Goal: Task Accomplishment & Management: Complete application form

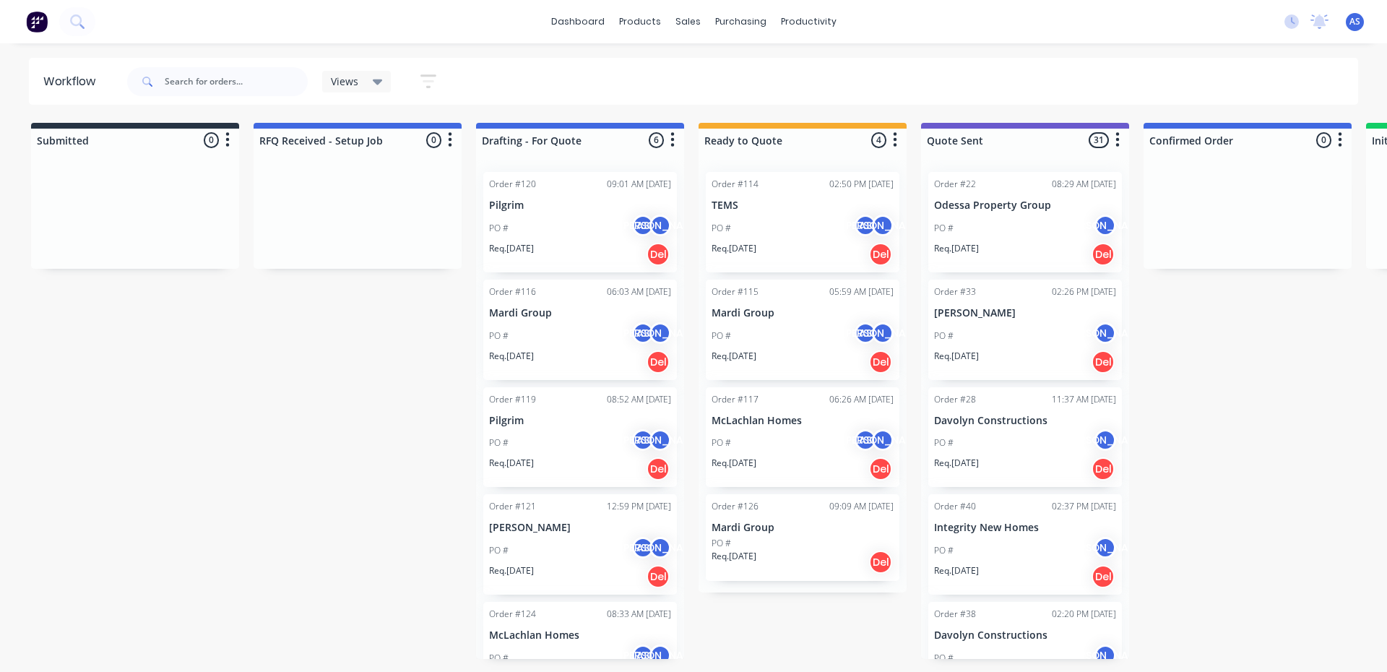
click at [539, 332] on div "PO # AS [PERSON_NAME]" at bounding box center [580, 335] width 182 height 27
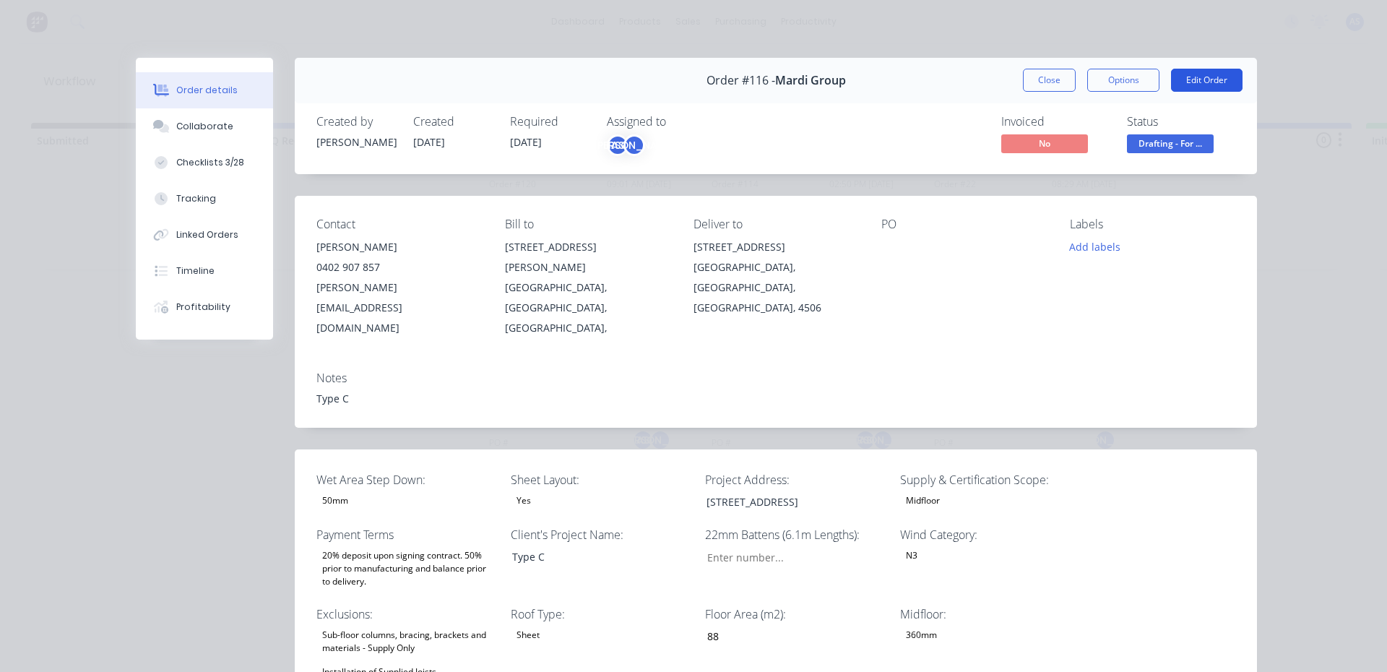
click at [1199, 74] on button "Edit Order" at bounding box center [1207, 80] width 72 height 23
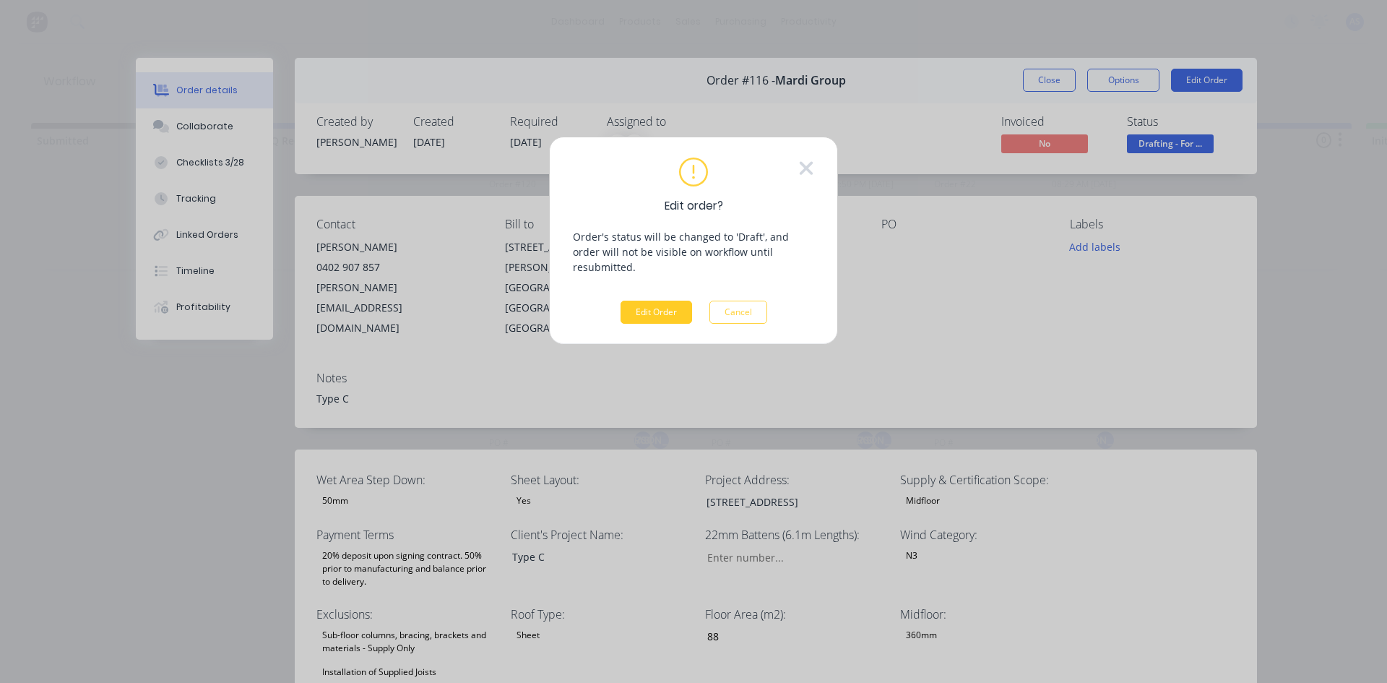
click at [680, 301] on button "Edit Order" at bounding box center [657, 312] width 72 height 23
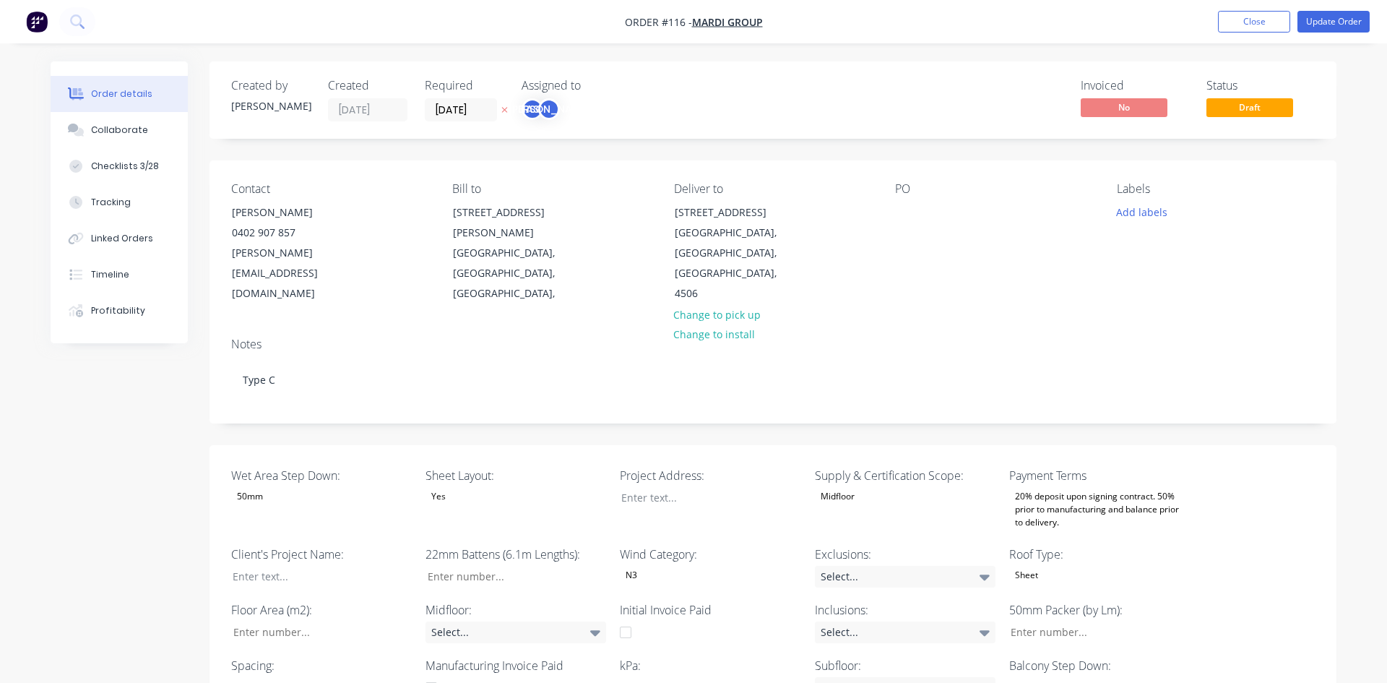
type input "88"
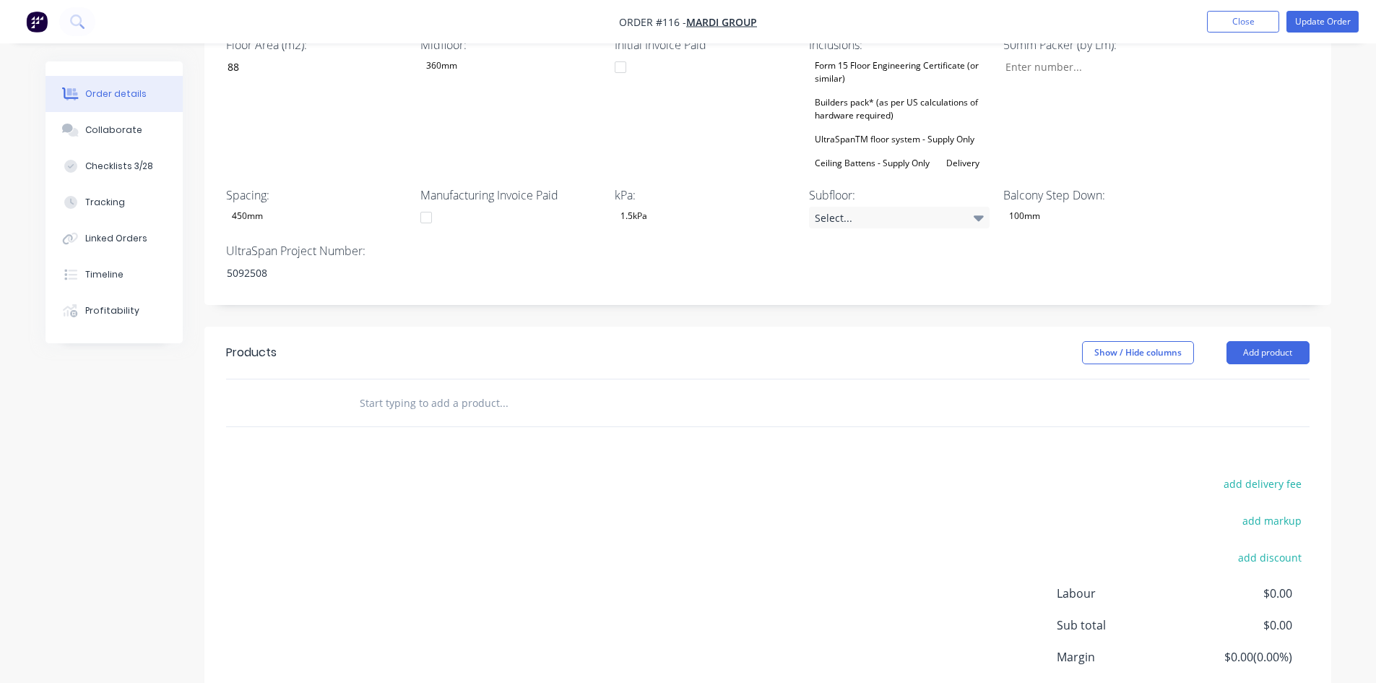
scroll to position [851, 0]
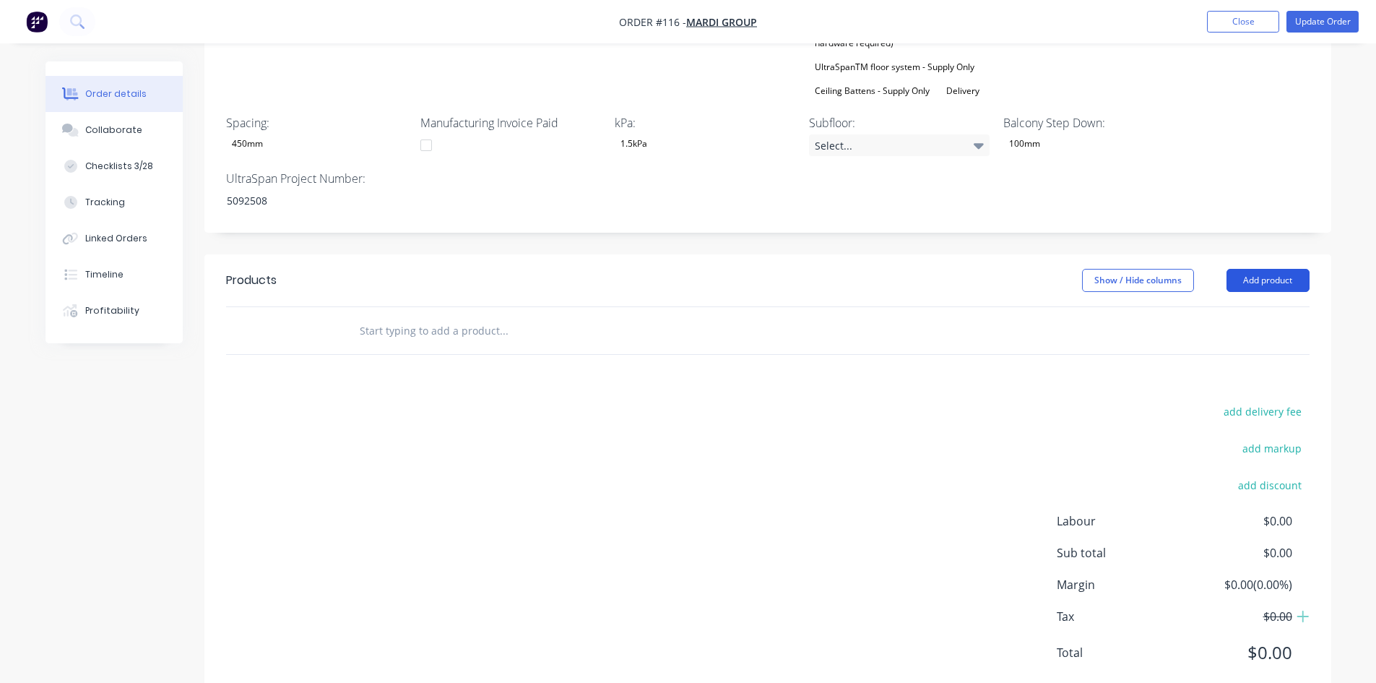
click at [1296, 269] on button "Add product" at bounding box center [1268, 280] width 83 height 23
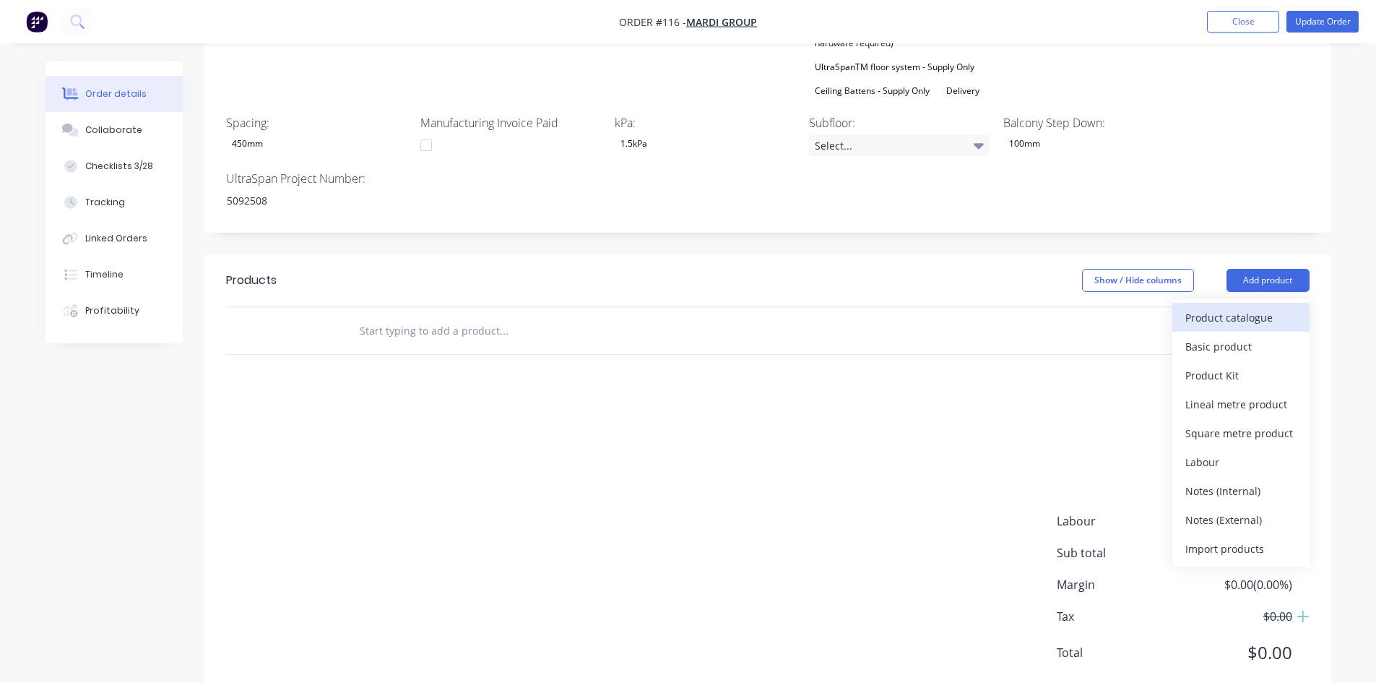
click at [1248, 307] on div "Product catalogue" at bounding box center [1241, 317] width 111 height 21
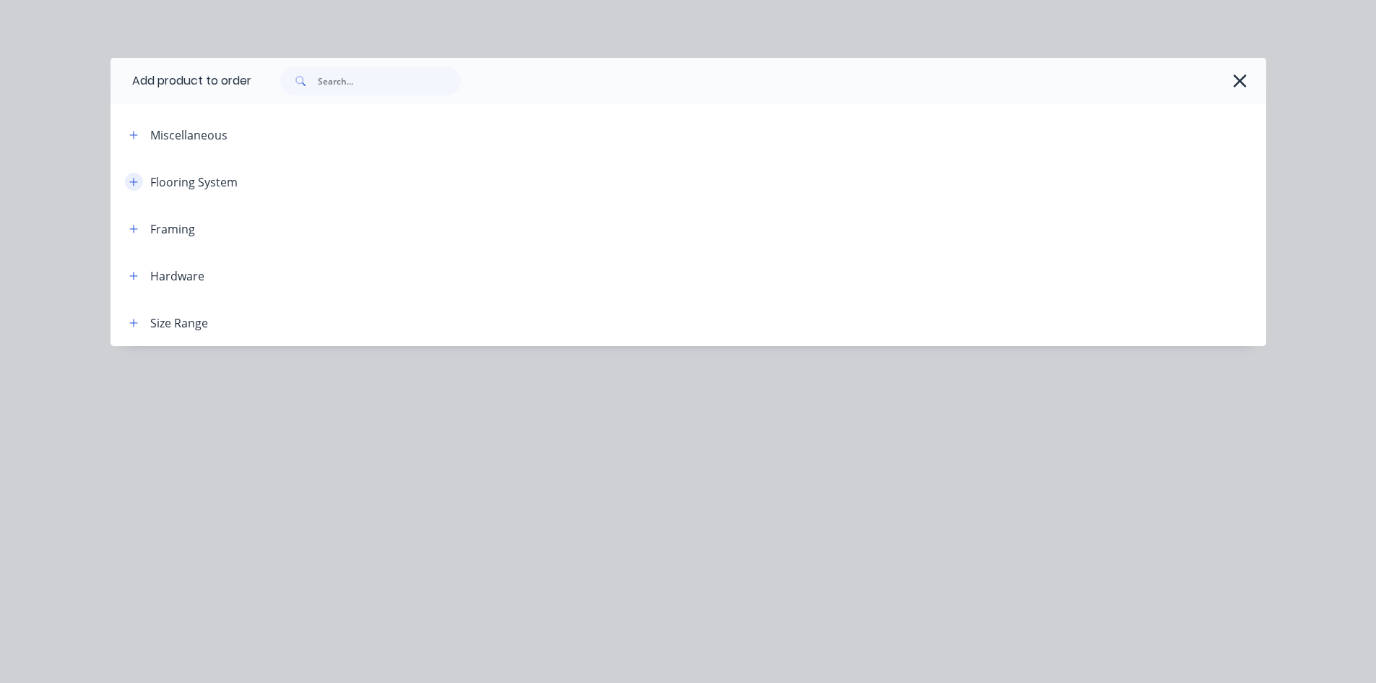
click at [128, 180] on button "button" at bounding box center [134, 182] width 18 height 18
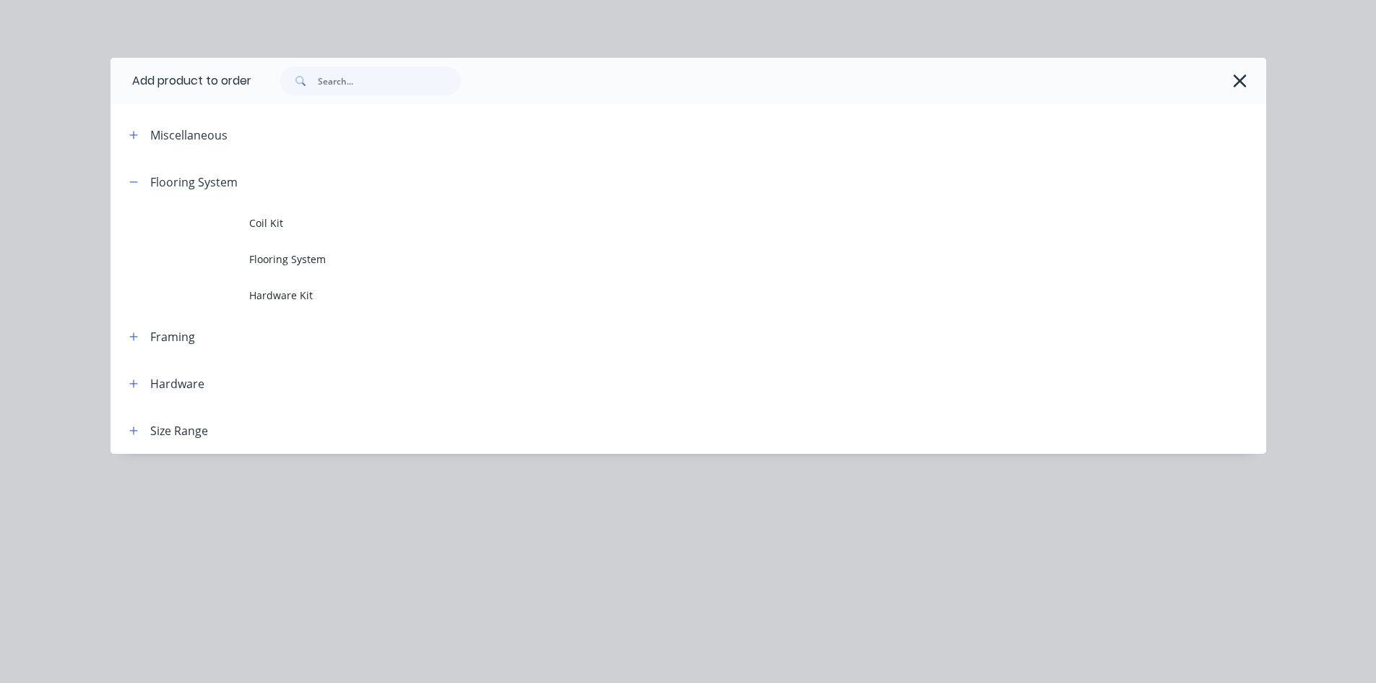
click at [1256, 84] on div at bounding box center [758, 81] width 1015 height 46
click at [1248, 86] on button "button" at bounding box center [1240, 80] width 23 height 23
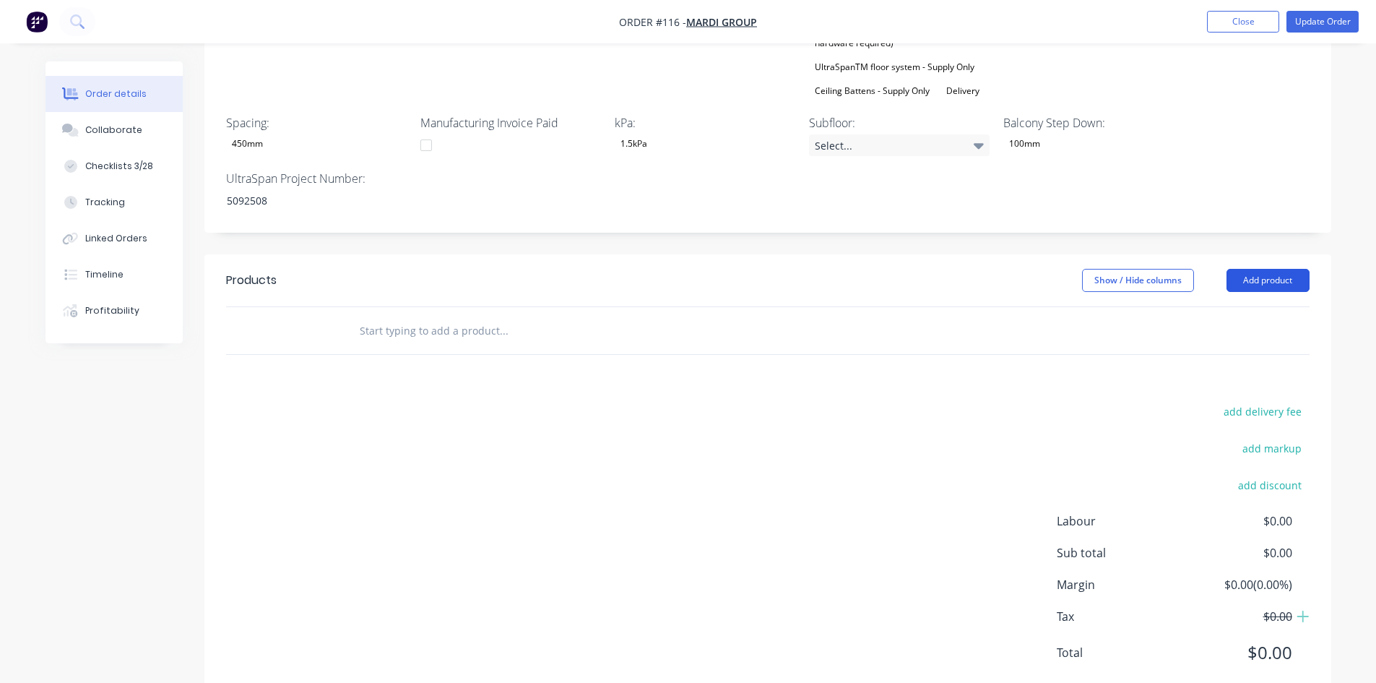
click at [1253, 269] on button "Add product" at bounding box center [1268, 280] width 83 height 23
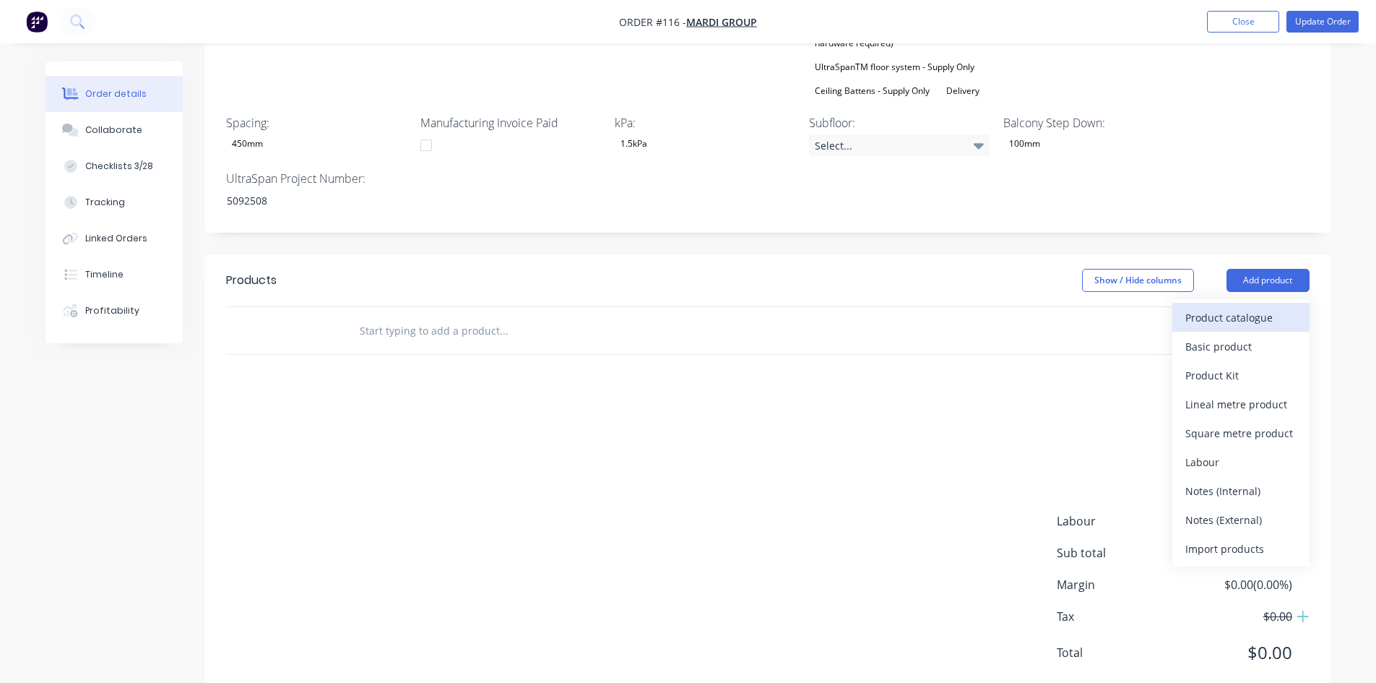
click at [1215, 307] on div "Product catalogue" at bounding box center [1241, 317] width 111 height 21
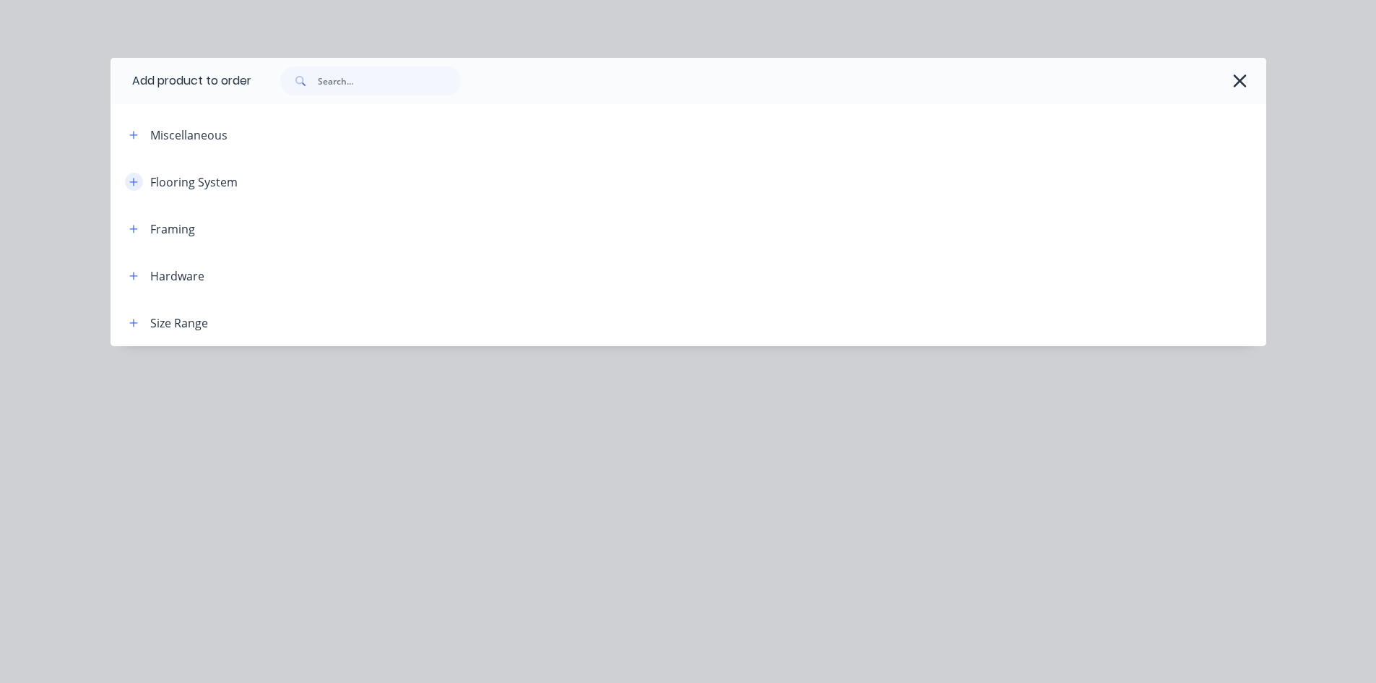
click at [130, 174] on button "button" at bounding box center [134, 182] width 18 height 18
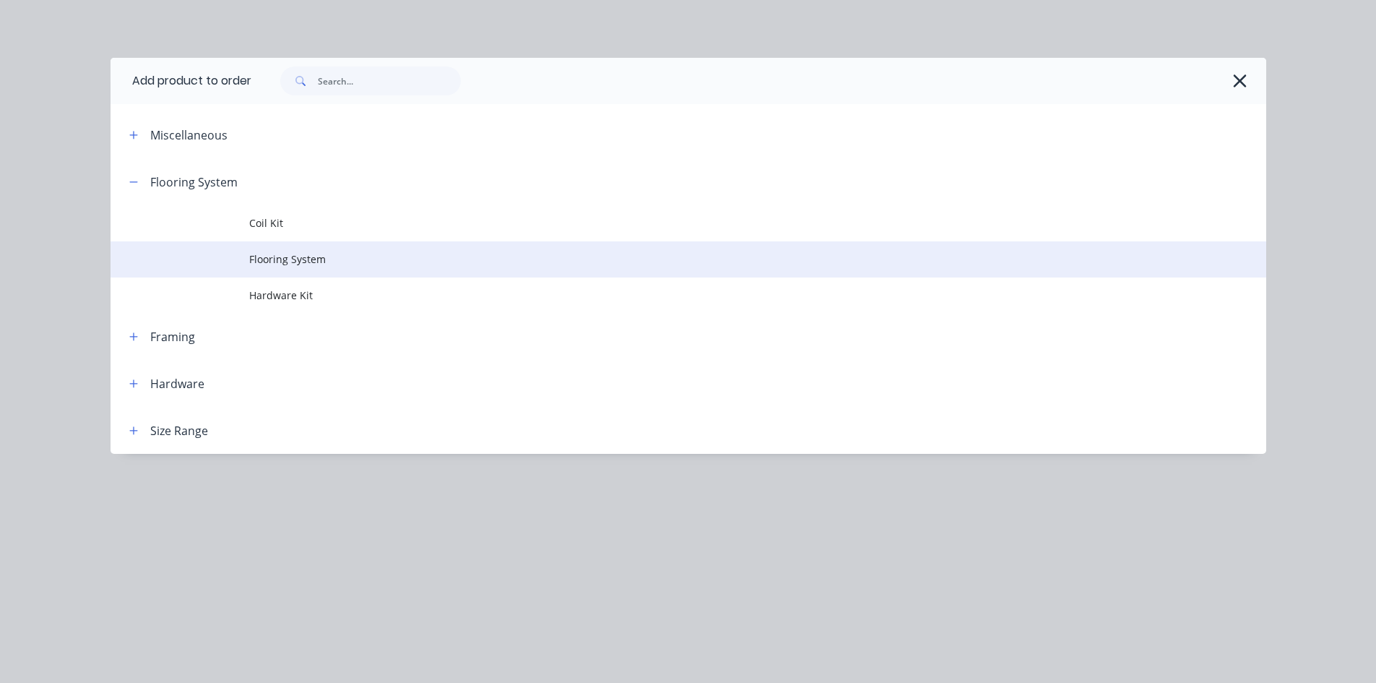
click at [279, 255] on span "Flooring System" at bounding box center [656, 258] width 814 height 15
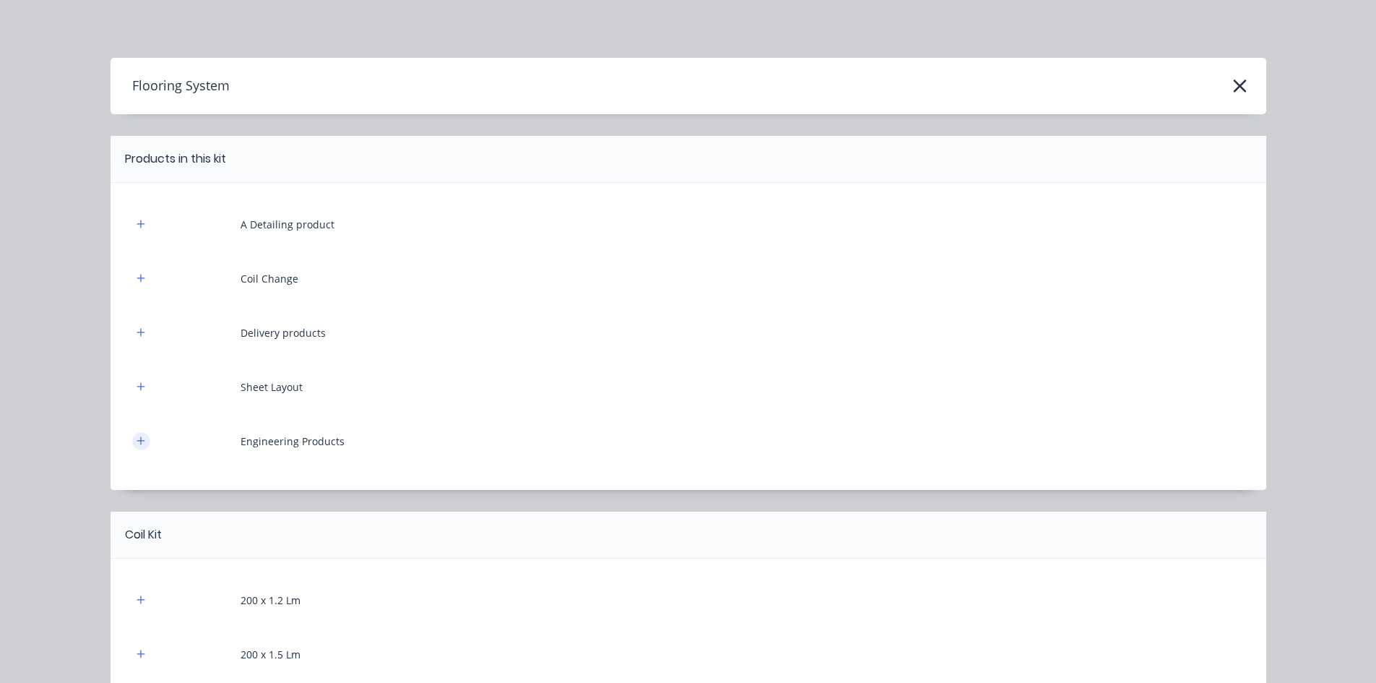
click at [139, 437] on icon "button" at bounding box center [141, 441] width 9 height 10
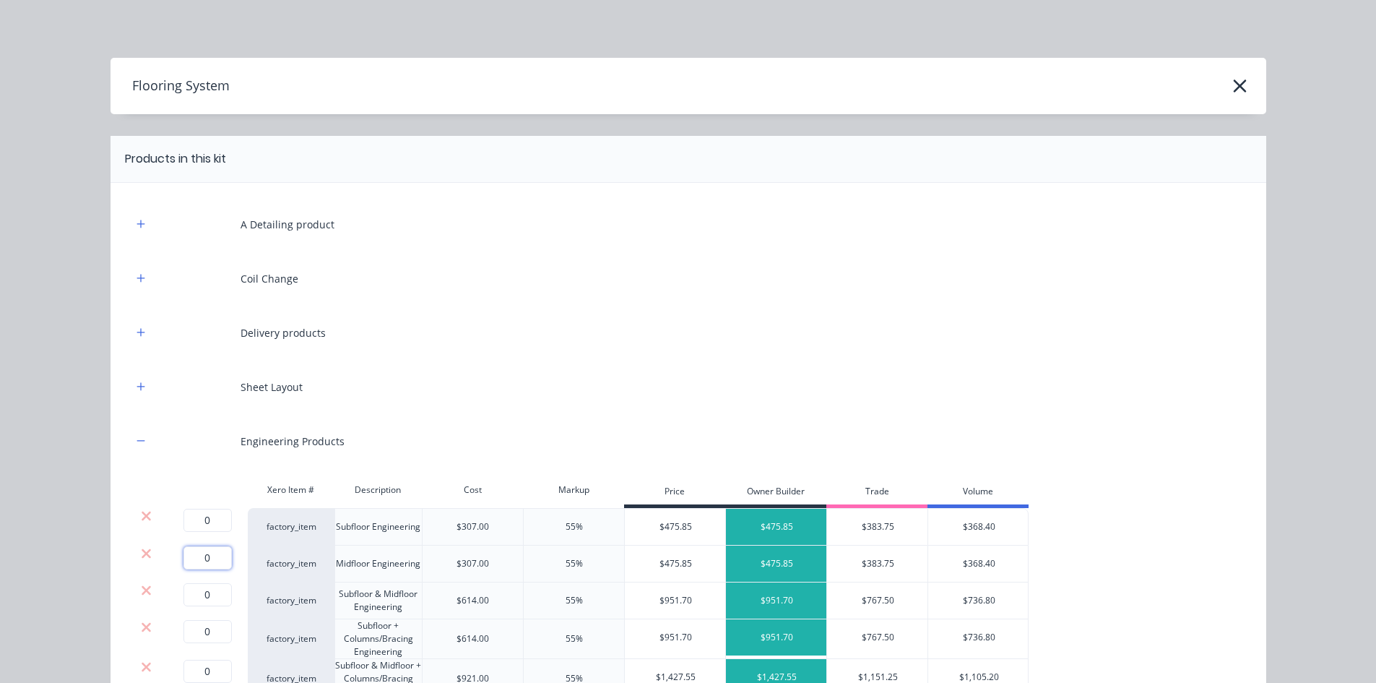
click at [206, 555] on input "0" at bounding box center [208, 557] width 48 height 23
type input "1"
click at [96, 501] on div "Flooring System Products in this kit A Detailing product Coil Change Delivery p…" at bounding box center [688, 341] width 1376 height 683
click at [142, 225] on button "button" at bounding box center [141, 224] width 18 height 18
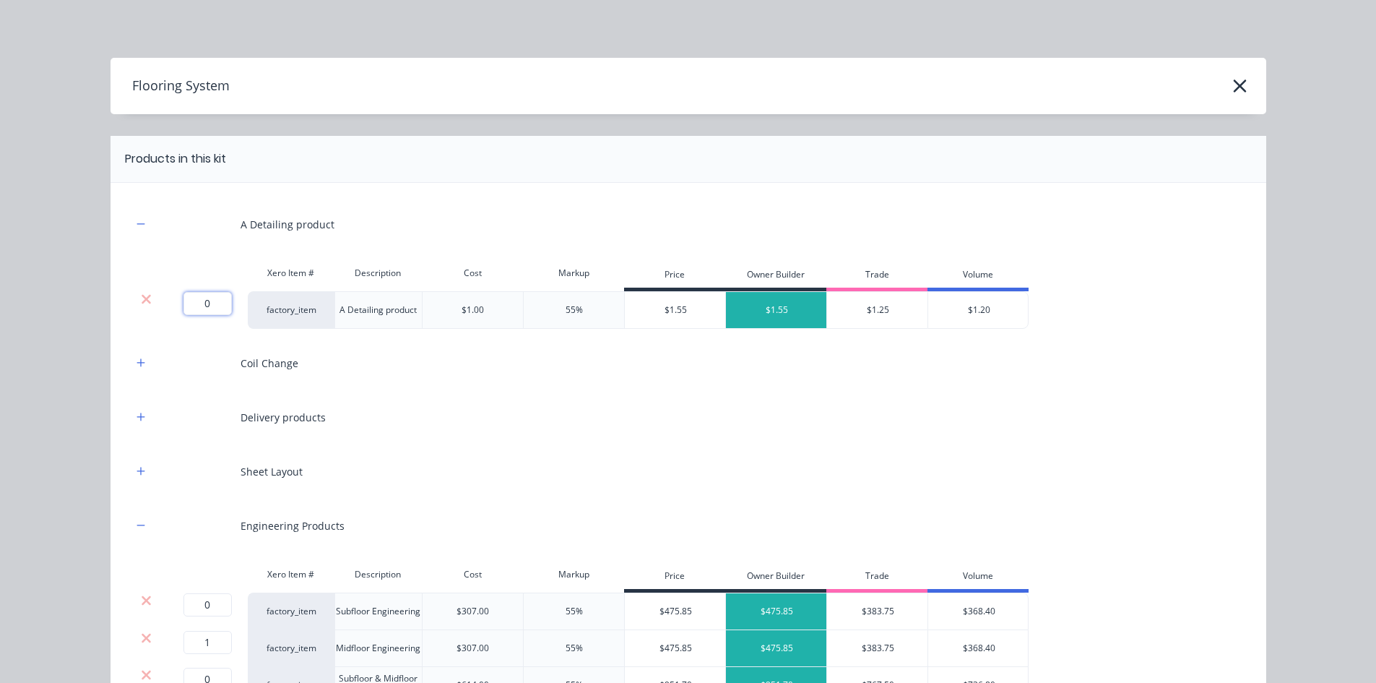
click at [199, 304] on input "0" at bounding box center [208, 303] width 48 height 23
type input "365.1"
click at [137, 362] on icon "button" at bounding box center [141, 363] width 9 height 10
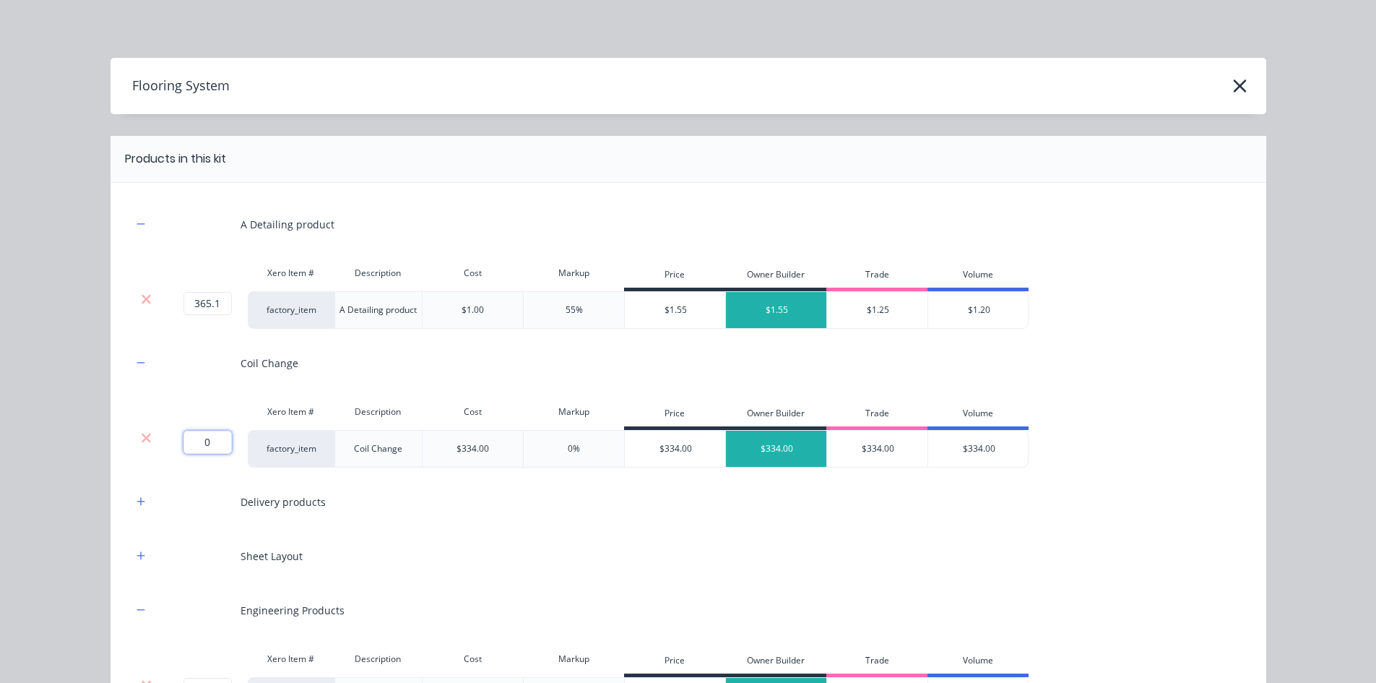
click at [194, 440] on input "0" at bounding box center [208, 442] width 48 height 23
type input "3"
click at [125, 501] on div "A Detailing product Xero Item # Description Cost Markup Price Owner Builder Tra…" at bounding box center [689, 540] width 1156 height 714
click at [140, 503] on button "button" at bounding box center [141, 502] width 18 height 18
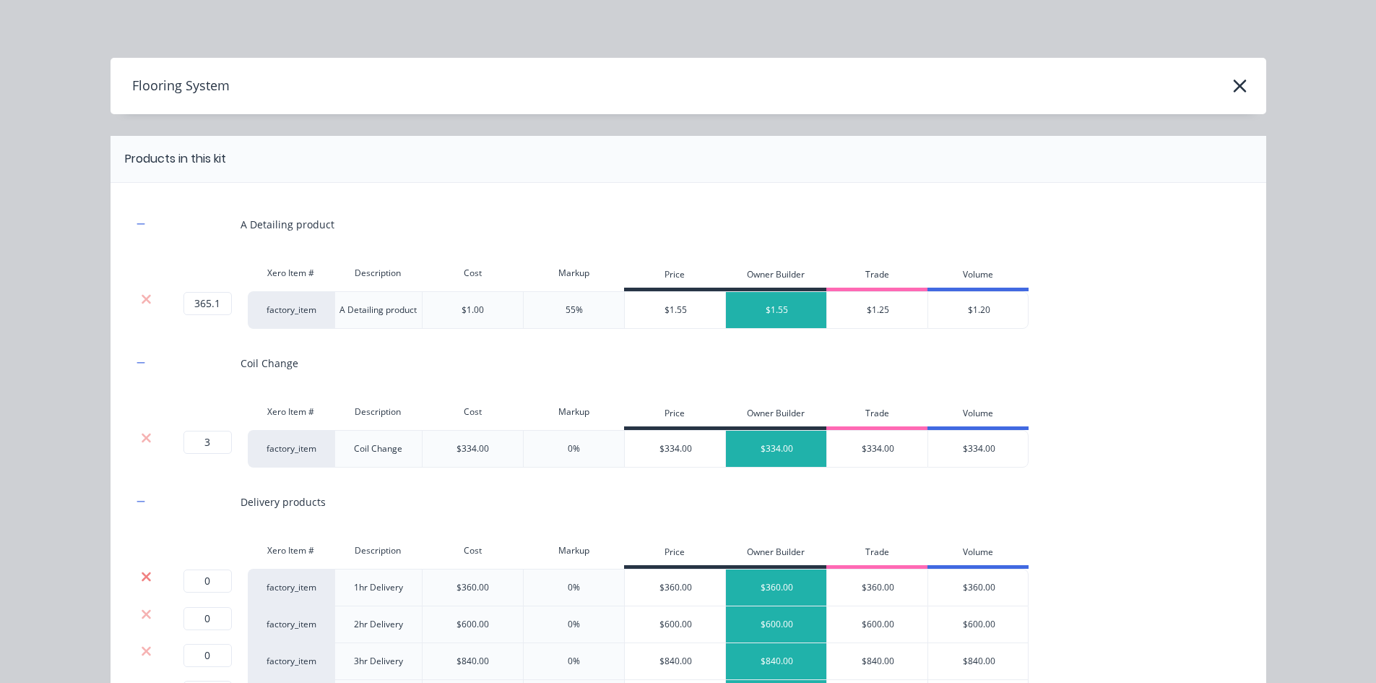
click at [145, 574] on icon at bounding box center [146, 576] width 11 height 14
click at [210, 584] on input "0" at bounding box center [208, 580] width 48 height 23
type input "1"
click at [144, 615] on icon at bounding box center [146, 614] width 11 height 14
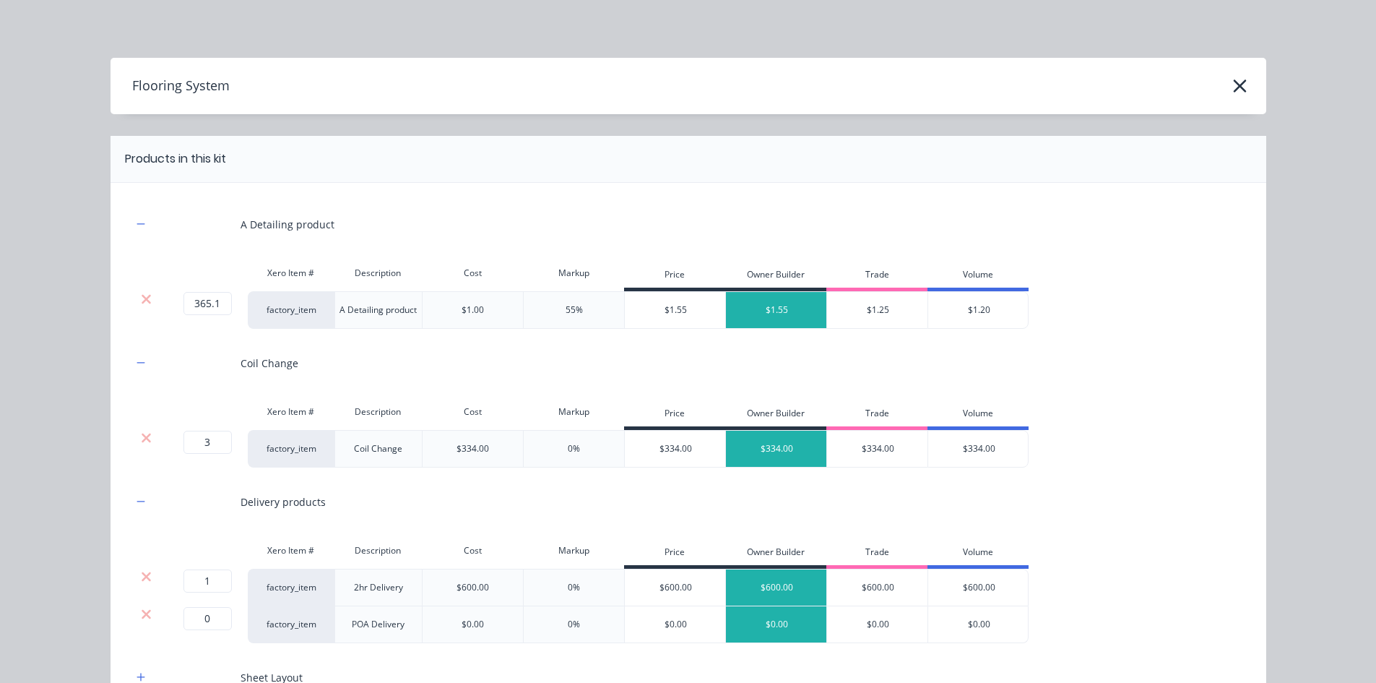
click at [144, 615] on icon at bounding box center [146, 614] width 11 height 14
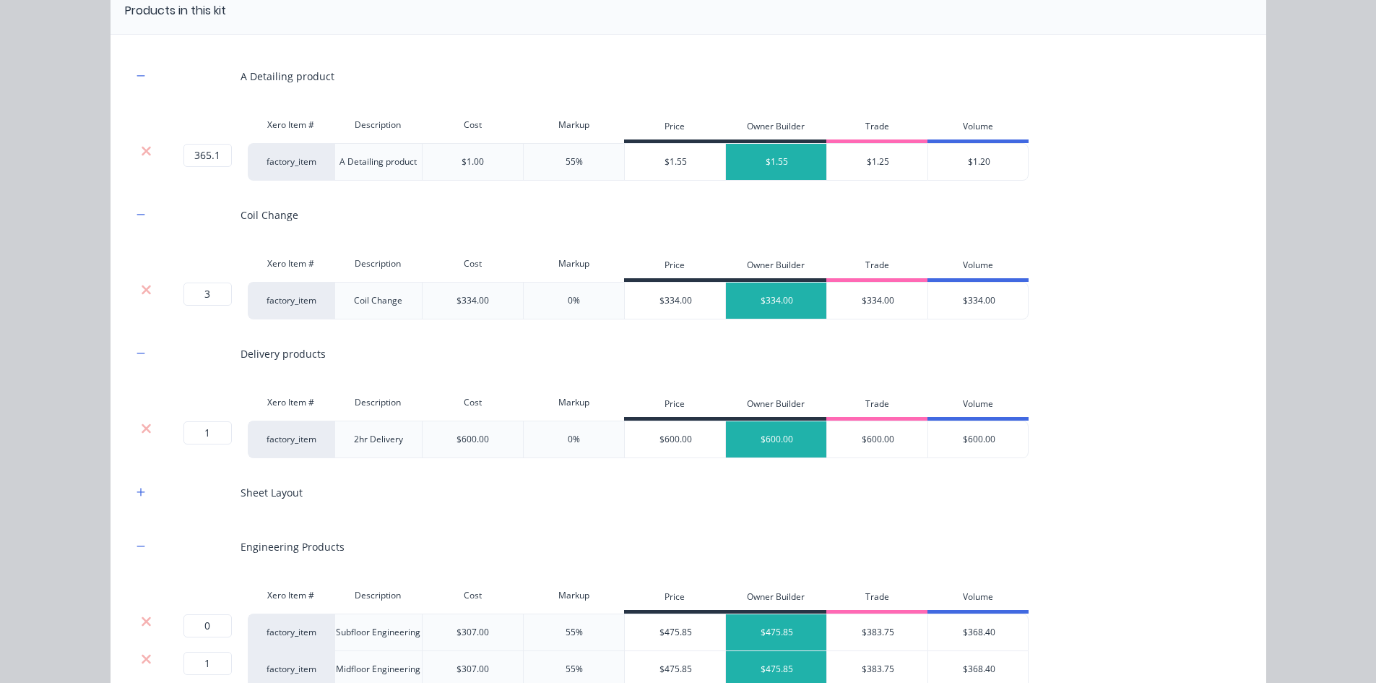
scroll to position [217, 0]
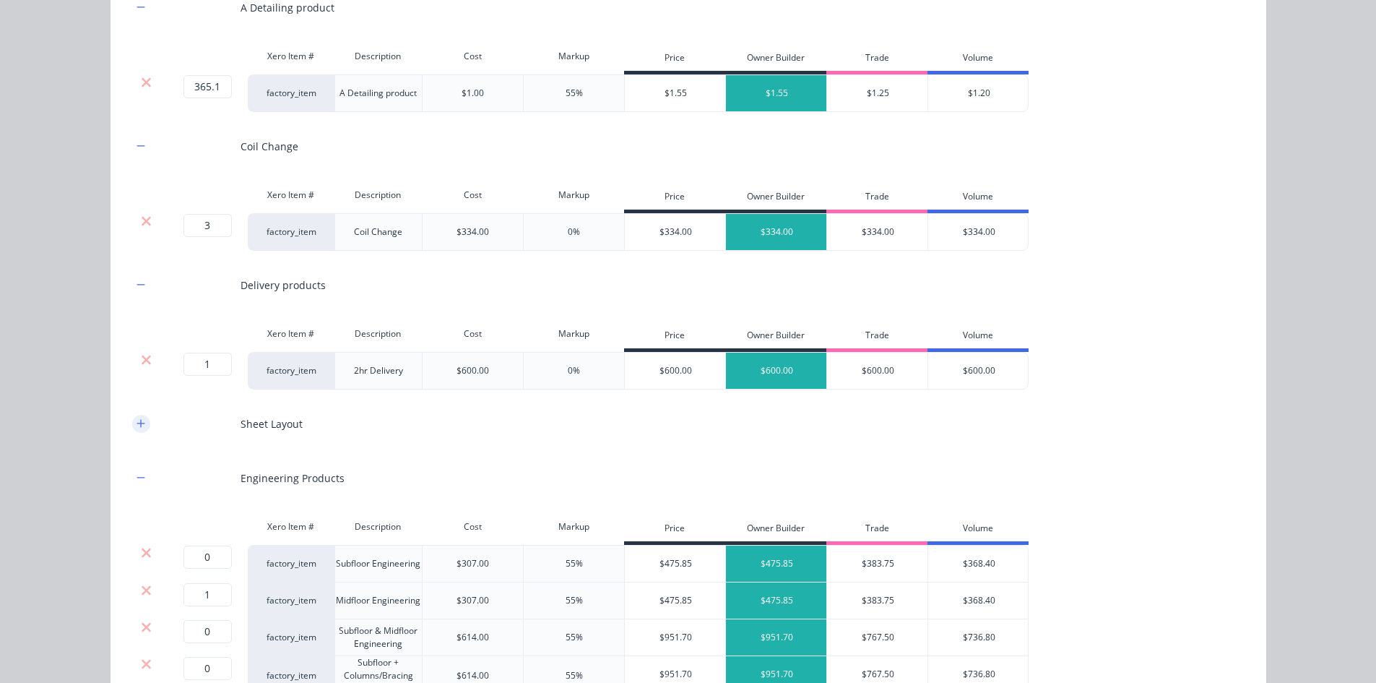
click at [138, 420] on icon "button" at bounding box center [141, 423] width 9 height 10
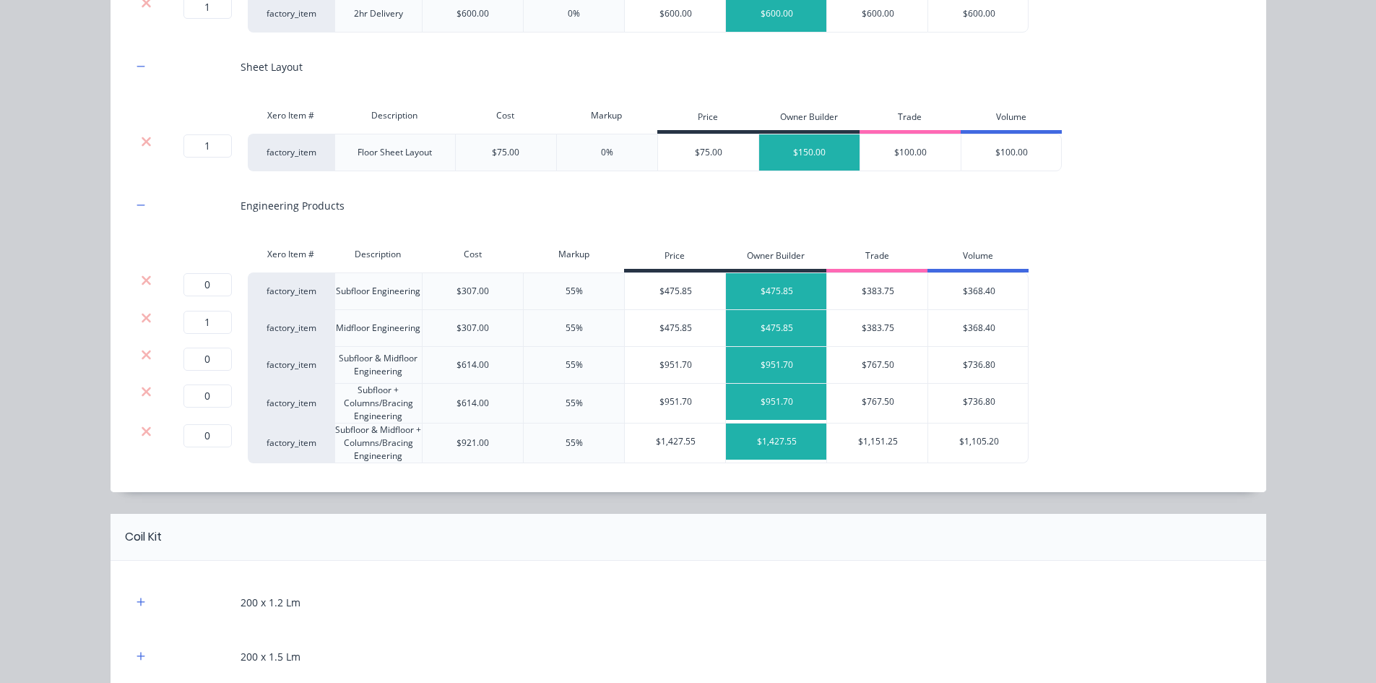
scroll to position [578, 0]
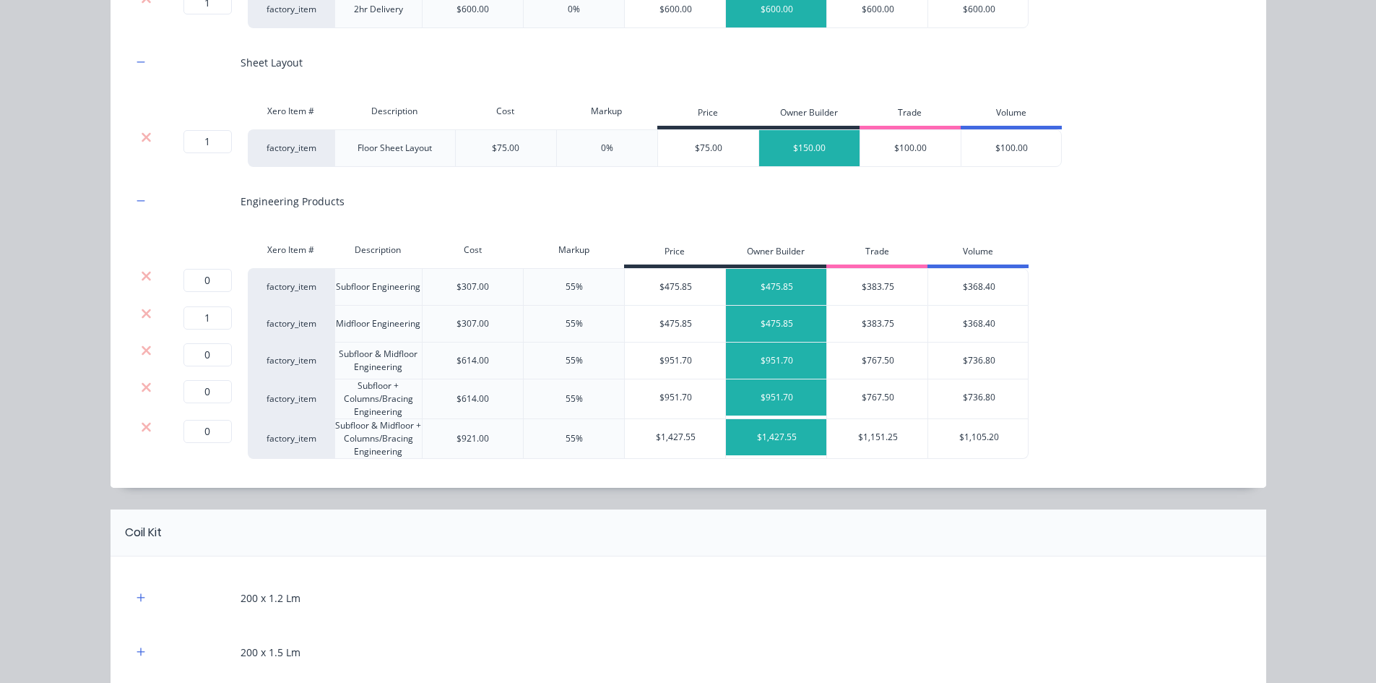
click at [147, 277] on div at bounding box center [146, 276] width 27 height 14
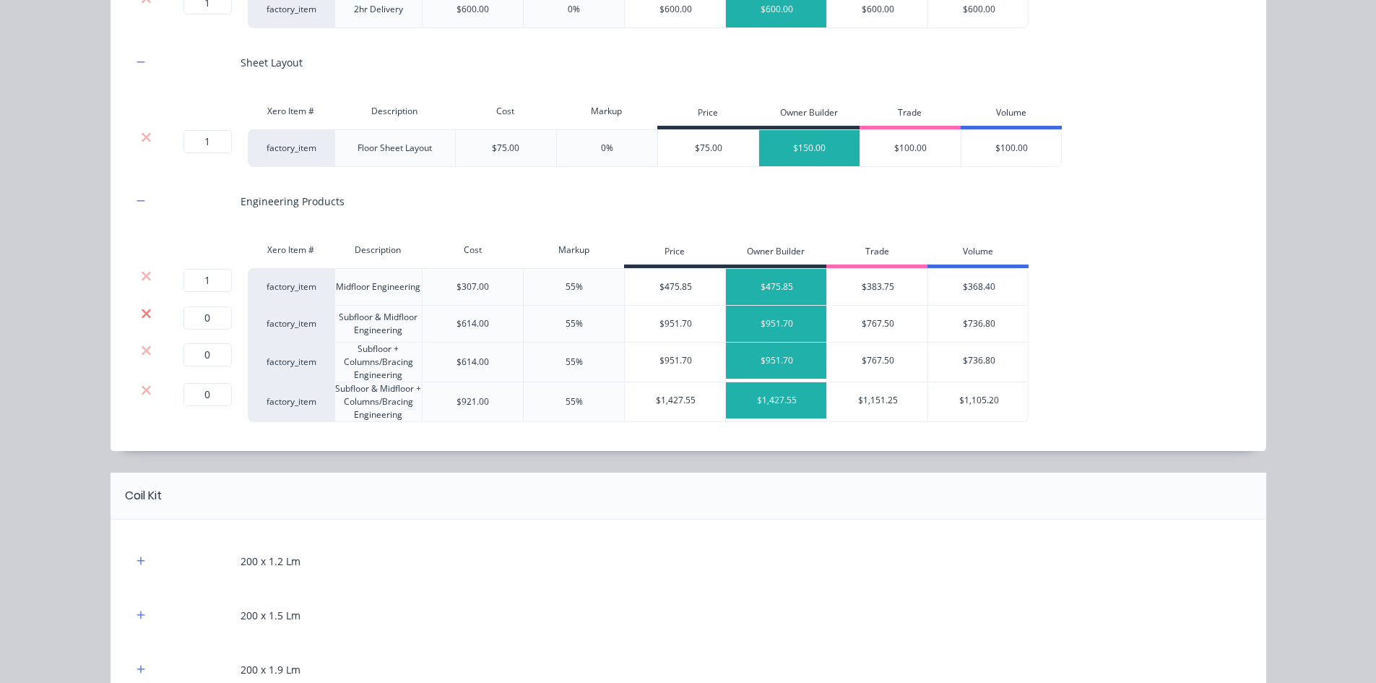
click at [141, 318] on icon at bounding box center [146, 313] width 11 height 14
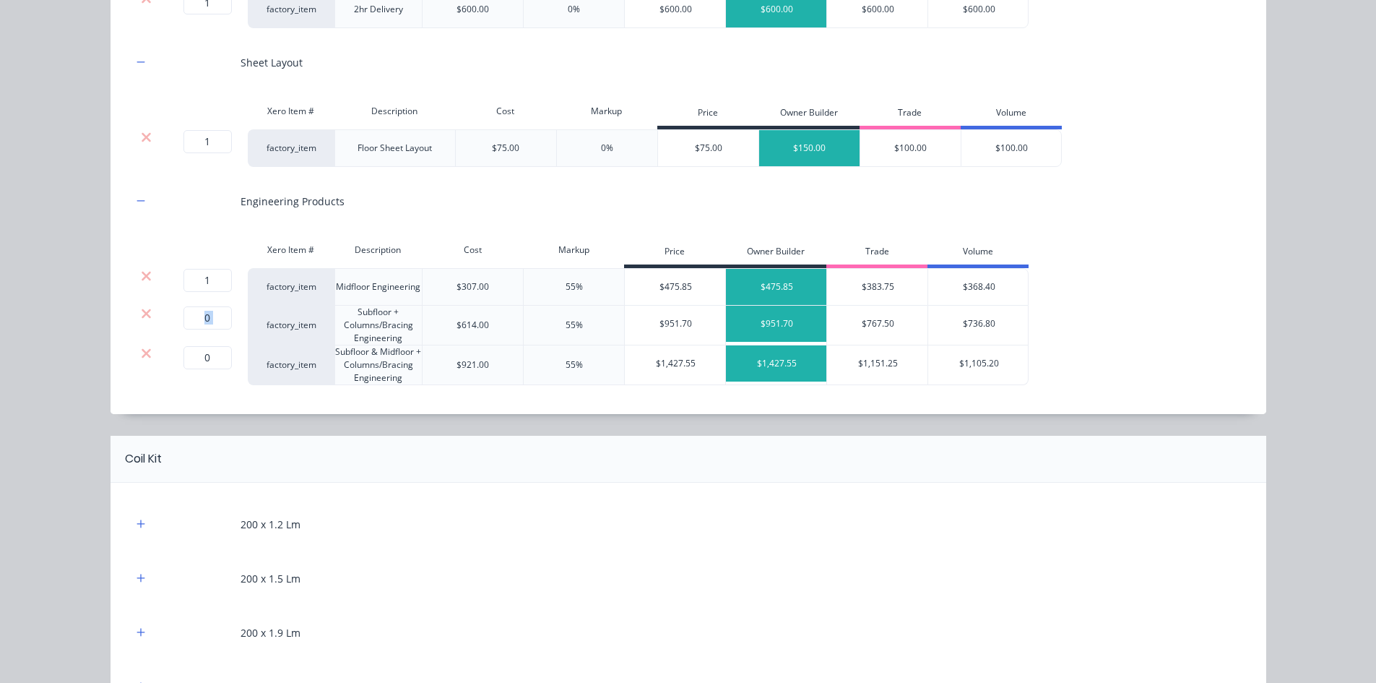
click at [141, 318] on icon at bounding box center [146, 313] width 11 height 14
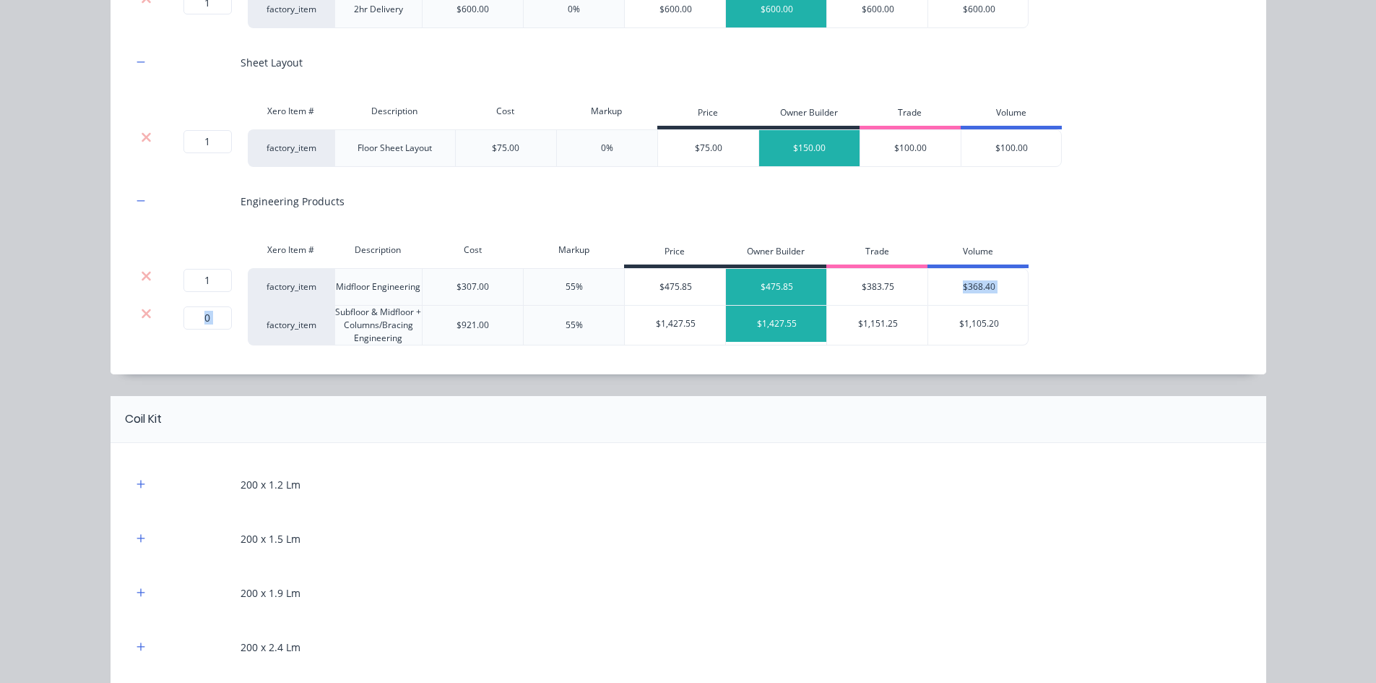
click at [141, 318] on icon at bounding box center [146, 313] width 11 height 14
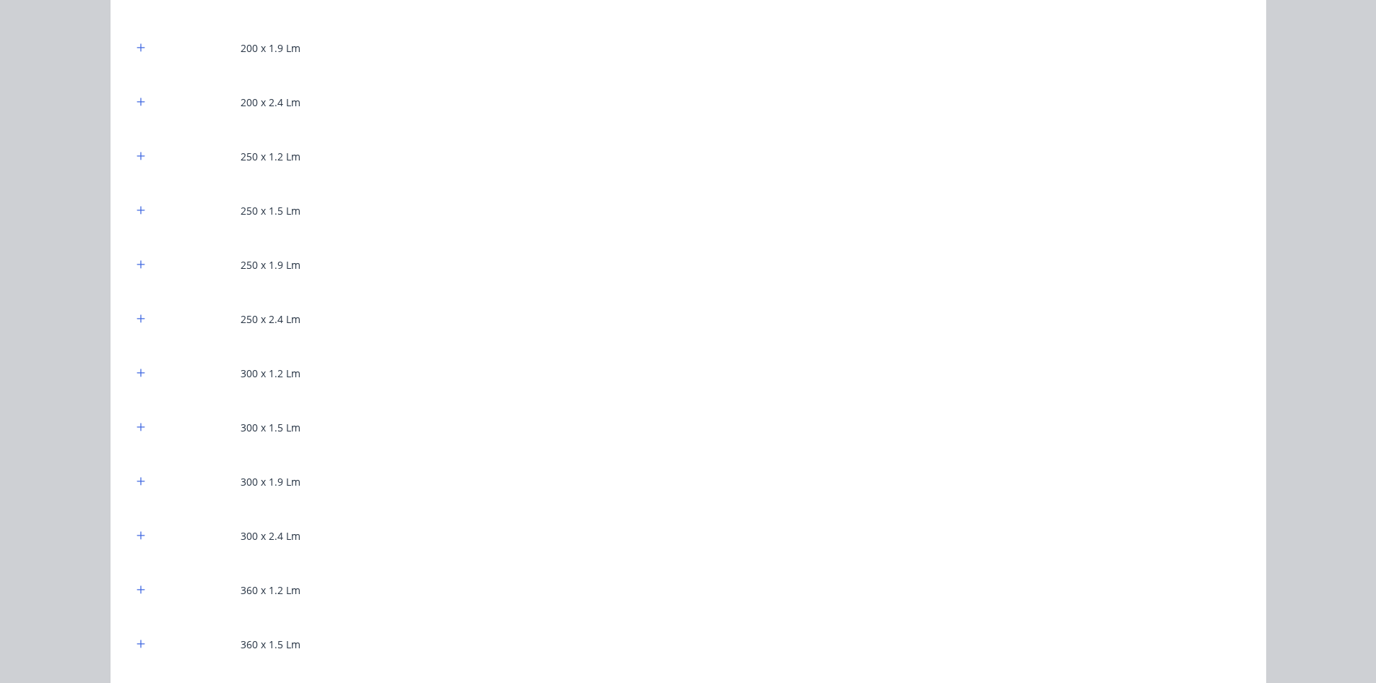
scroll to position [1084, 0]
click at [137, 156] on icon "button" at bounding box center [141, 155] width 9 height 10
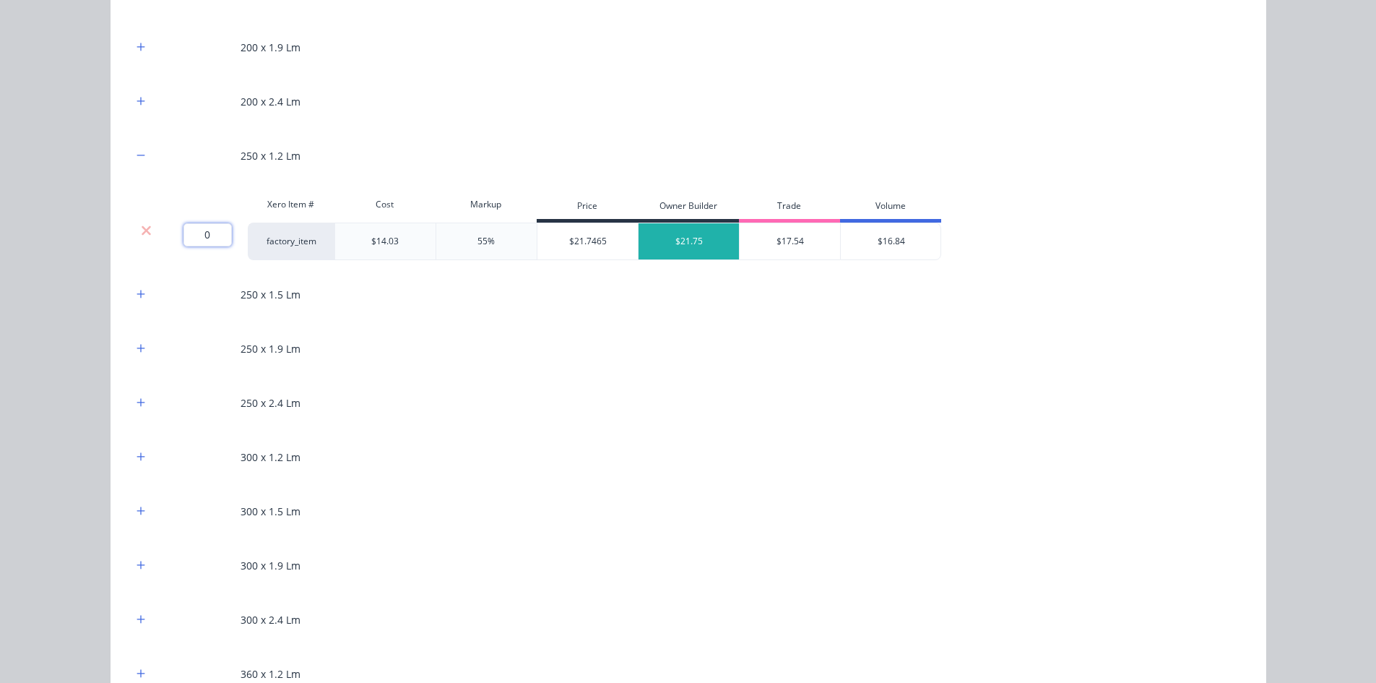
click at [204, 237] on input "0" at bounding box center [208, 234] width 48 height 23
type input "31.5"
click at [75, 246] on div "Flooring System Products in this kit A Detailing product Xero Item # Descriptio…" at bounding box center [688, 341] width 1376 height 683
click at [137, 563] on icon "button" at bounding box center [141, 565] width 9 height 10
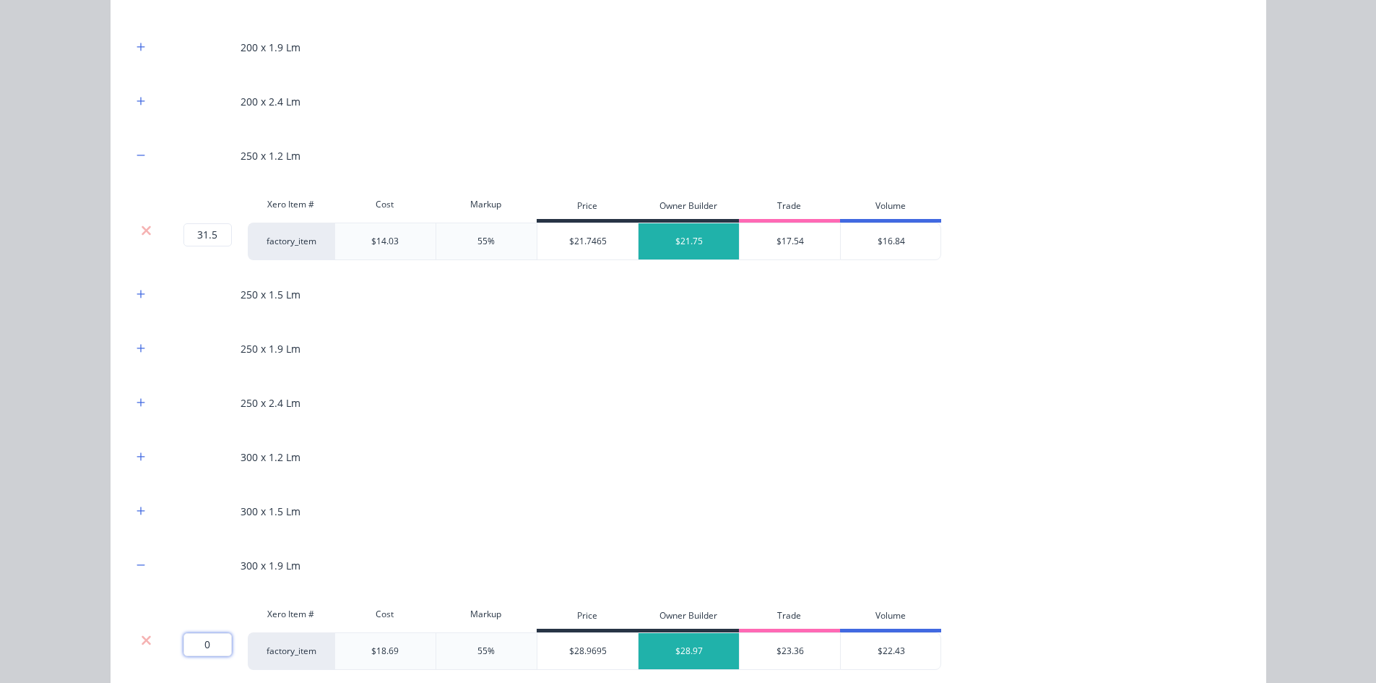
click at [198, 635] on input "0" at bounding box center [208, 644] width 48 height 23
type input "68.9"
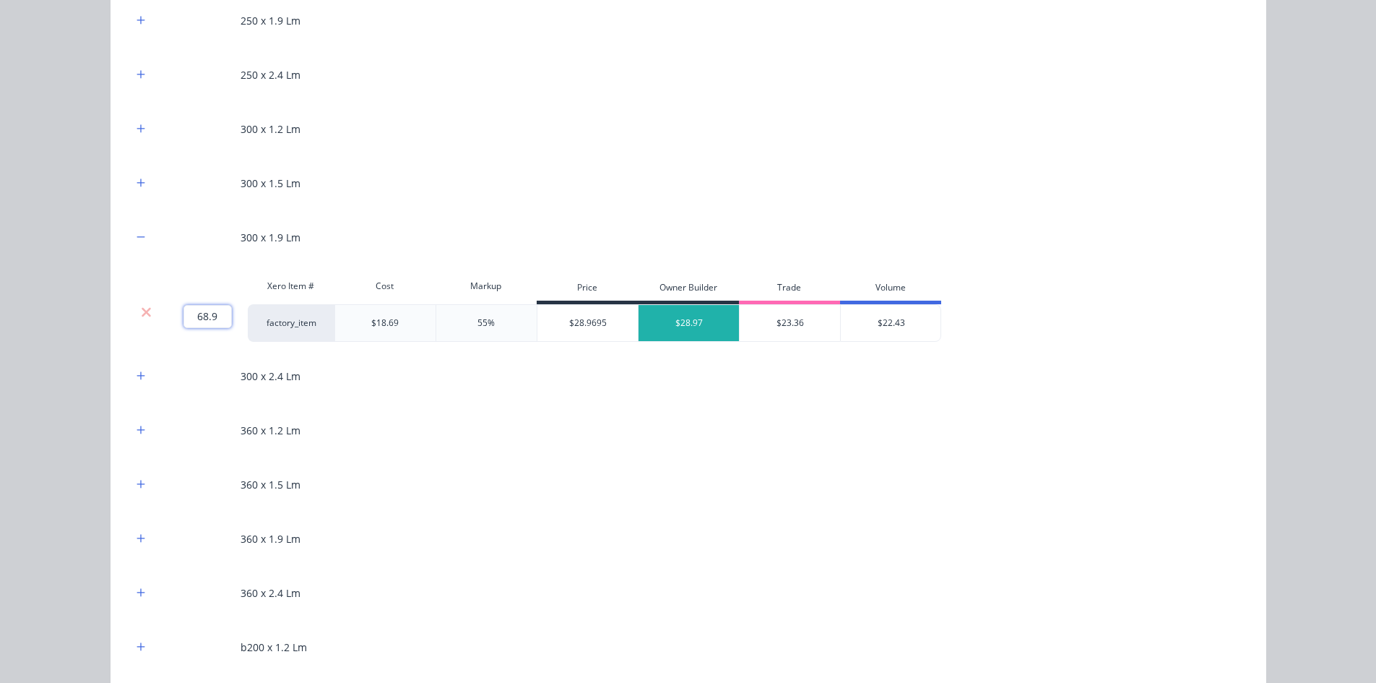
scroll to position [1445, 0]
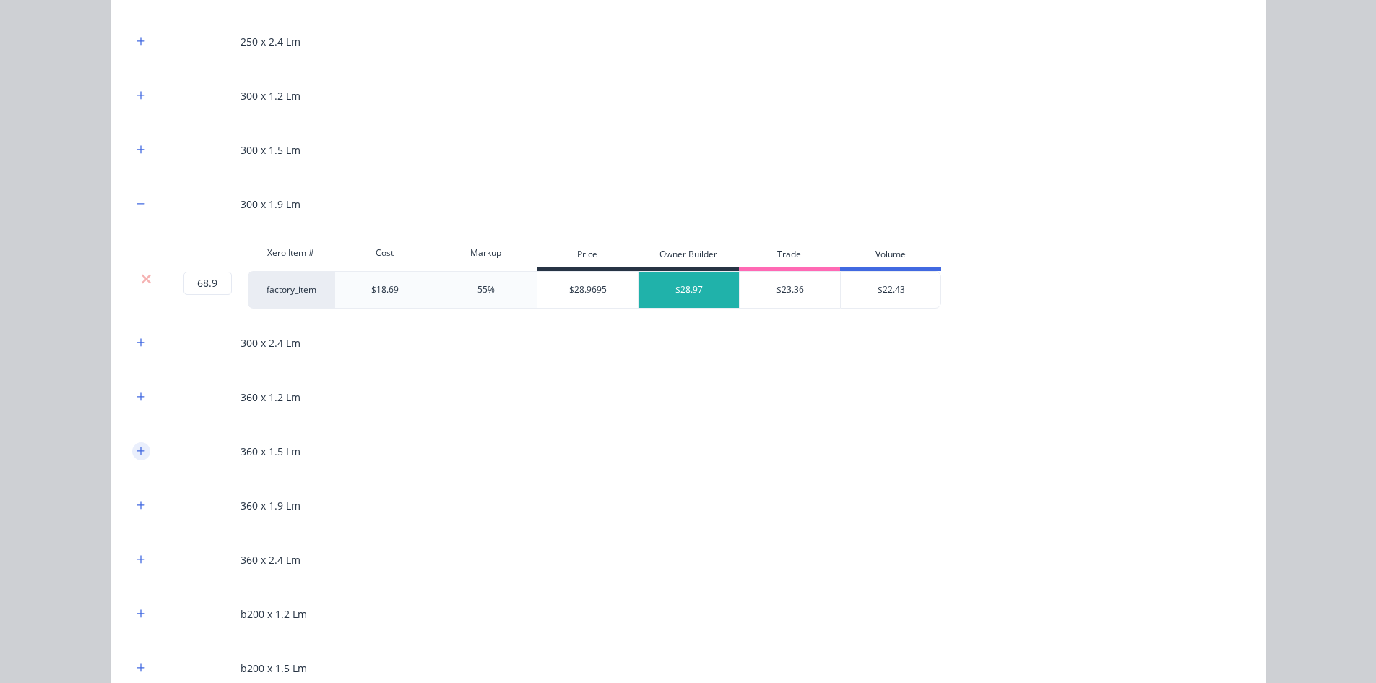
click at [137, 447] on icon "button" at bounding box center [141, 451] width 8 height 8
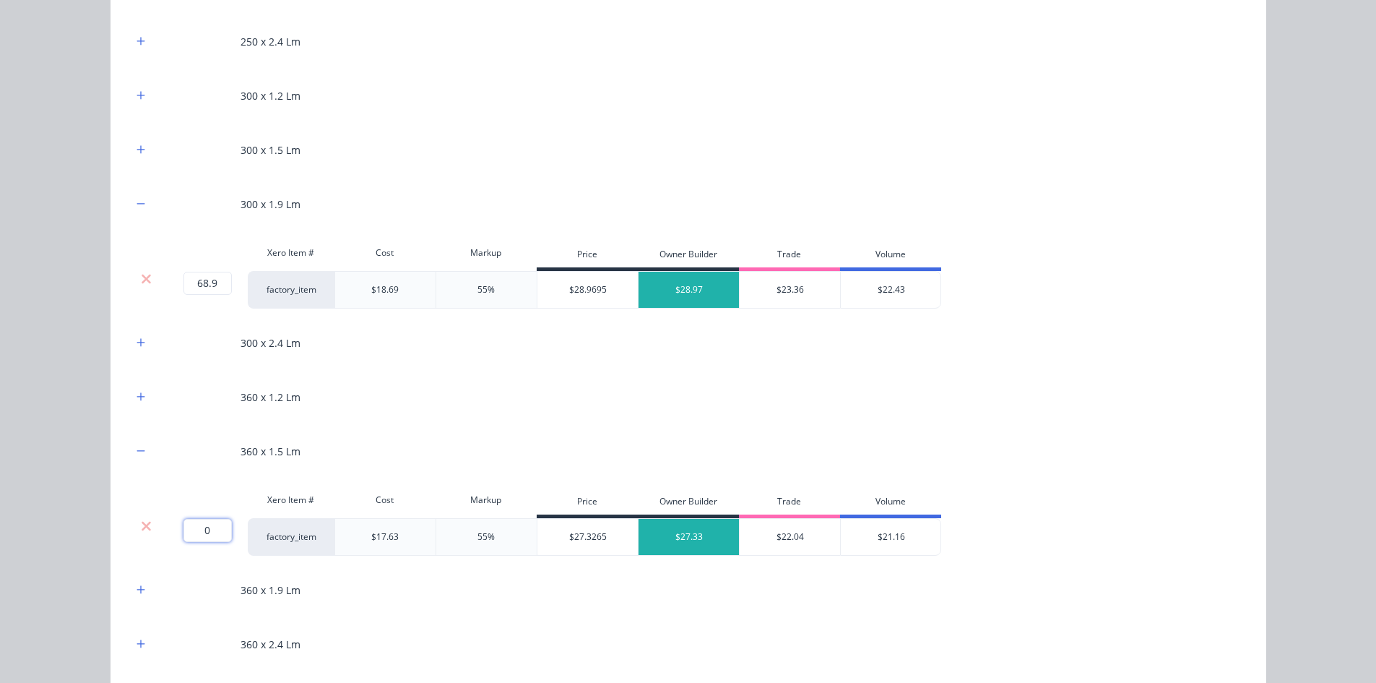
click at [206, 528] on input "0" at bounding box center [208, 530] width 48 height 23
type input "189.8"
click at [31, 506] on div "Flooring System Products in this kit A Detailing product Xero Item # Descriptio…" at bounding box center [688, 341] width 1376 height 683
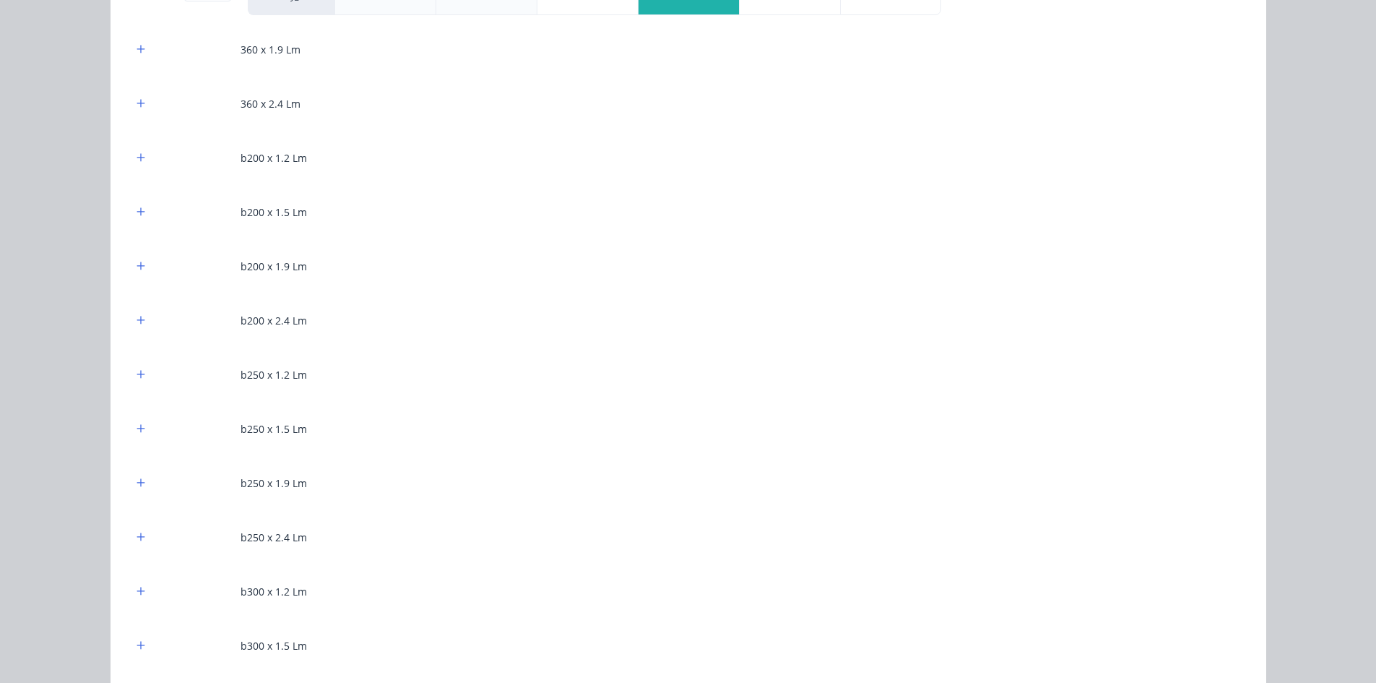
scroll to position [2023, 0]
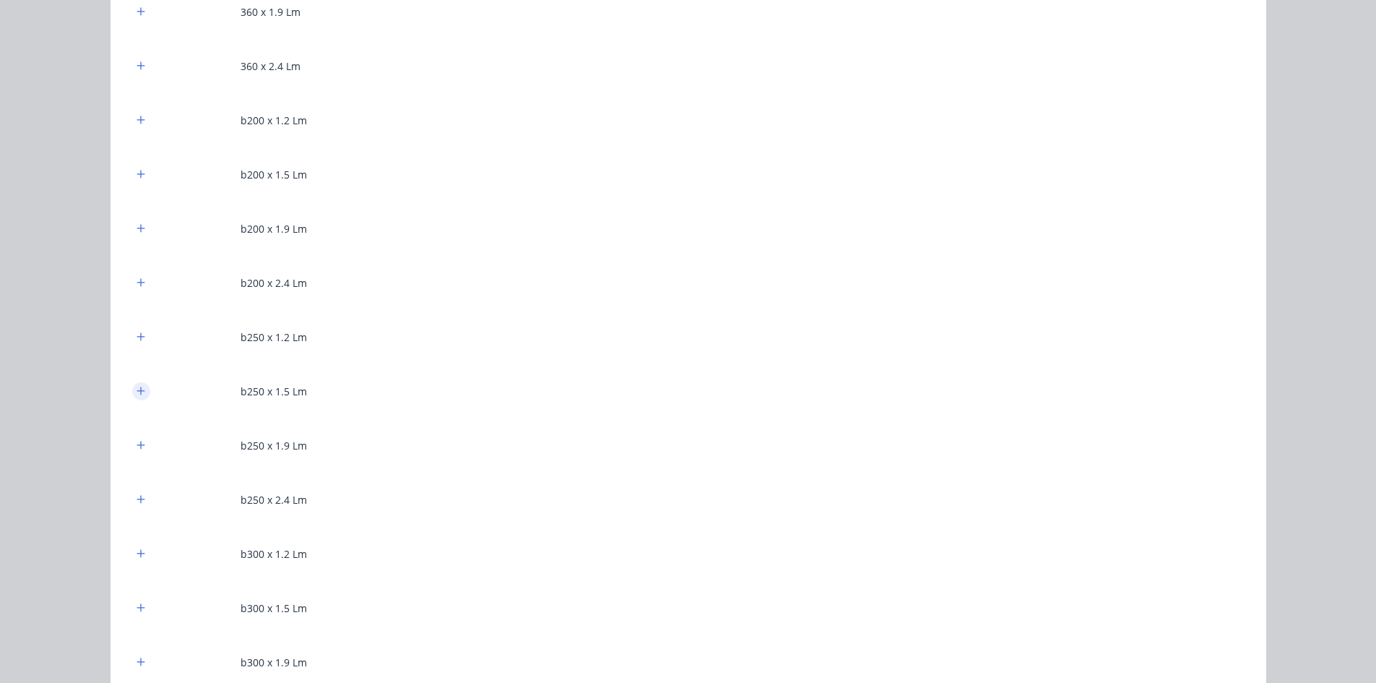
click at [137, 394] on icon "button" at bounding box center [141, 391] width 9 height 10
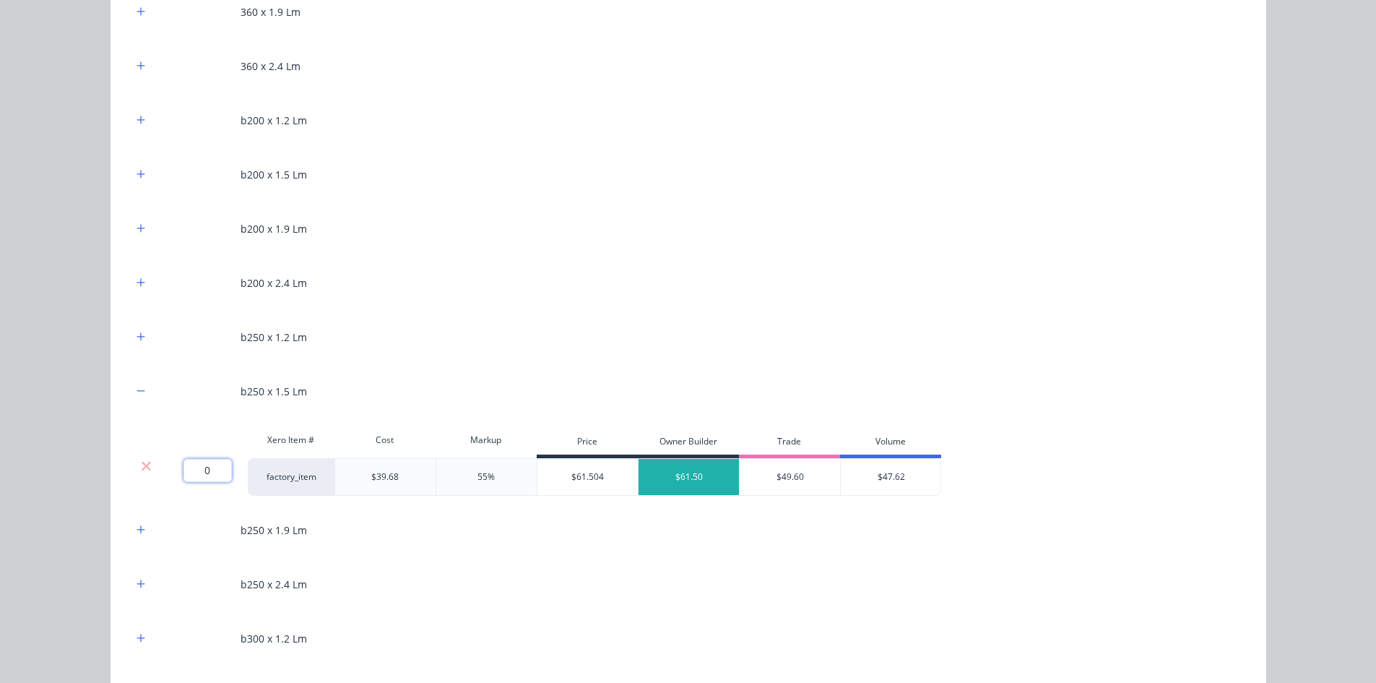
click at [213, 475] on input "0" at bounding box center [208, 470] width 48 height 23
type input "10.65"
click at [75, 454] on div "Flooring System Products in this kit A Detailing product Xero Item # Descriptio…" at bounding box center [688, 341] width 1376 height 683
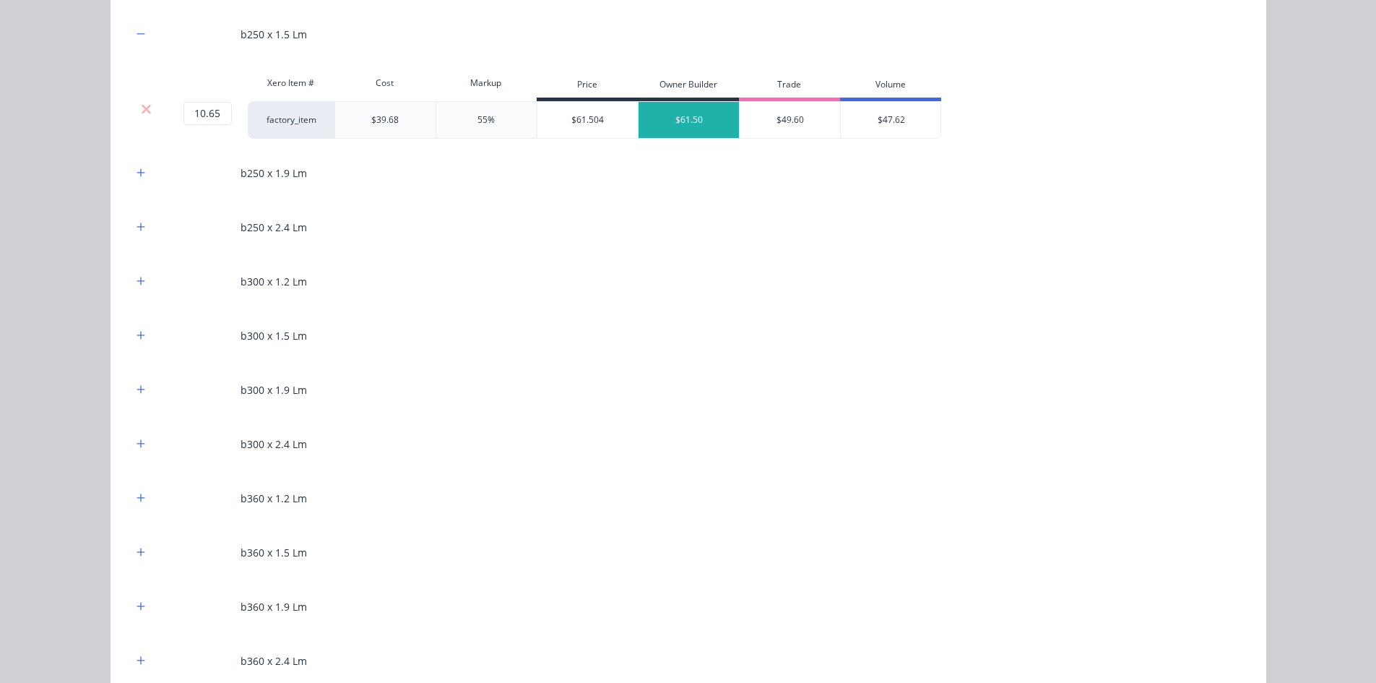
scroll to position [2384, 0]
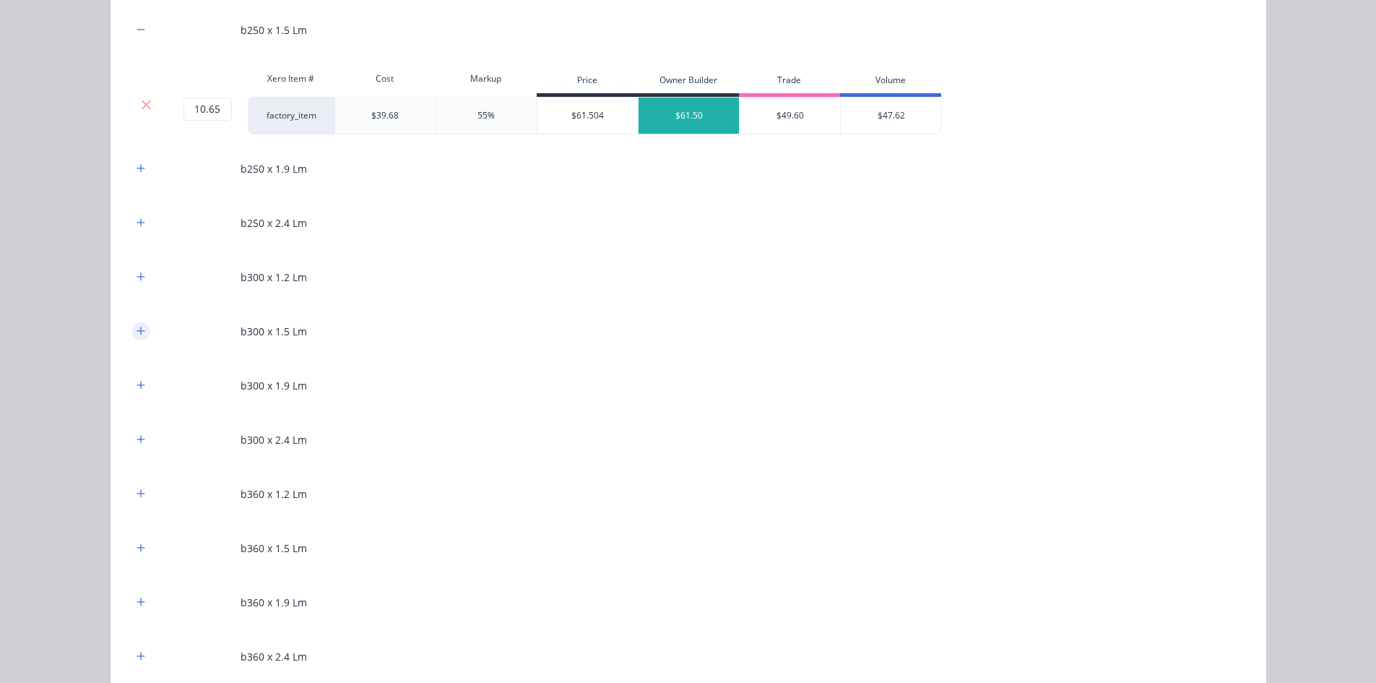
click at [142, 331] on button "button" at bounding box center [141, 331] width 18 height 18
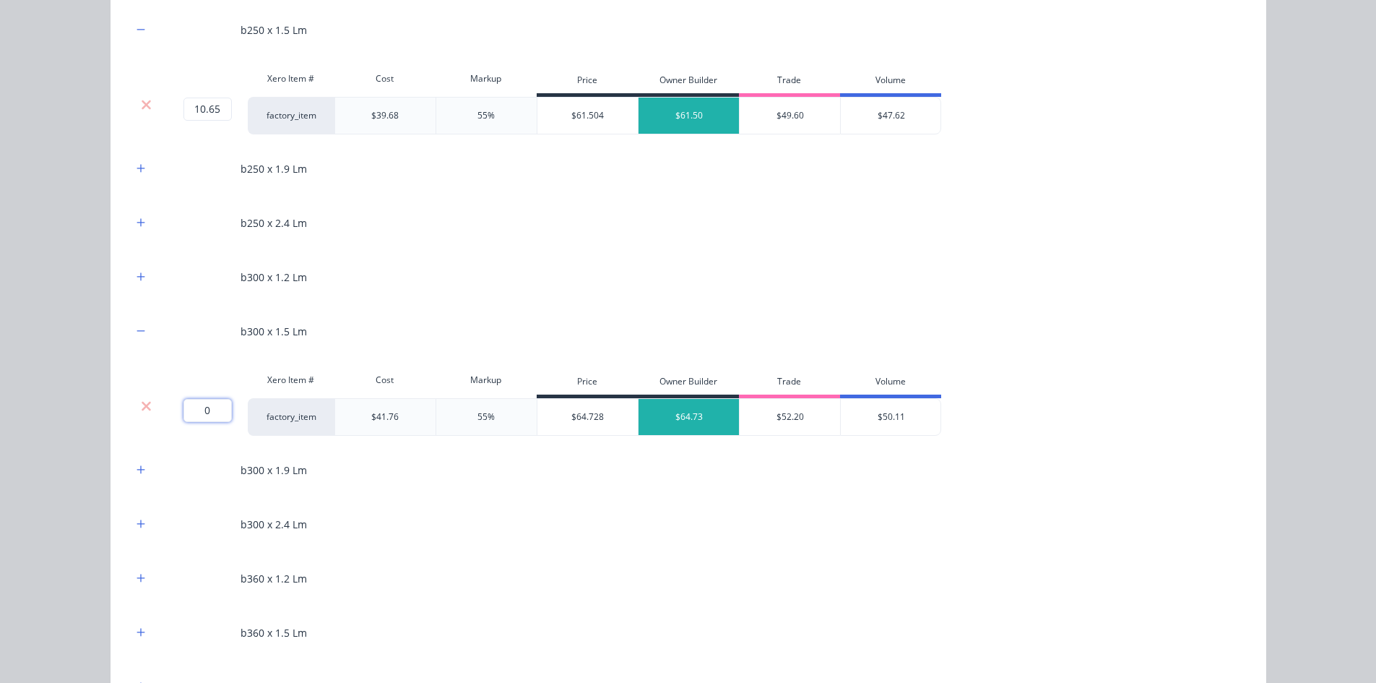
click at [207, 421] on input "0" at bounding box center [208, 410] width 48 height 23
type input "14.2"
click at [63, 384] on div "Flooring System Products in this kit A Detailing product Xero Item # Descriptio…" at bounding box center [688, 341] width 1376 height 683
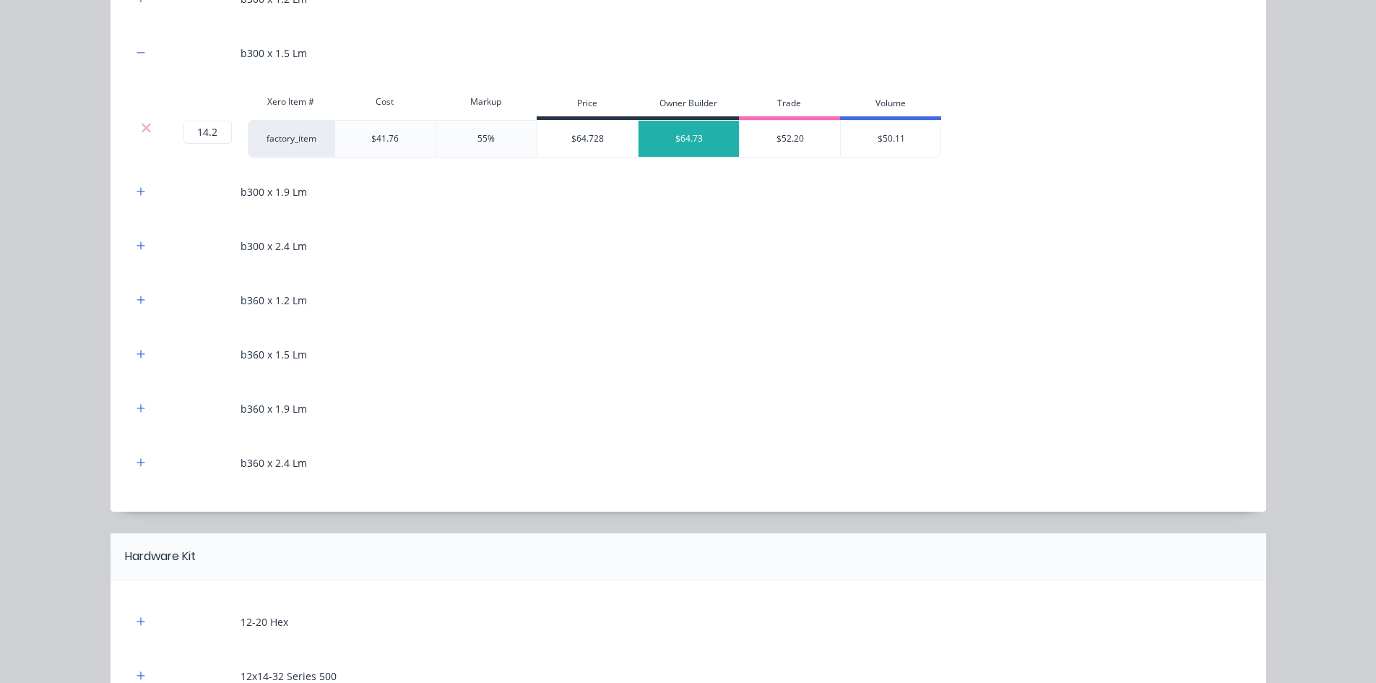
scroll to position [2673, 0]
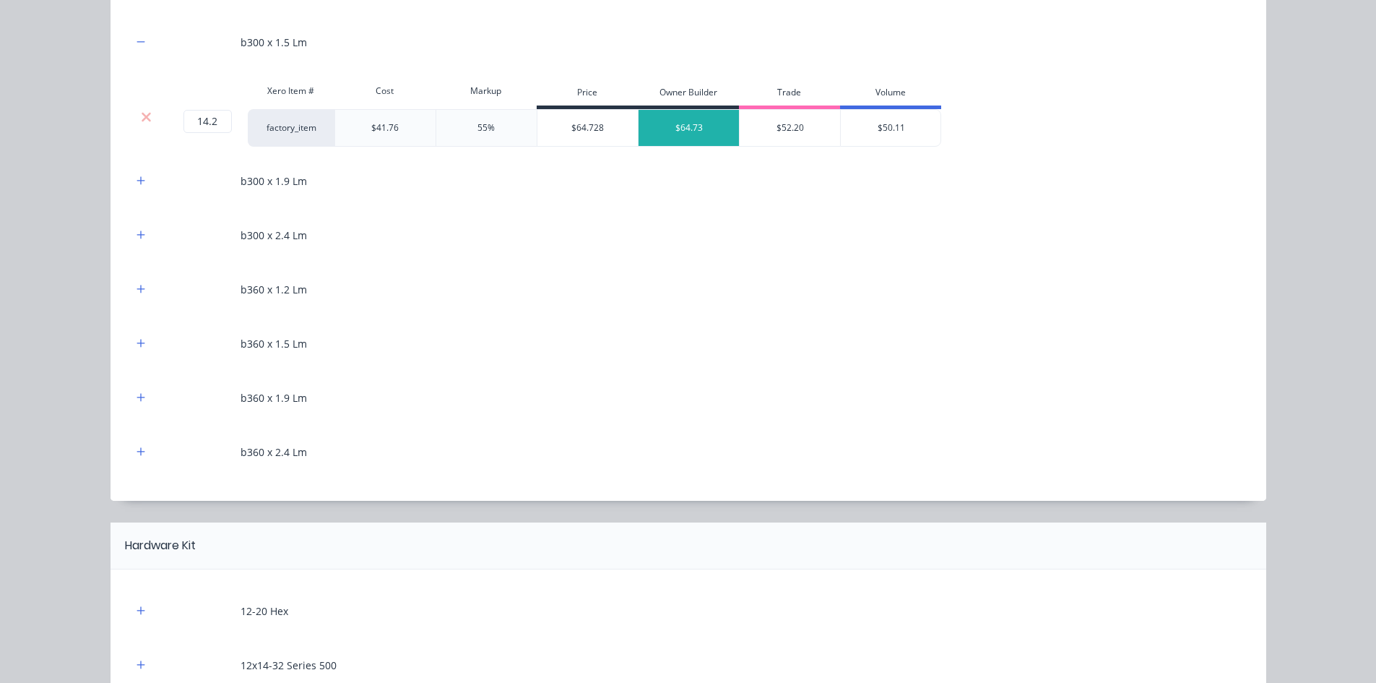
click at [132, 355] on div "b360 x 1.5 Lm" at bounding box center [688, 344] width 1113 height 40
click at [132, 353] on div "b360 x 1.5 Lm" at bounding box center [688, 344] width 1113 height 40
click at [137, 344] on icon "button" at bounding box center [141, 343] width 9 height 10
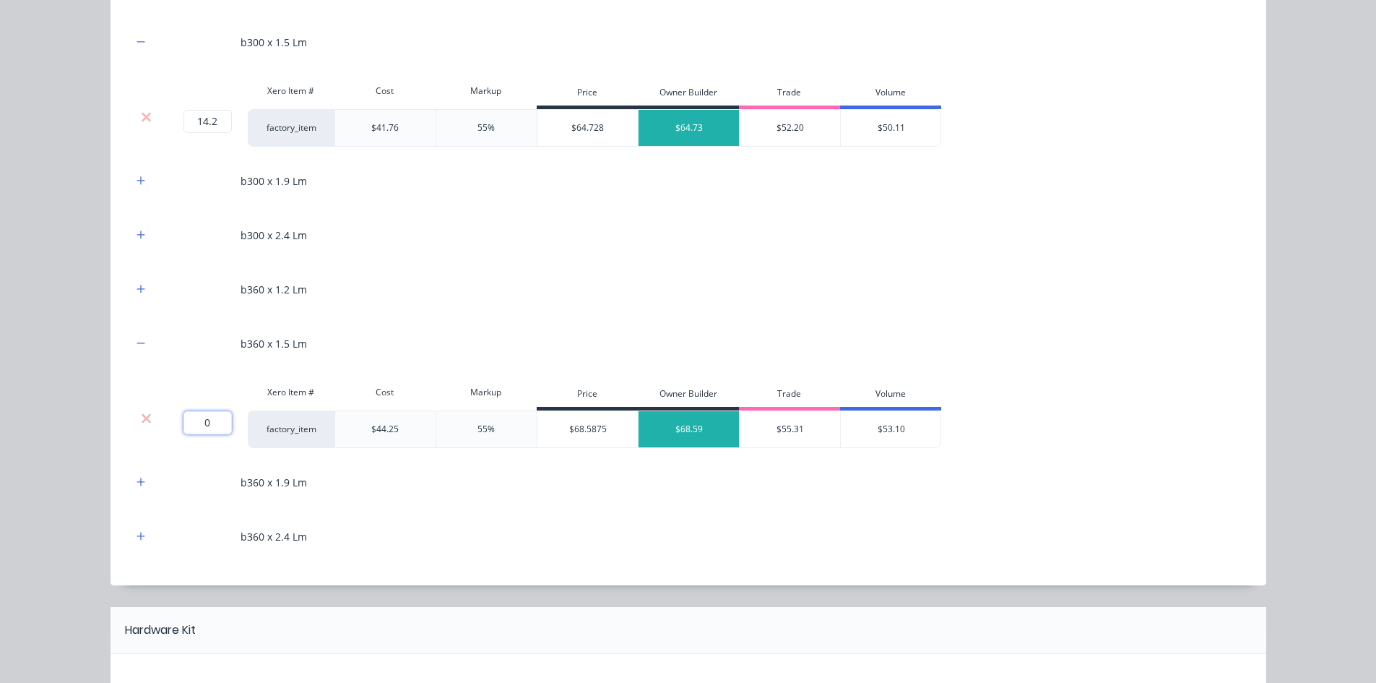
click at [208, 420] on input "0" at bounding box center [208, 422] width 48 height 23
type input "12.6"
click at [64, 381] on div "Flooring System Products in this kit A Detailing product Xero Item # Descriptio…" at bounding box center [688, 341] width 1376 height 683
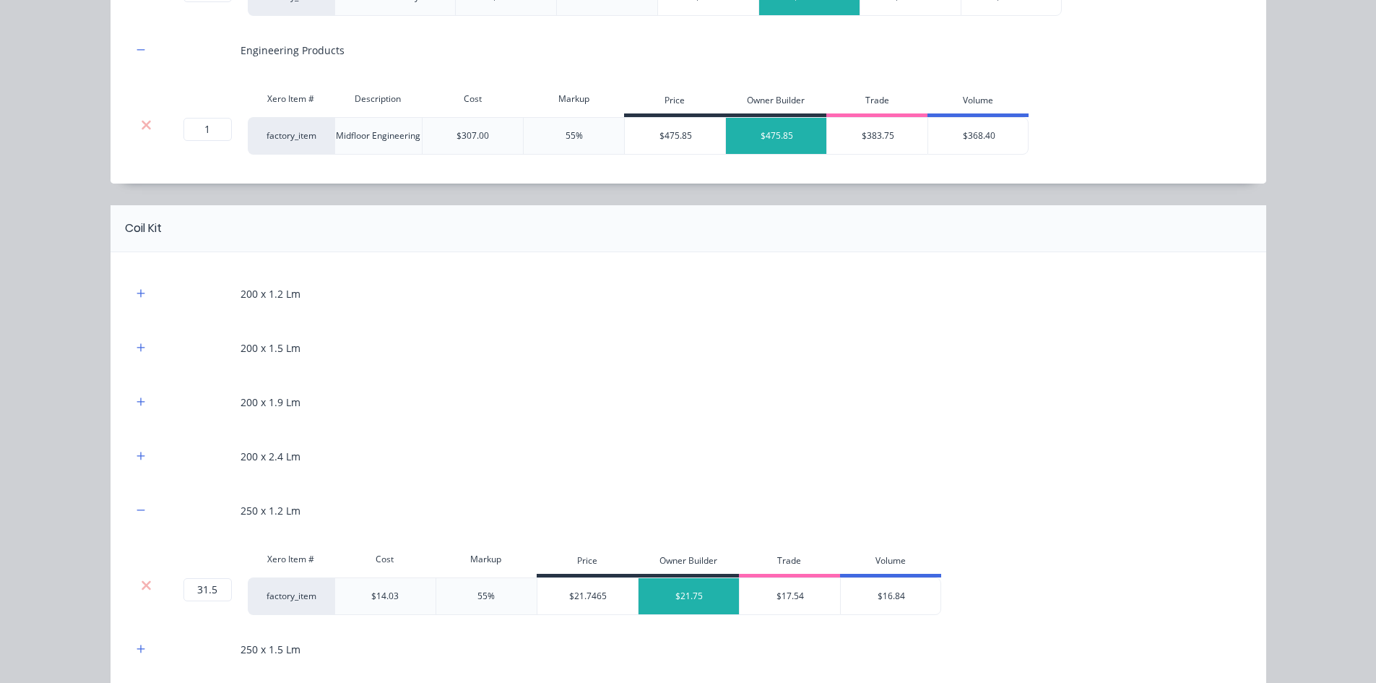
scroll to position [722, 0]
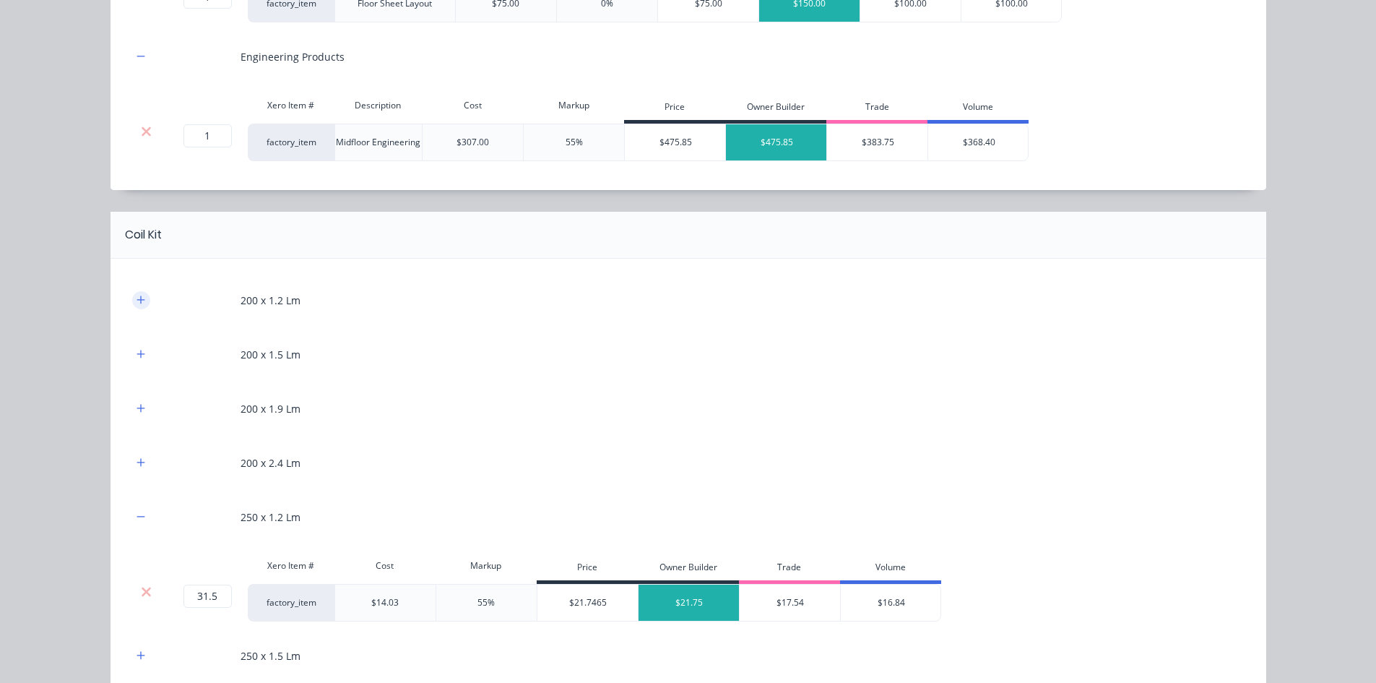
click at [137, 301] on icon "button" at bounding box center [141, 300] width 8 height 8
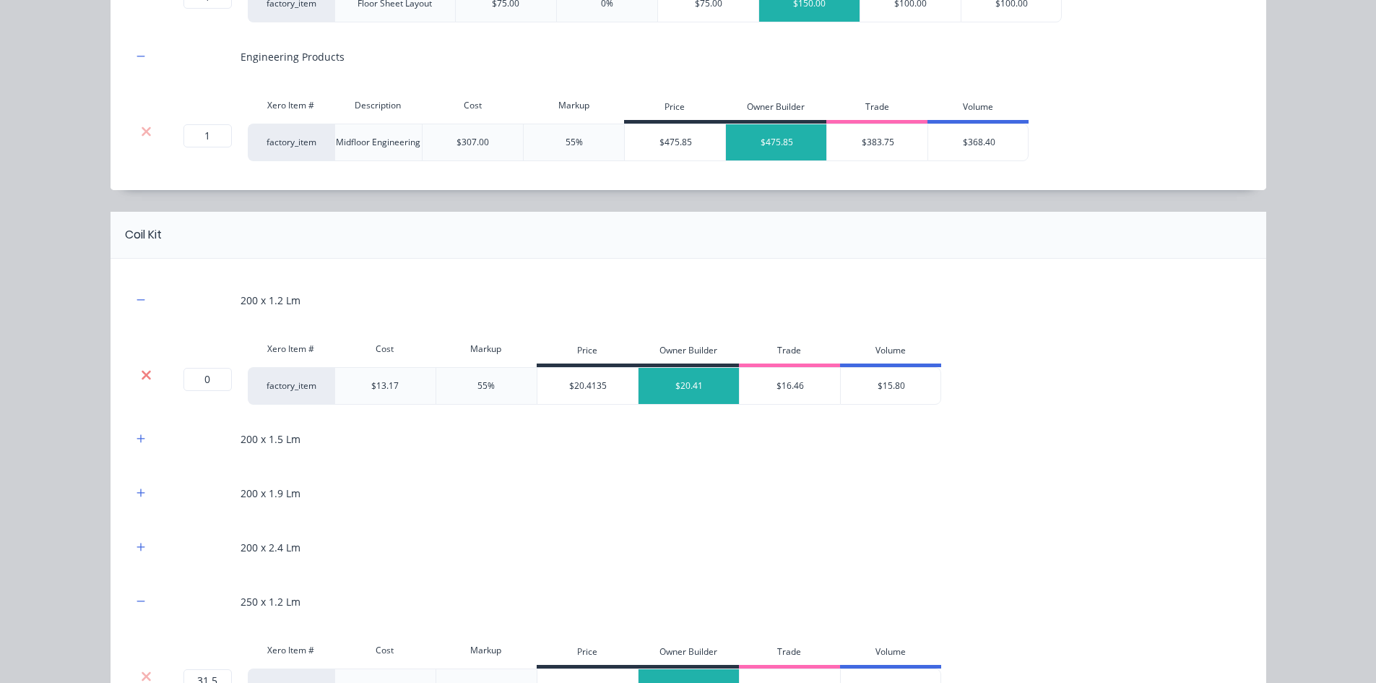
click at [141, 374] on icon at bounding box center [146, 375] width 11 height 14
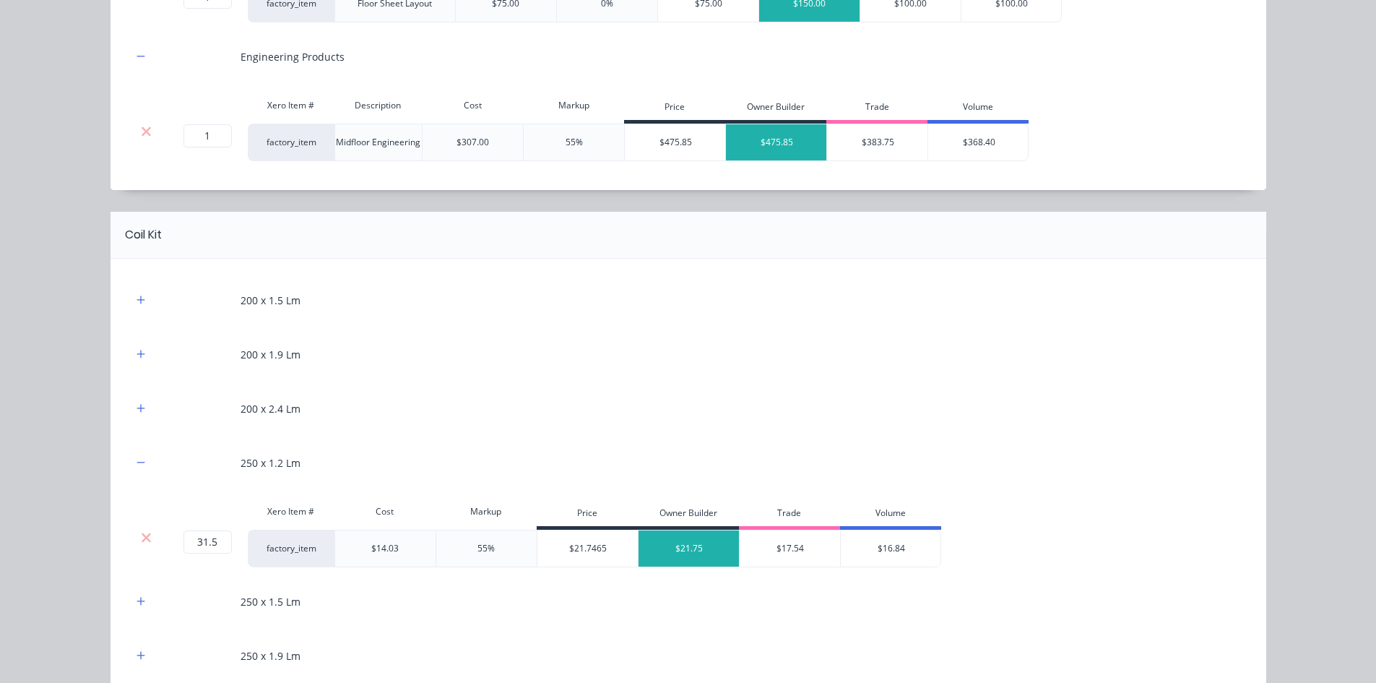
click at [137, 290] on div "200 x 1.5 Lm" at bounding box center [688, 300] width 1113 height 40
click at [137, 301] on icon "button" at bounding box center [141, 300] width 9 height 10
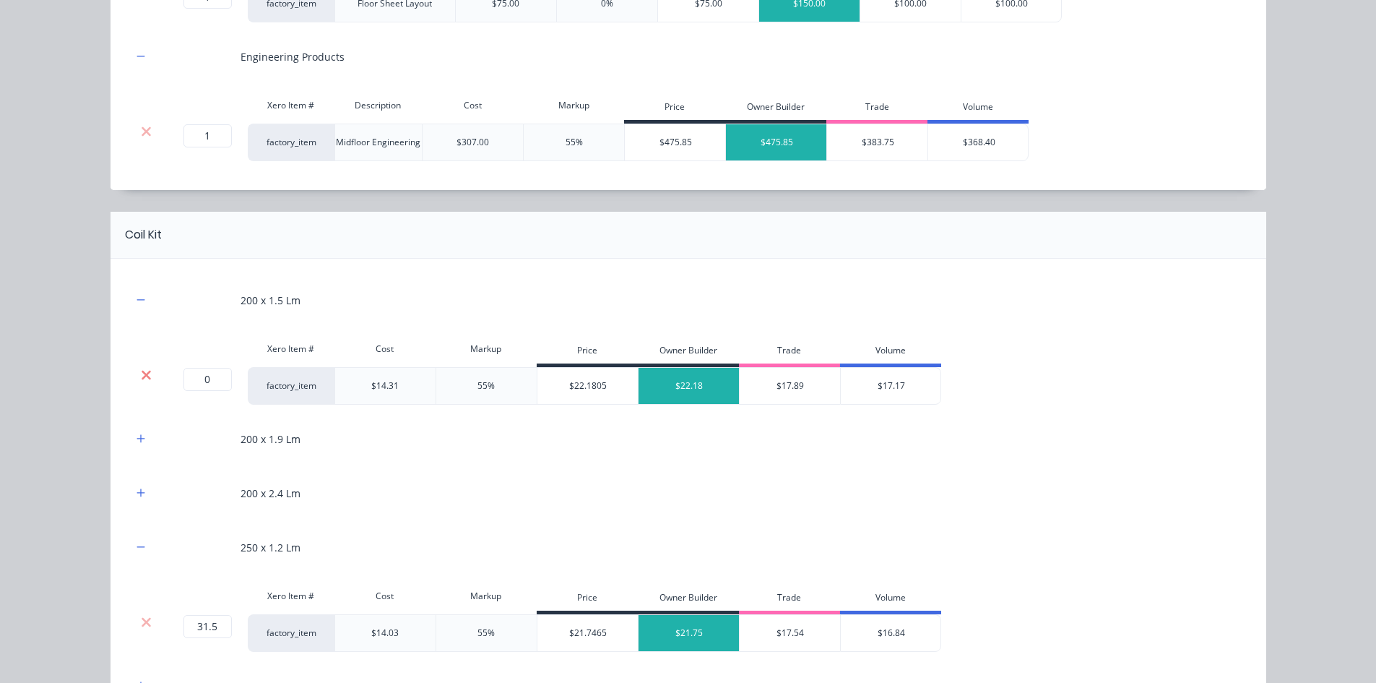
click at [144, 375] on icon at bounding box center [146, 375] width 11 height 14
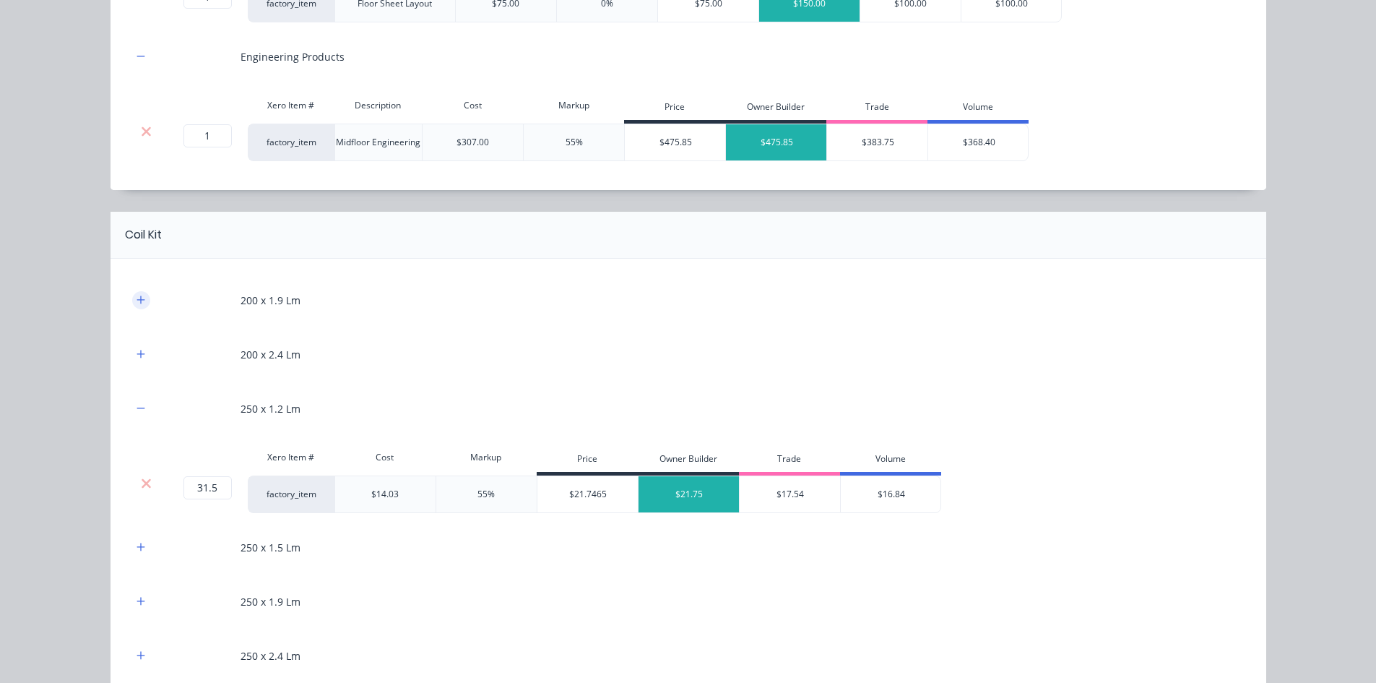
click at [141, 306] on button "button" at bounding box center [141, 300] width 18 height 18
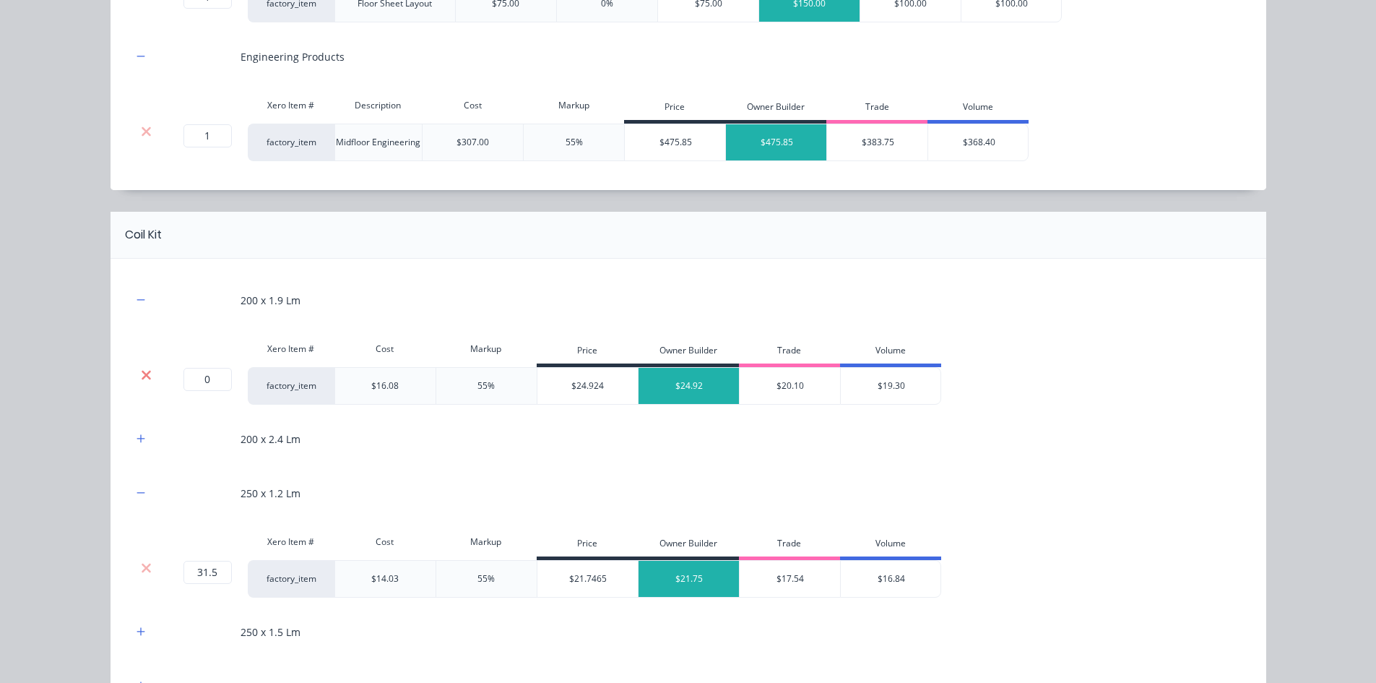
click at [146, 372] on icon at bounding box center [146, 375] width 11 height 14
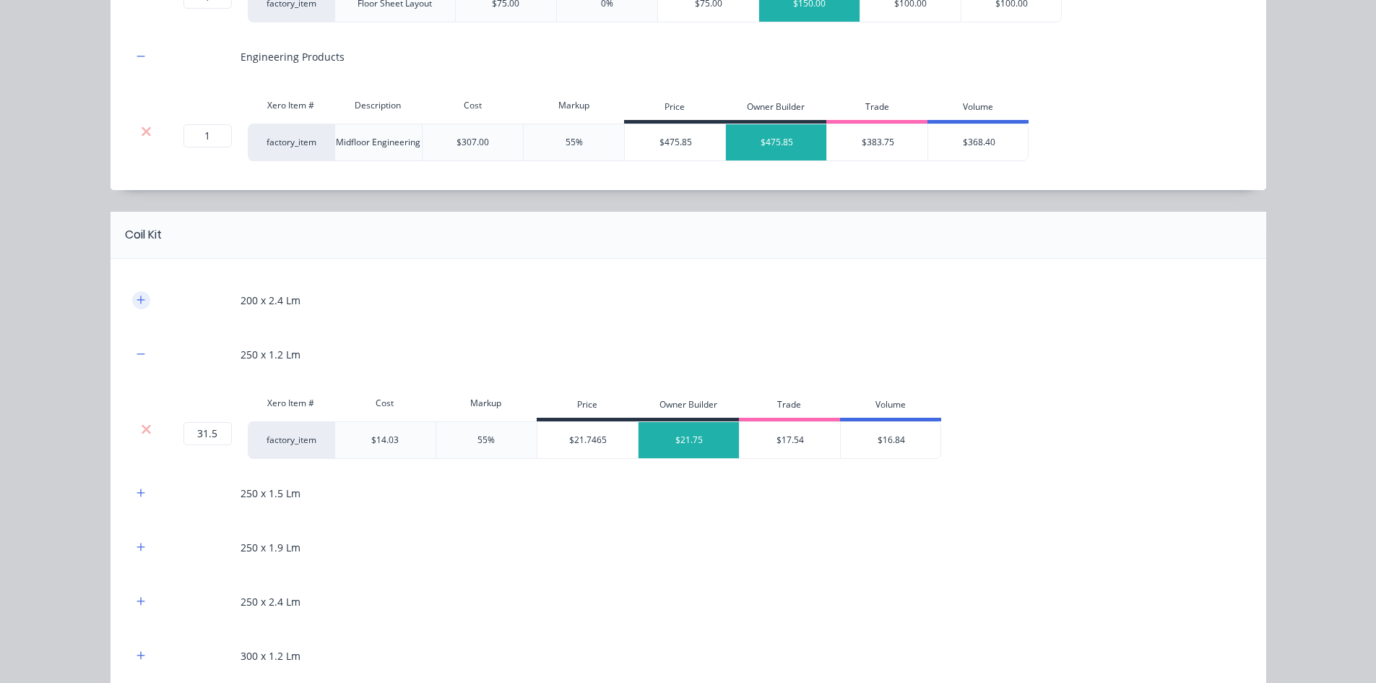
click at [137, 292] on button "button" at bounding box center [141, 300] width 18 height 18
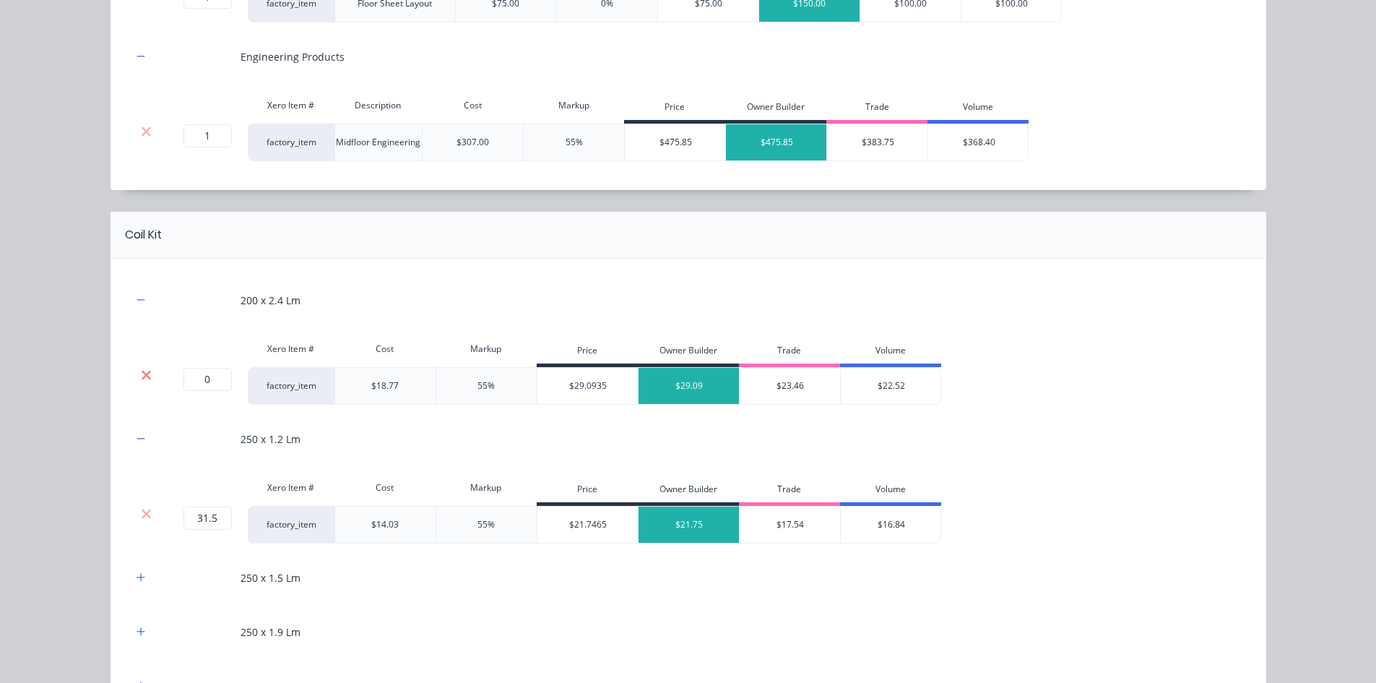
click at [142, 374] on icon at bounding box center [146, 374] width 9 height 9
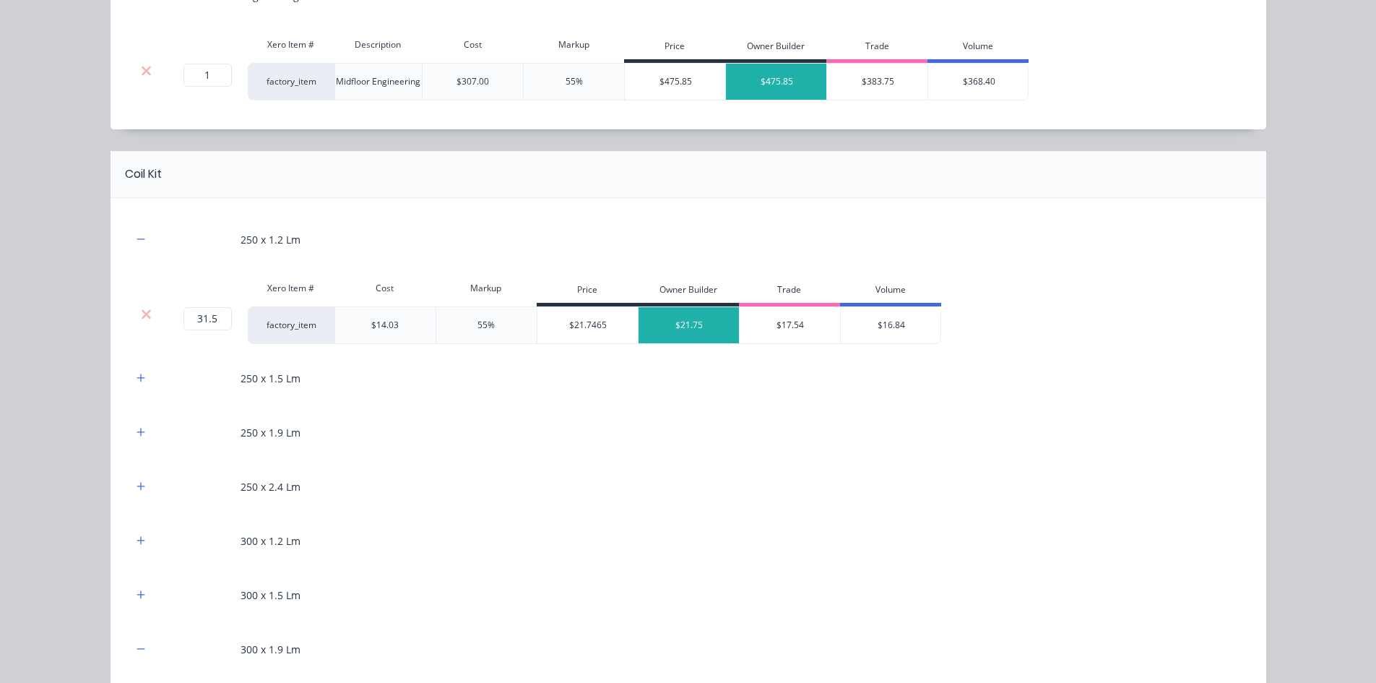
scroll to position [867, 0]
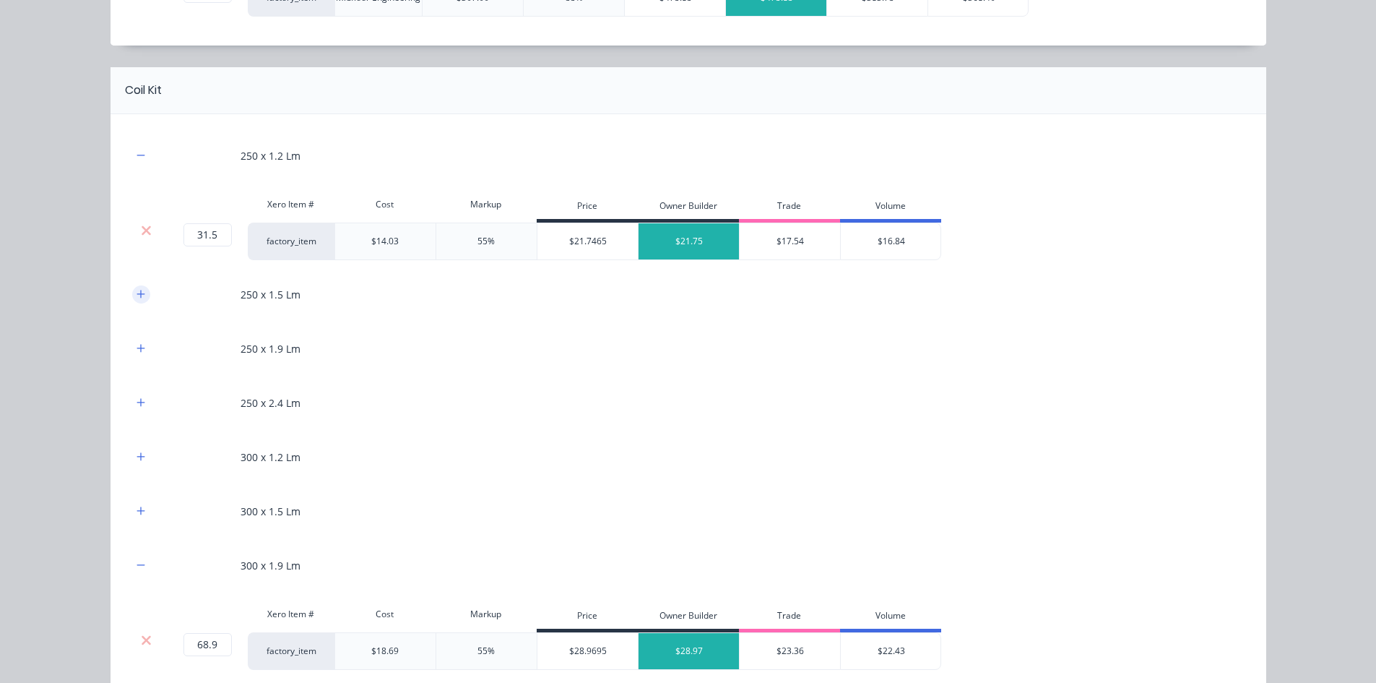
click at [137, 298] on icon "button" at bounding box center [141, 294] width 9 height 10
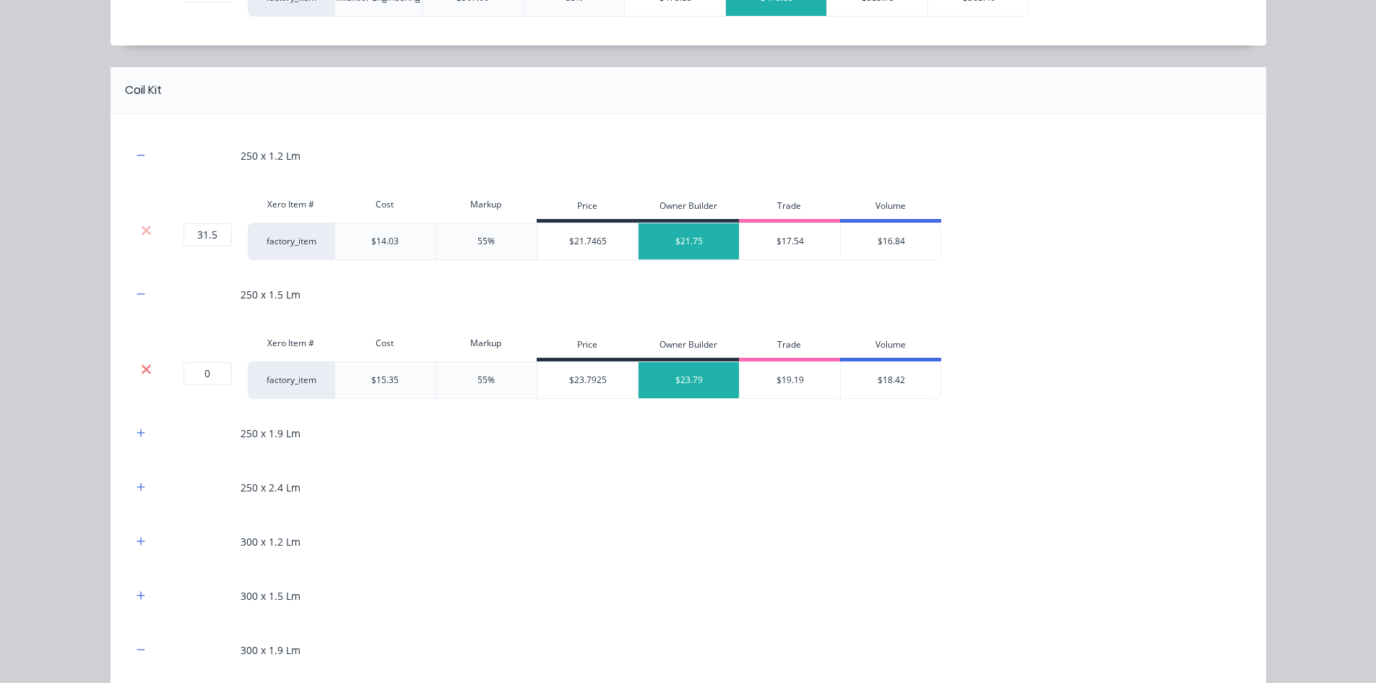
click at [141, 362] on icon at bounding box center [146, 369] width 11 height 14
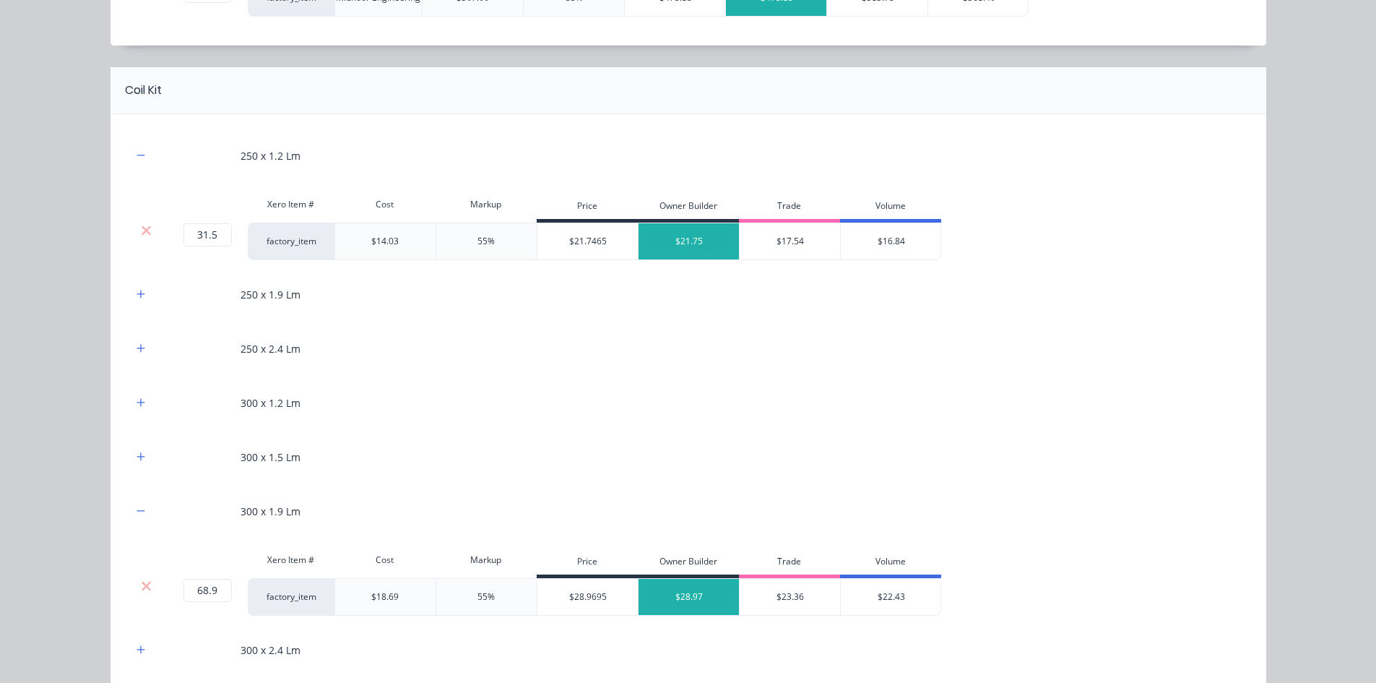
click at [139, 306] on div "250 x 1.9 Lm" at bounding box center [688, 295] width 1113 height 40
click at [139, 293] on icon "button" at bounding box center [141, 294] width 9 height 10
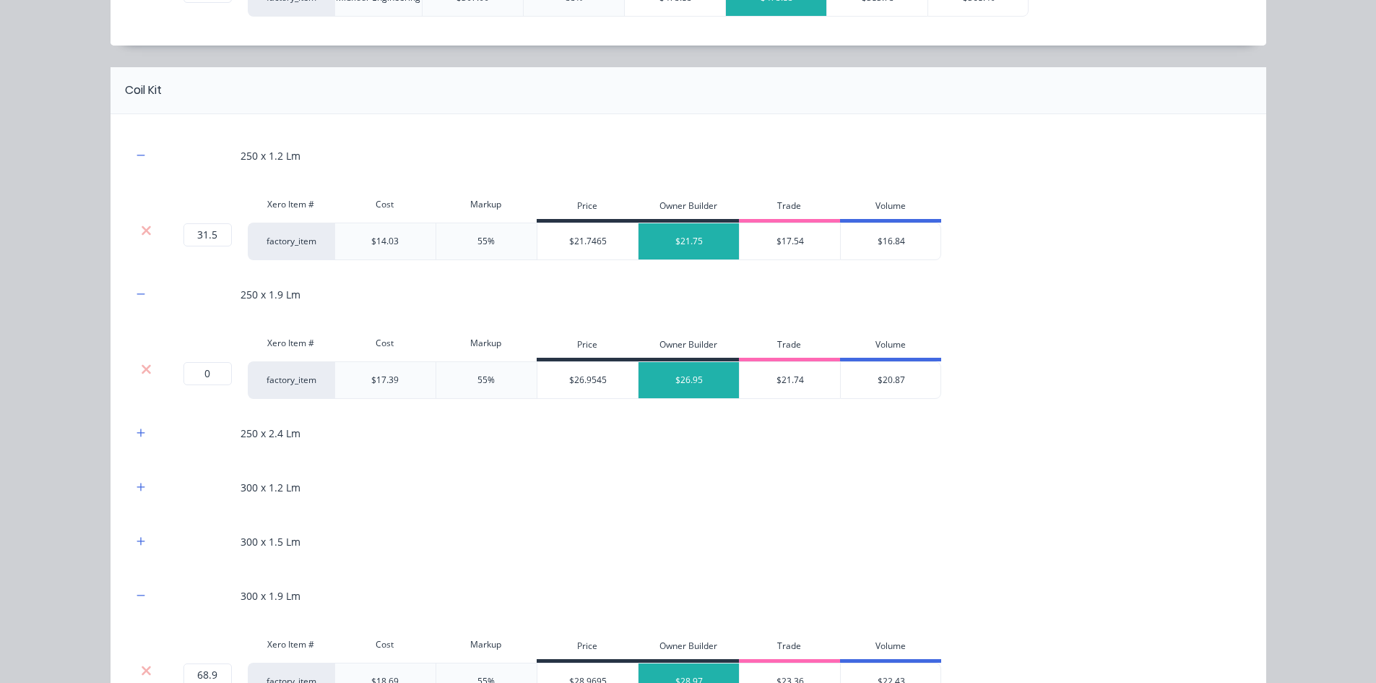
click at [147, 369] on div at bounding box center [146, 369] width 27 height 14
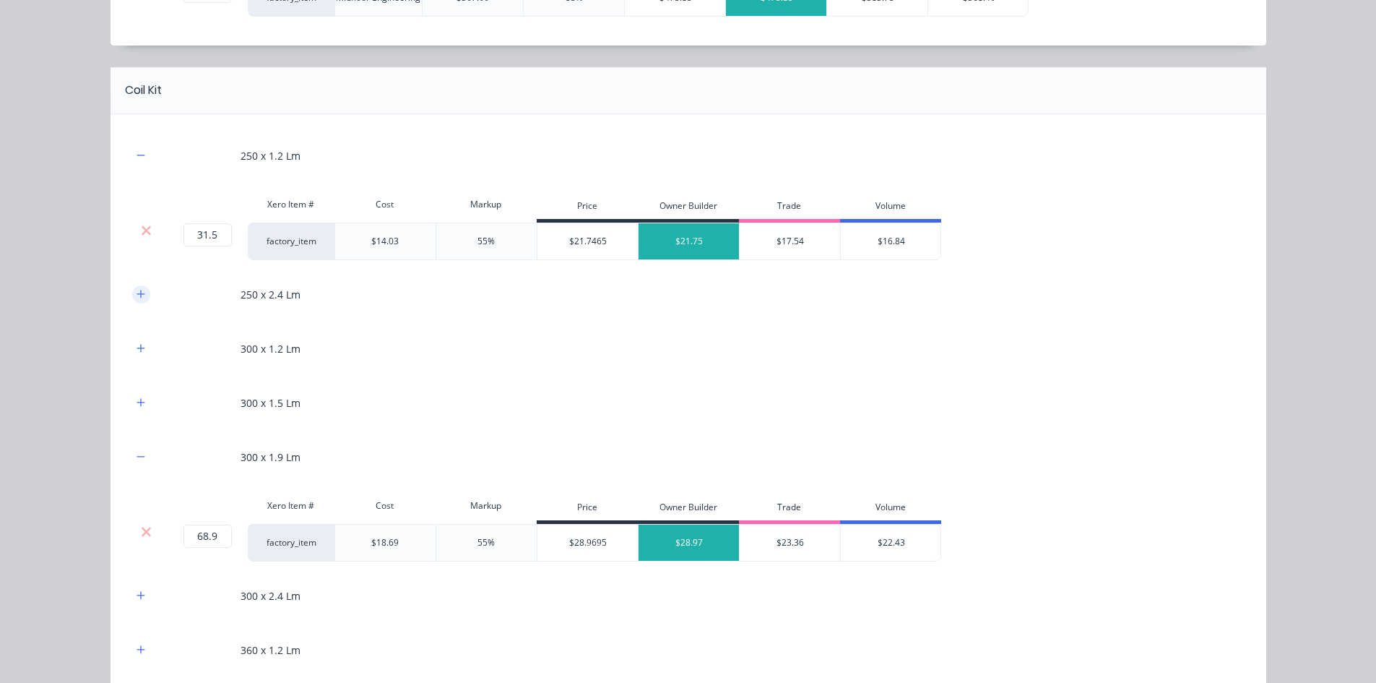
click at [135, 286] on button "button" at bounding box center [141, 294] width 18 height 18
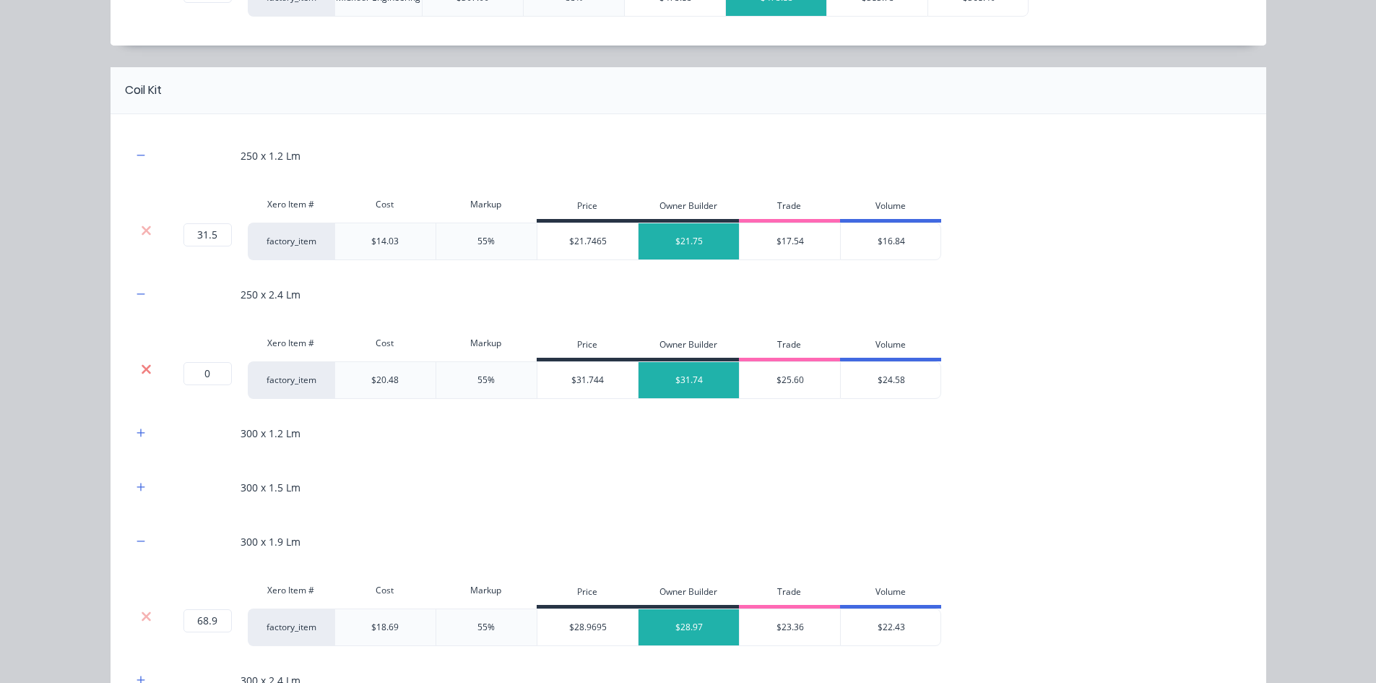
click at [141, 371] on icon at bounding box center [146, 369] width 11 height 14
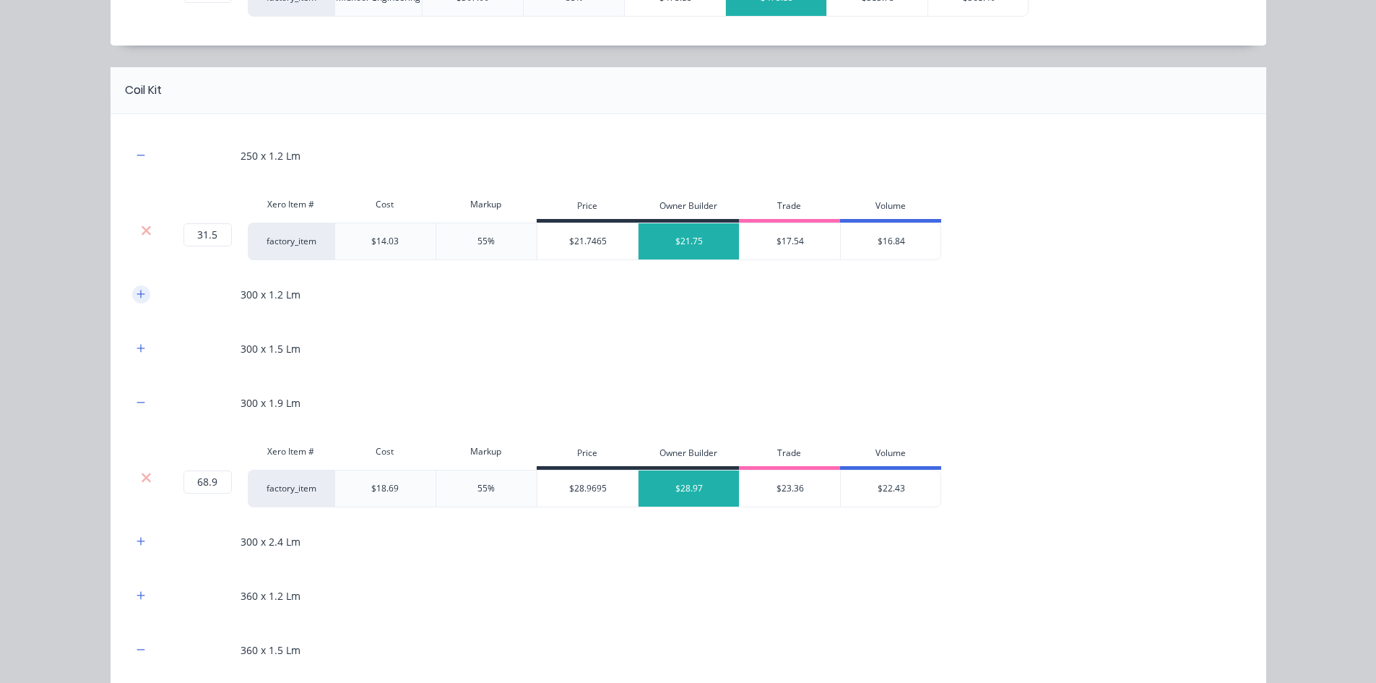
click at [139, 300] on button "button" at bounding box center [141, 294] width 18 height 18
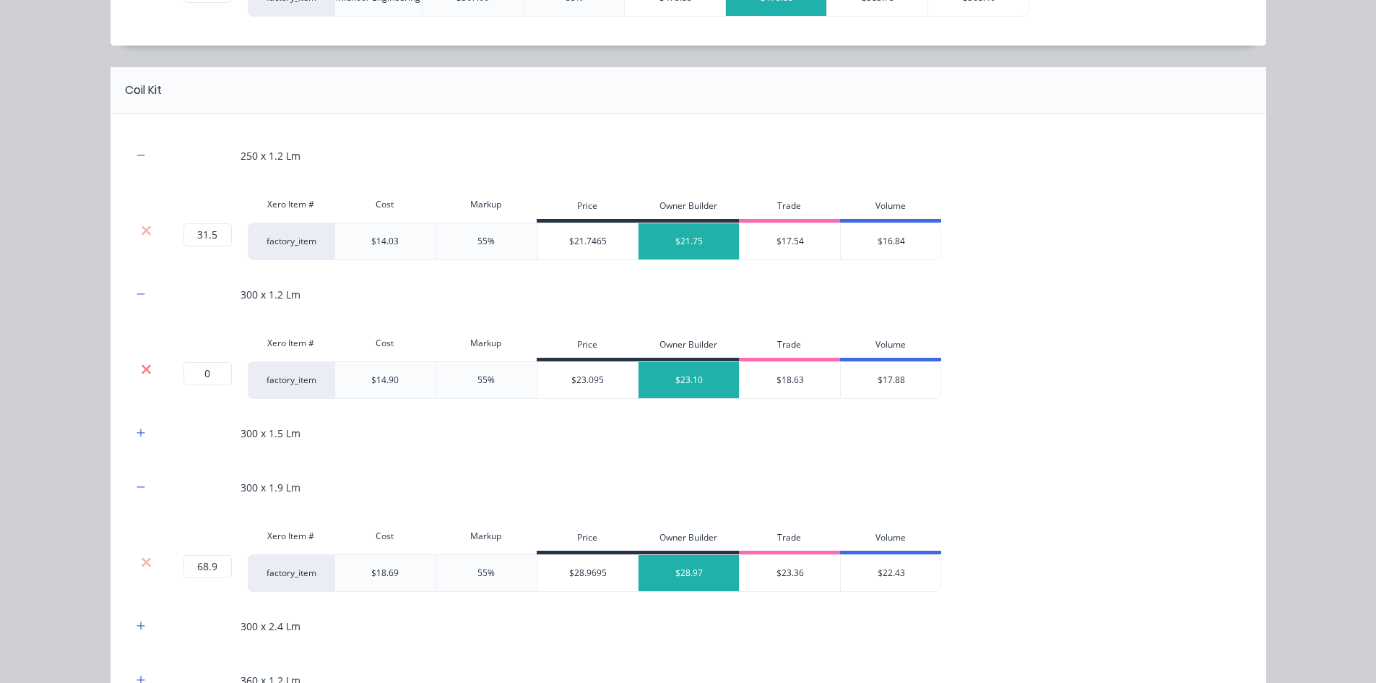
click at [142, 369] on icon at bounding box center [146, 368] width 9 height 9
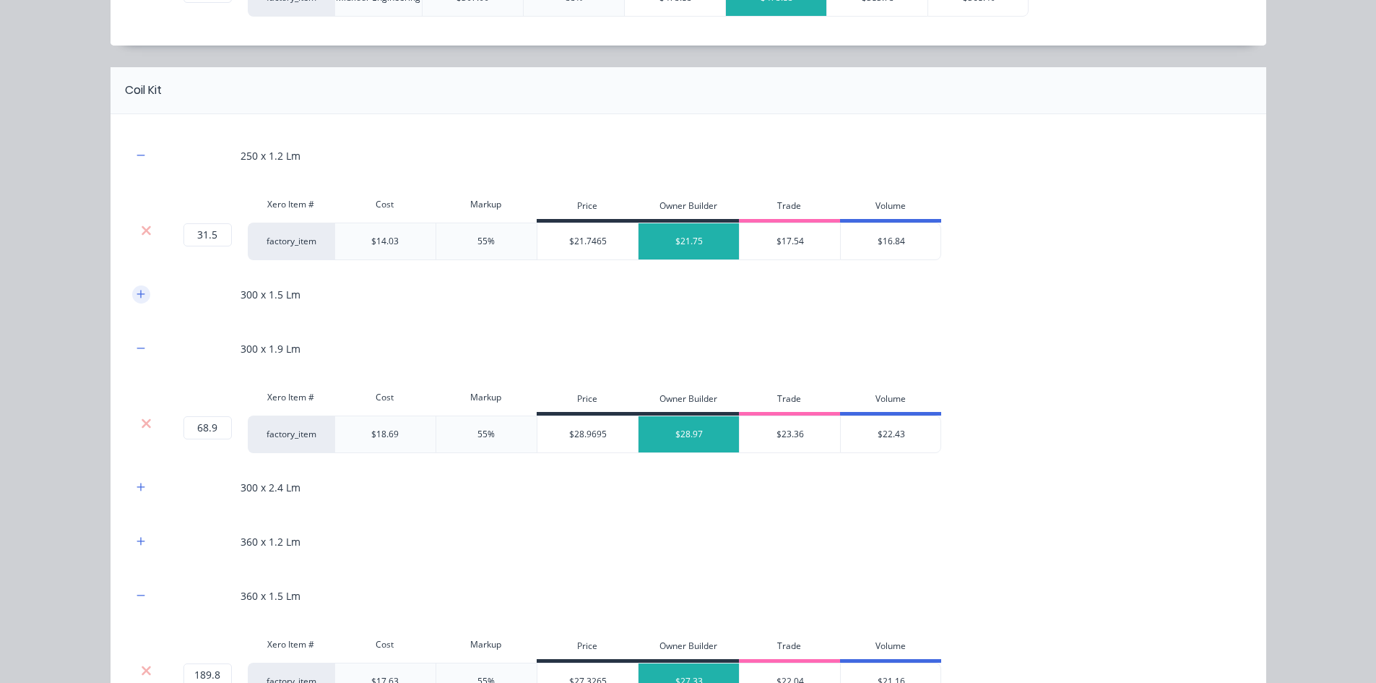
click at [134, 303] on button "button" at bounding box center [141, 294] width 18 height 18
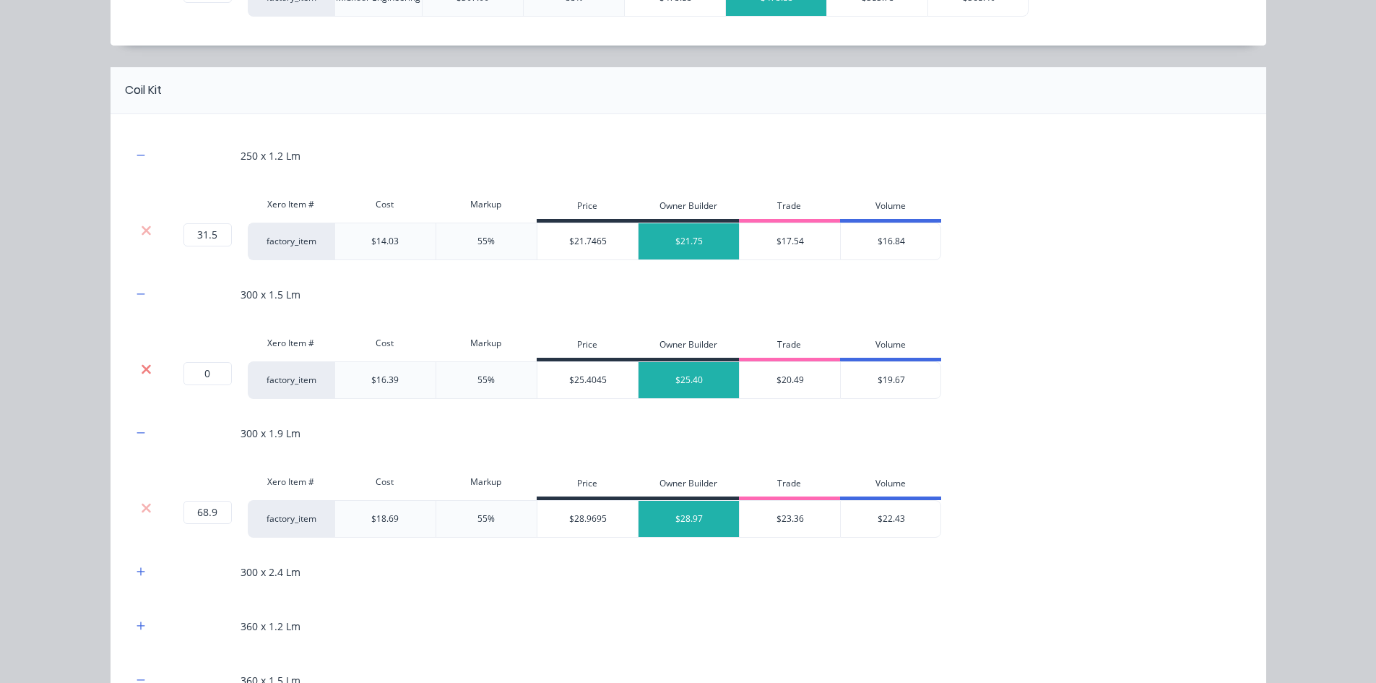
click at [145, 371] on icon at bounding box center [146, 369] width 11 height 14
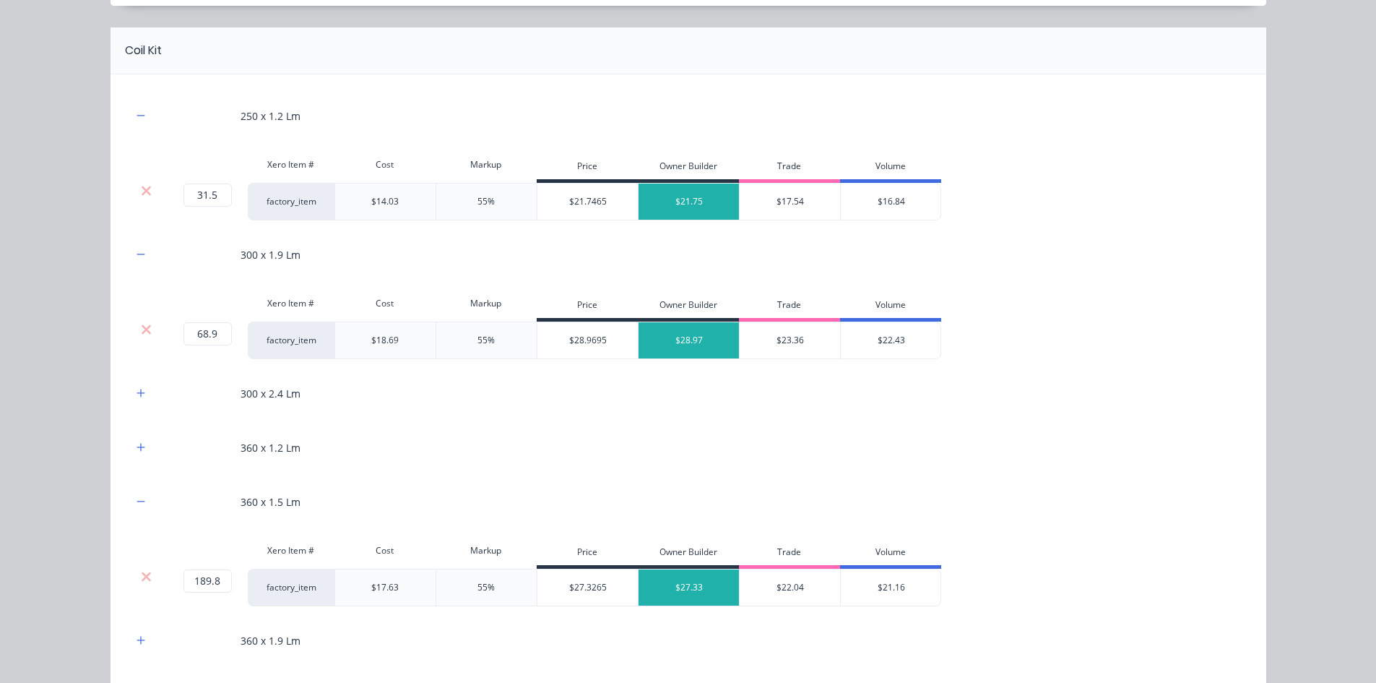
scroll to position [939, 0]
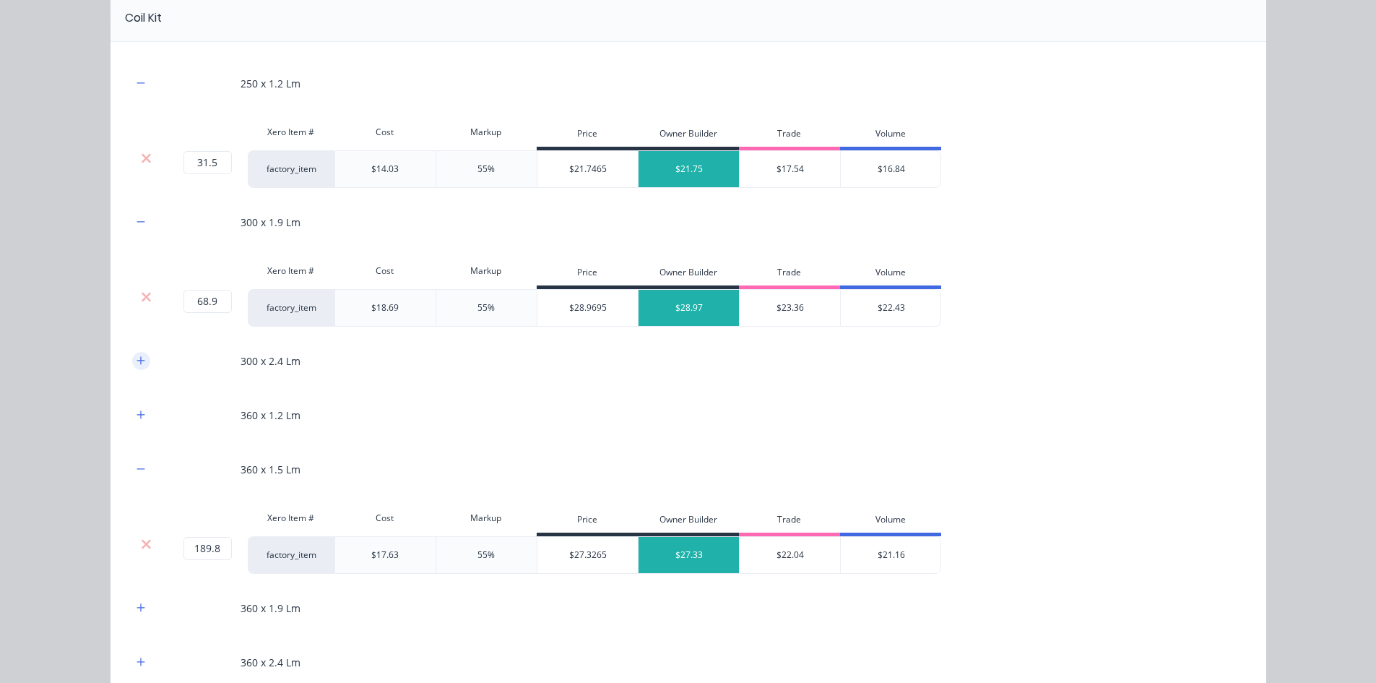
click at [138, 355] on button "button" at bounding box center [141, 361] width 18 height 18
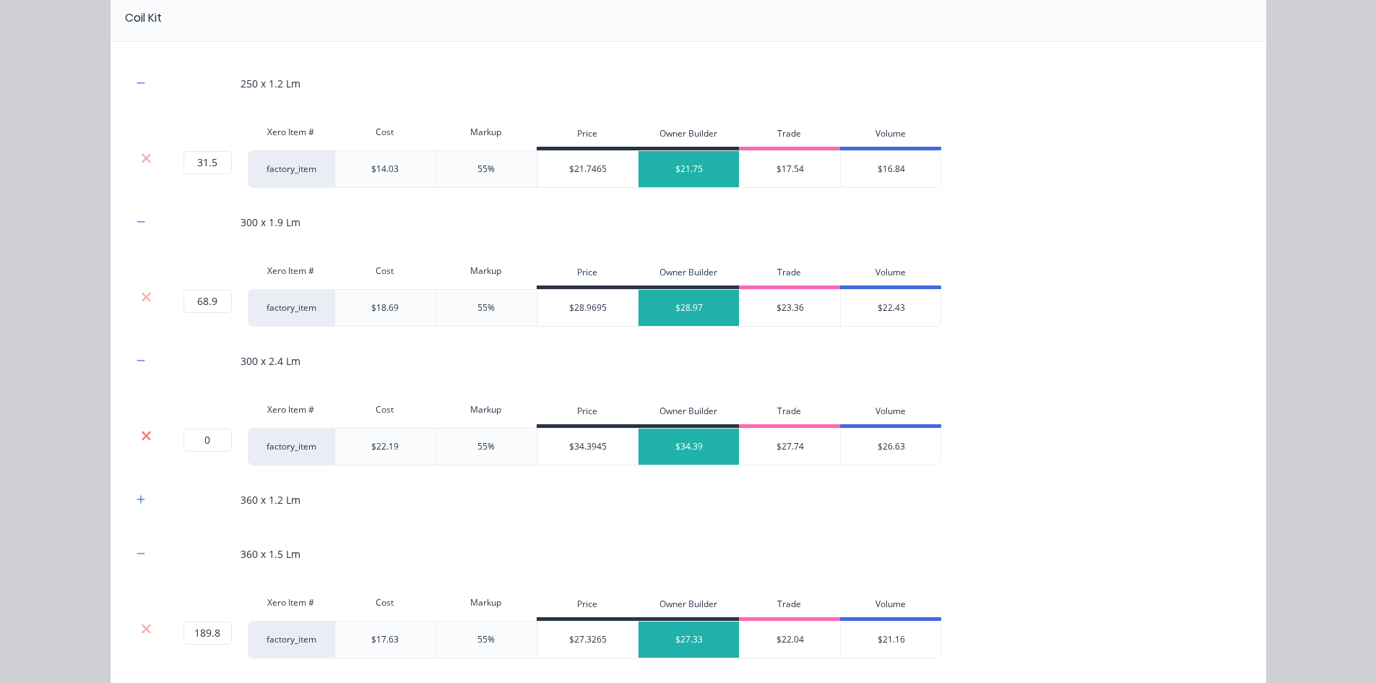
click at [141, 439] on icon at bounding box center [146, 435] width 11 height 14
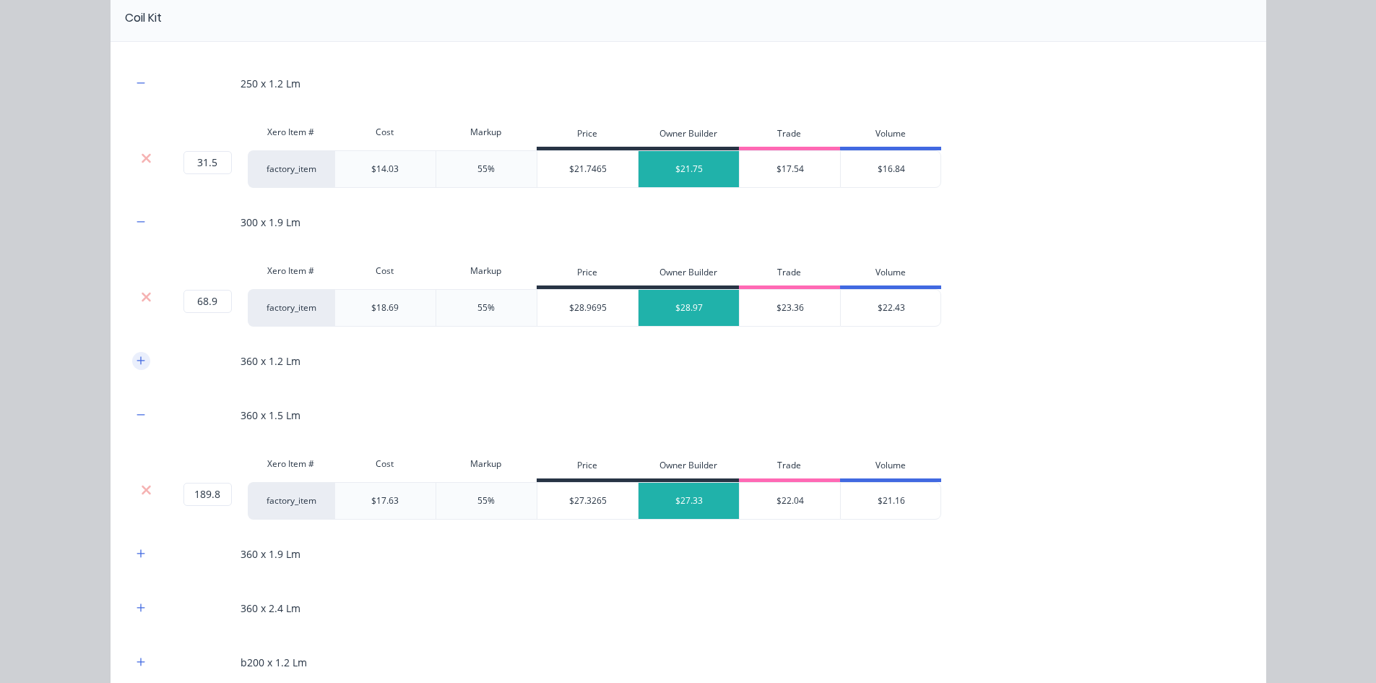
click at [137, 361] on icon "button" at bounding box center [141, 360] width 8 height 8
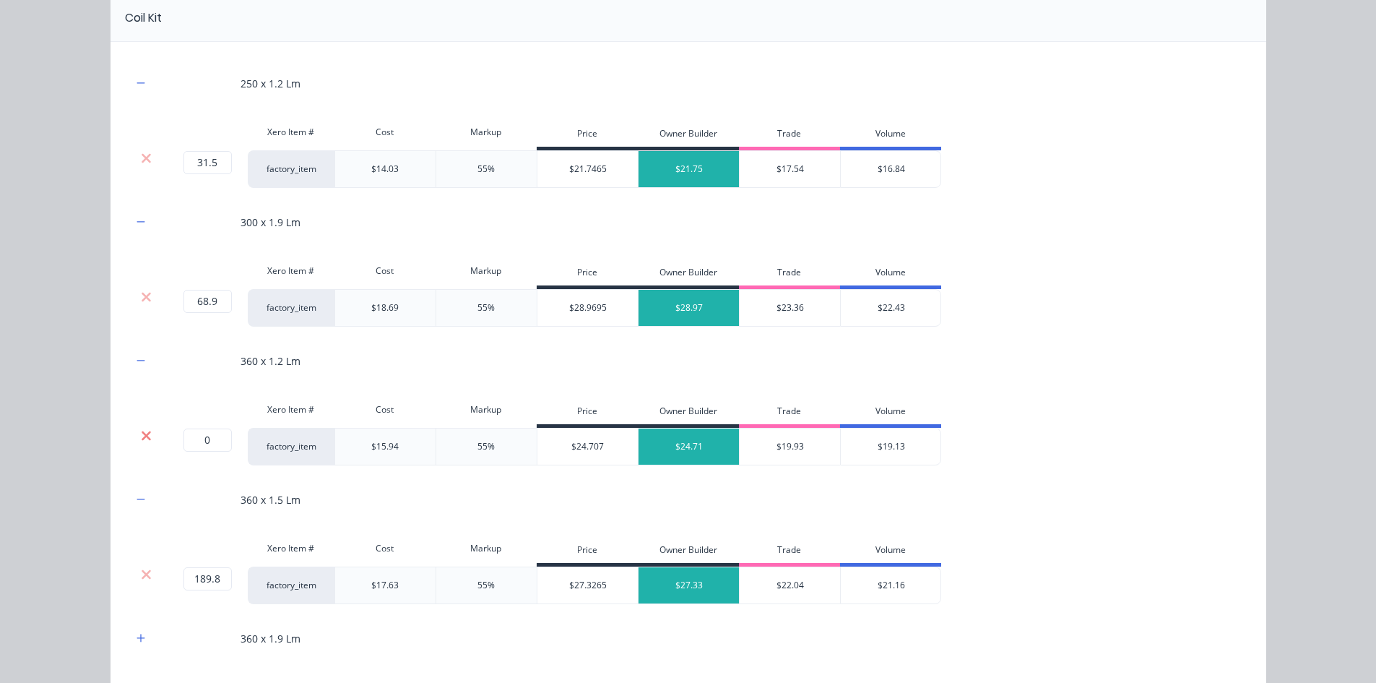
click at [142, 434] on icon at bounding box center [146, 435] width 9 height 9
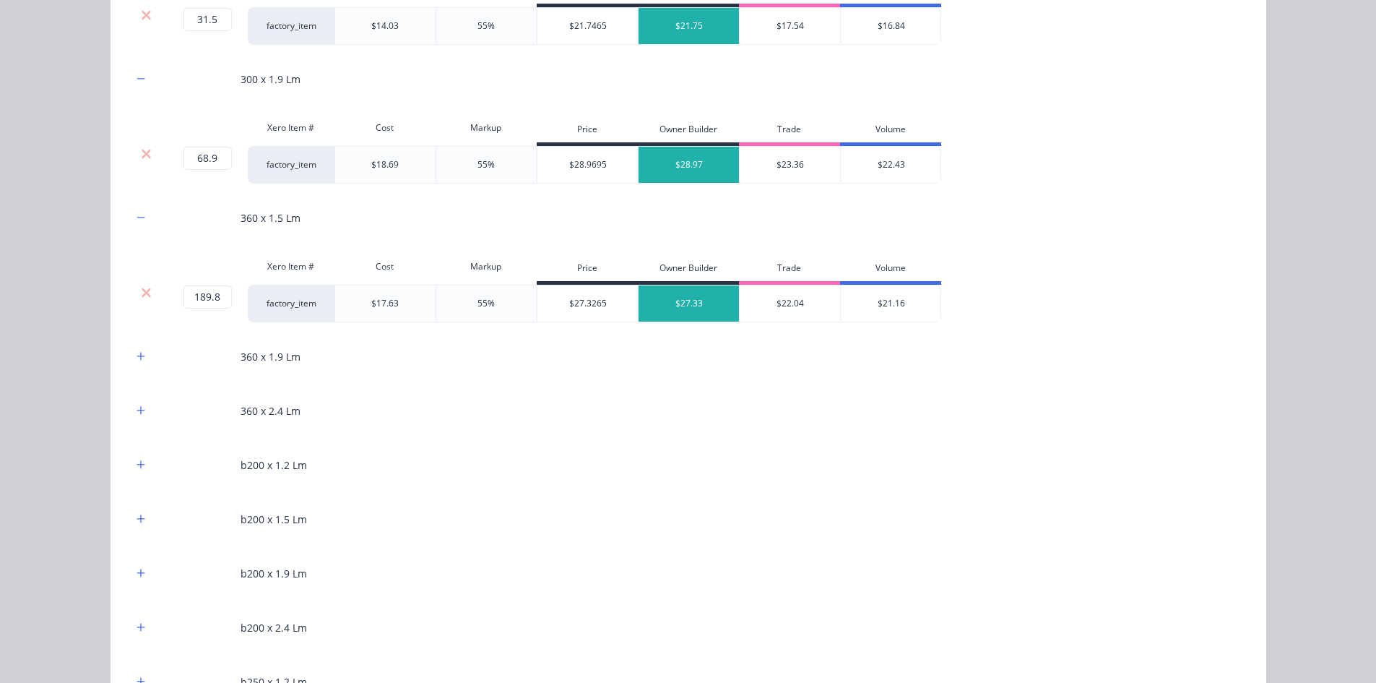
scroll to position [1084, 0]
click at [137, 358] on icon "button" at bounding box center [141, 355] width 9 height 10
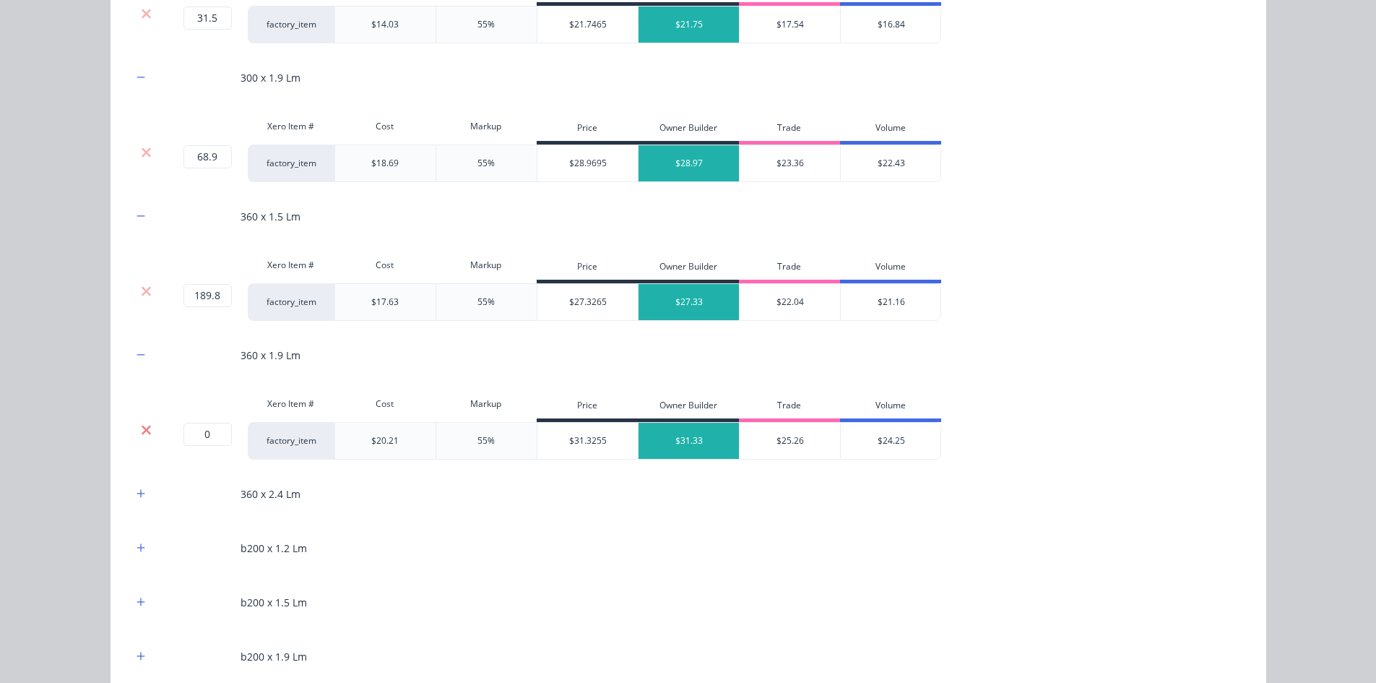
click at [142, 428] on icon at bounding box center [146, 429] width 9 height 9
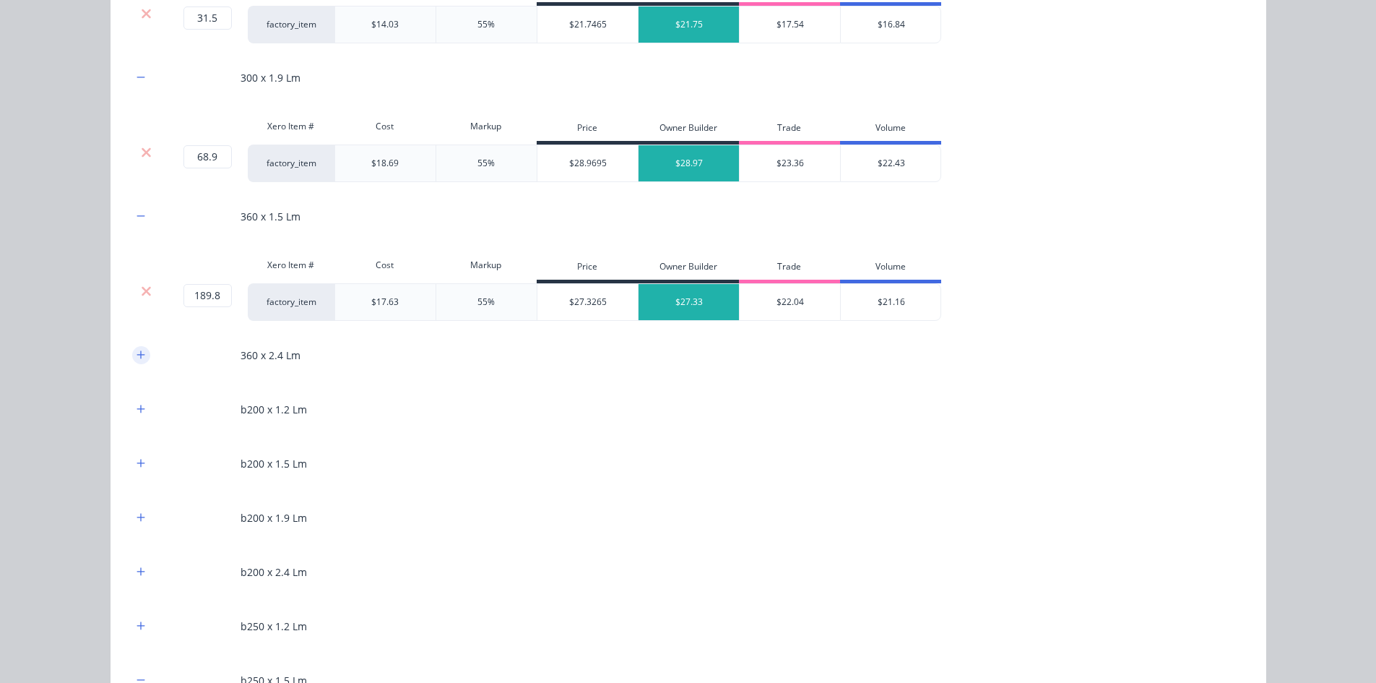
click at [137, 358] on icon "button" at bounding box center [141, 355] width 9 height 10
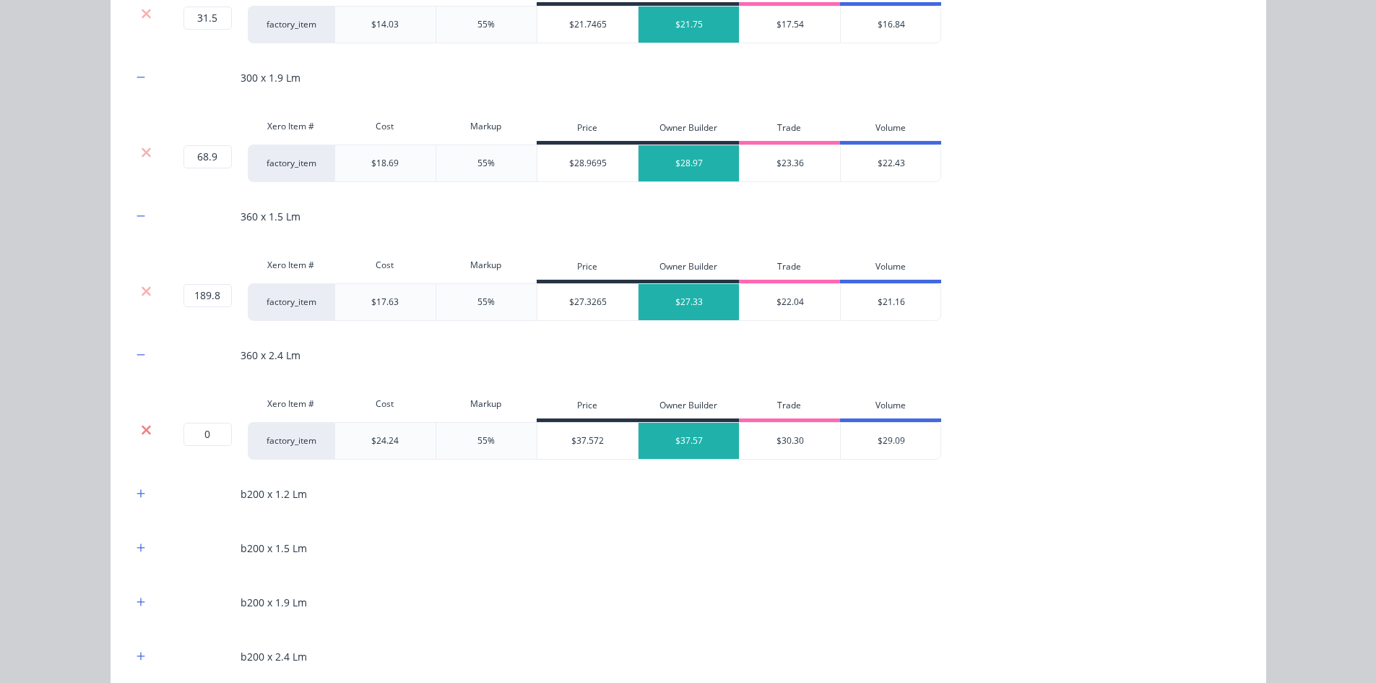
click at [142, 429] on icon at bounding box center [146, 429] width 9 height 9
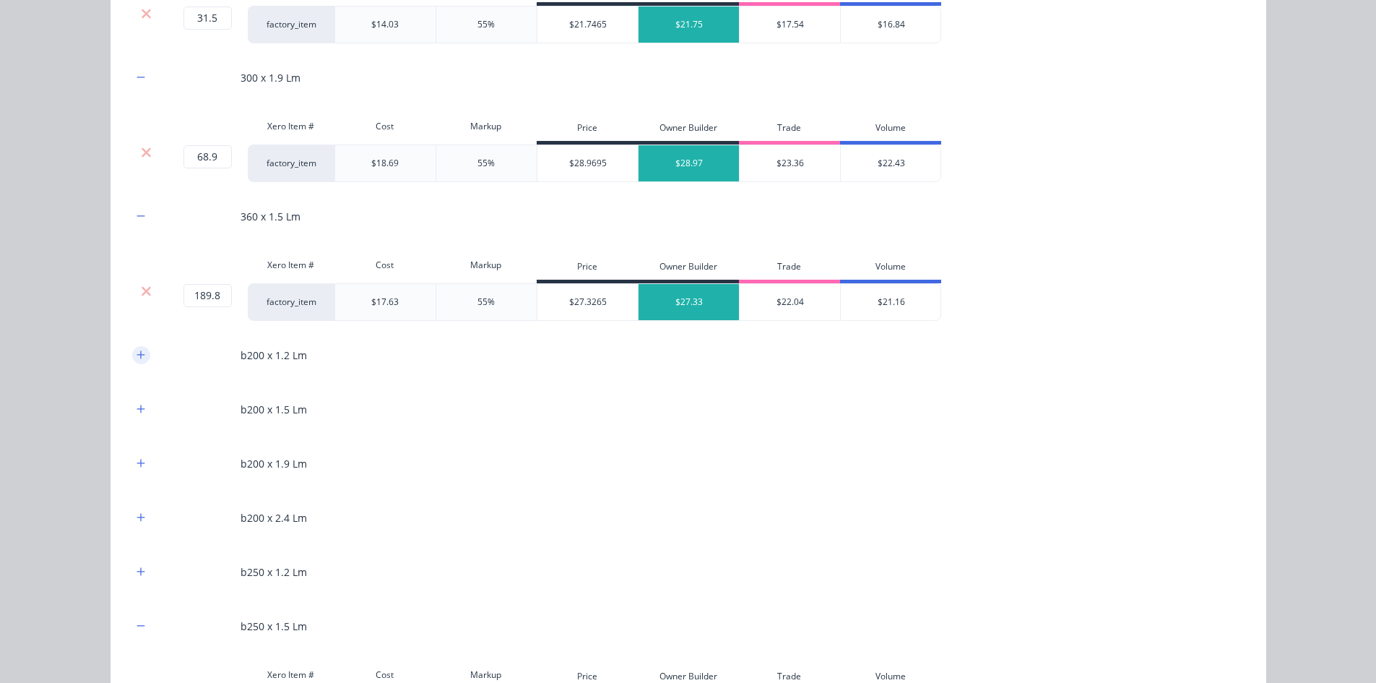
click at [141, 360] on button "button" at bounding box center [141, 355] width 18 height 18
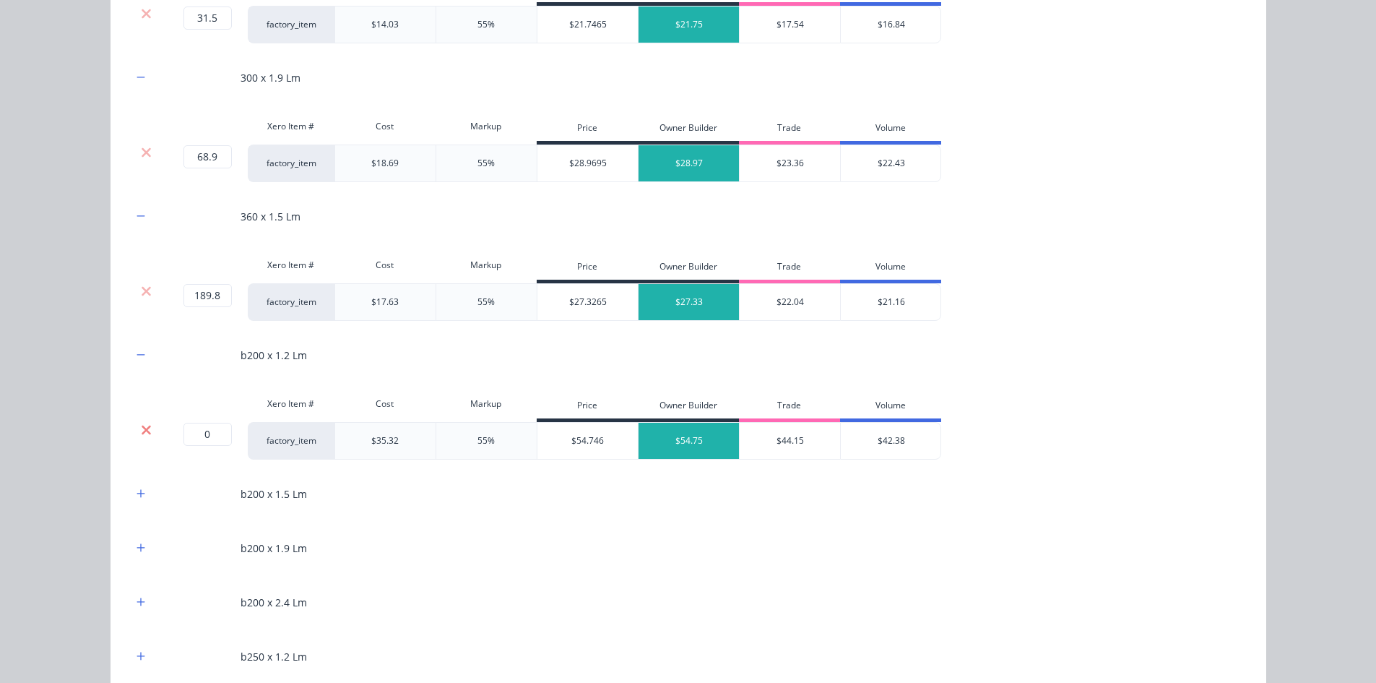
click at [142, 430] on icon at bounding box center [146, 429] width 9 height 9
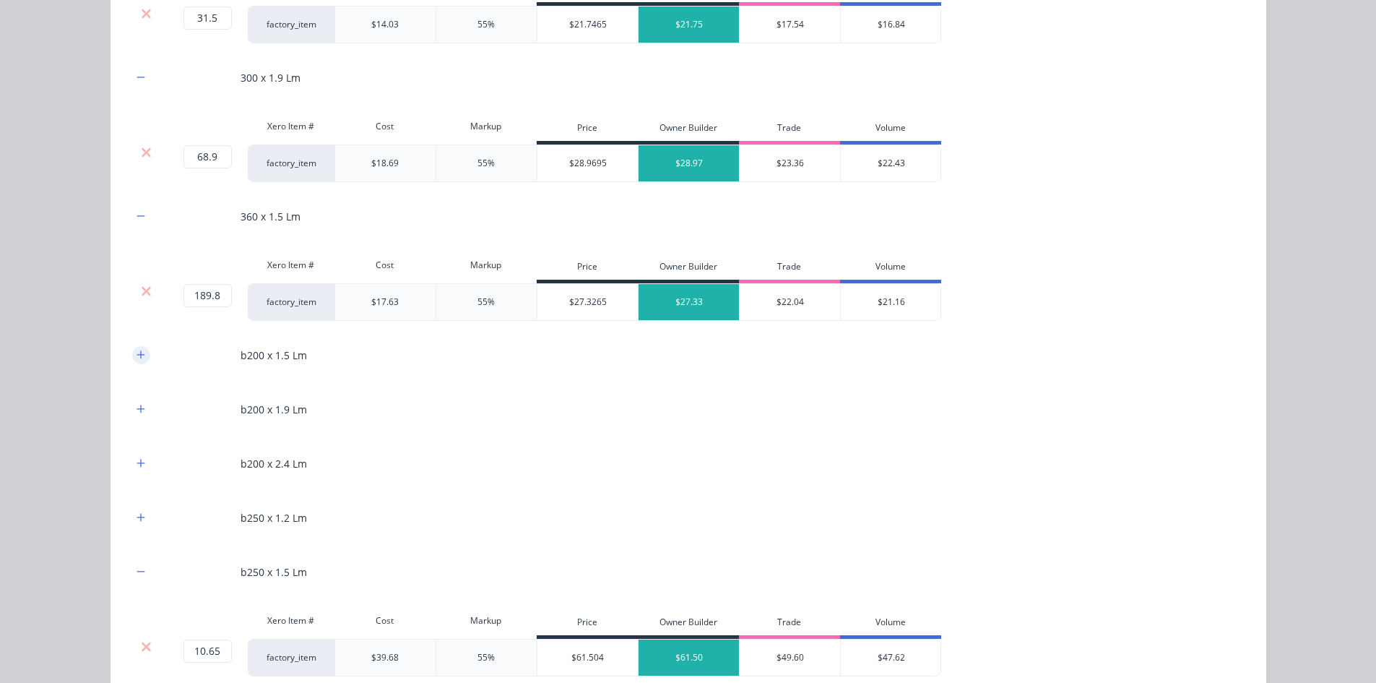
click at [137, 357] on icon "button" at bounding box center [141, 355] width 9 height 10
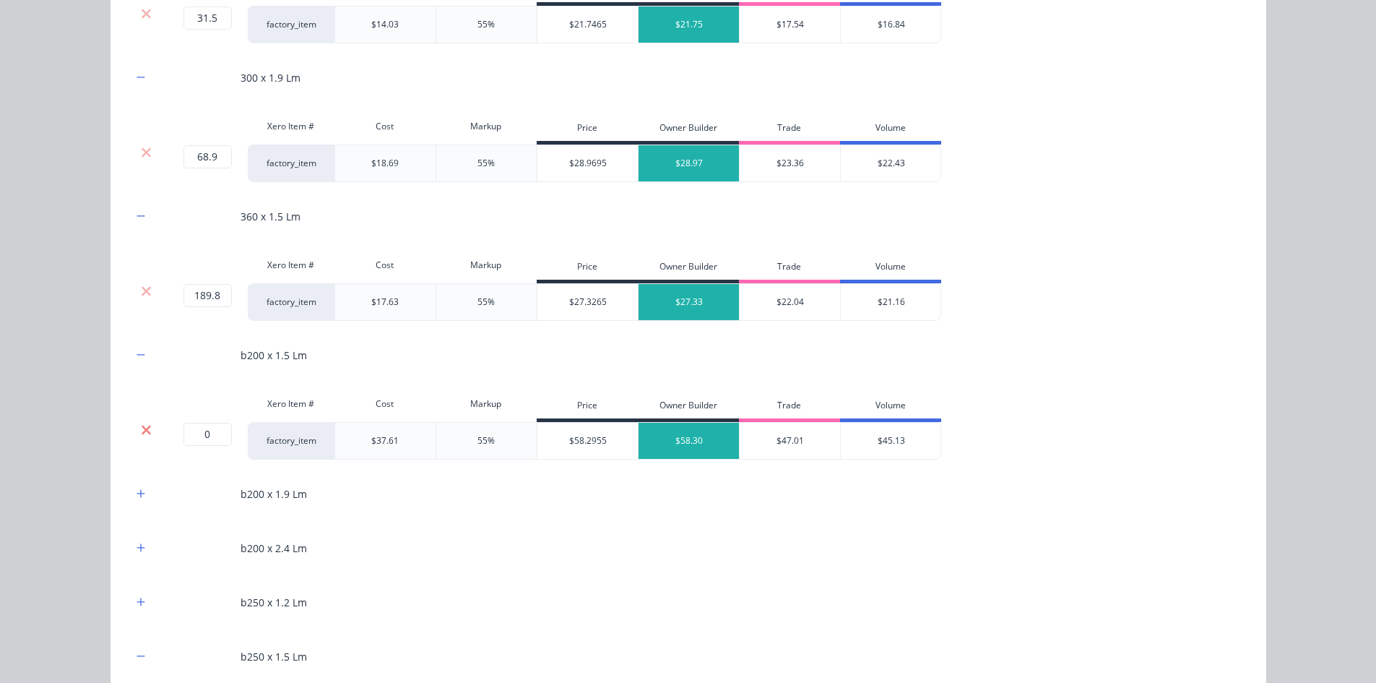
click at [141, 434] on icon at bounding box center [146, 430] width 11 height 14
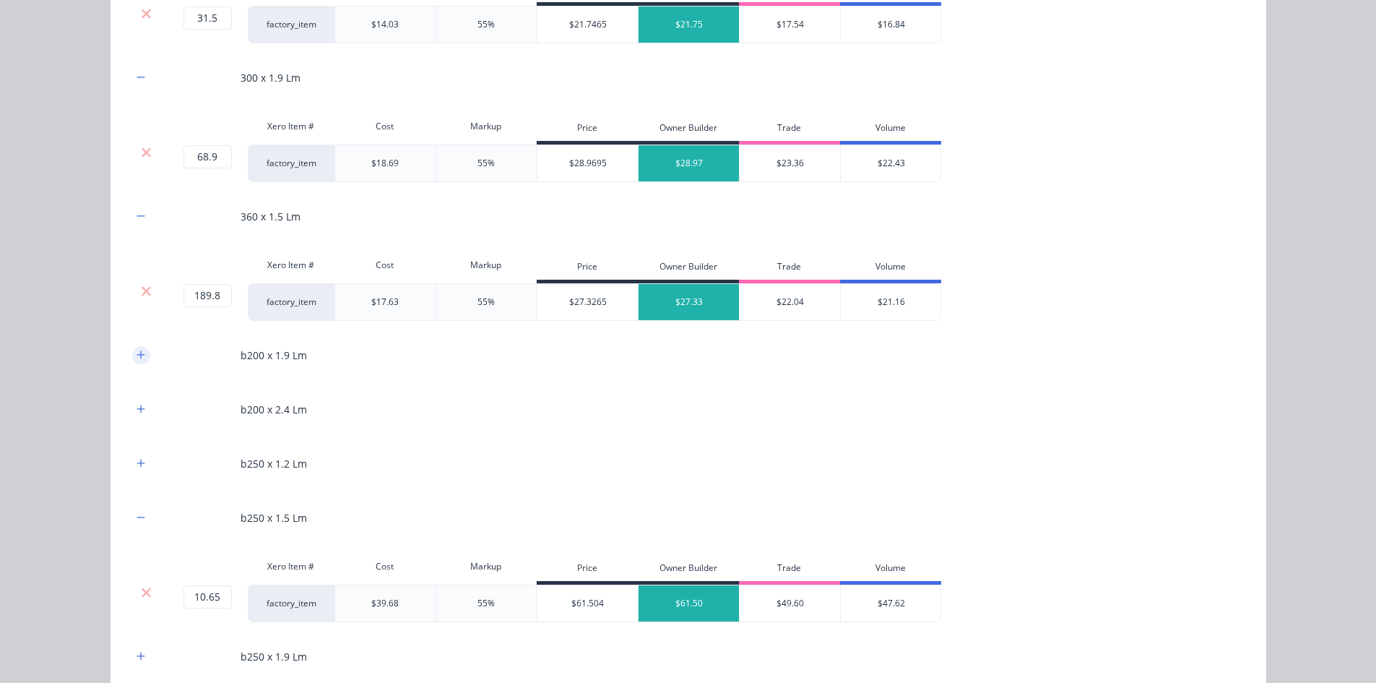
click at [143, 353] on button "button" at bounding box center [141, 355] width 18 height 18
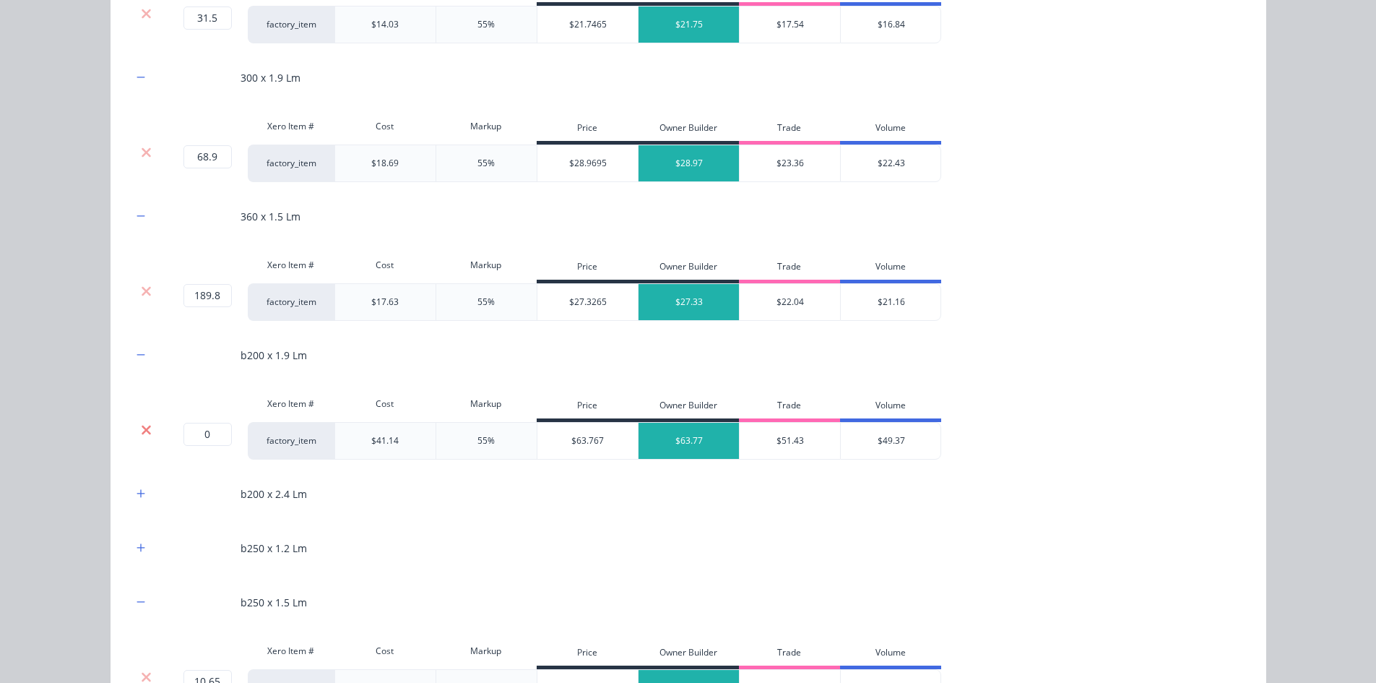
click at [143, 433] on icon at bounding box center [146, 430] width 11 height 14
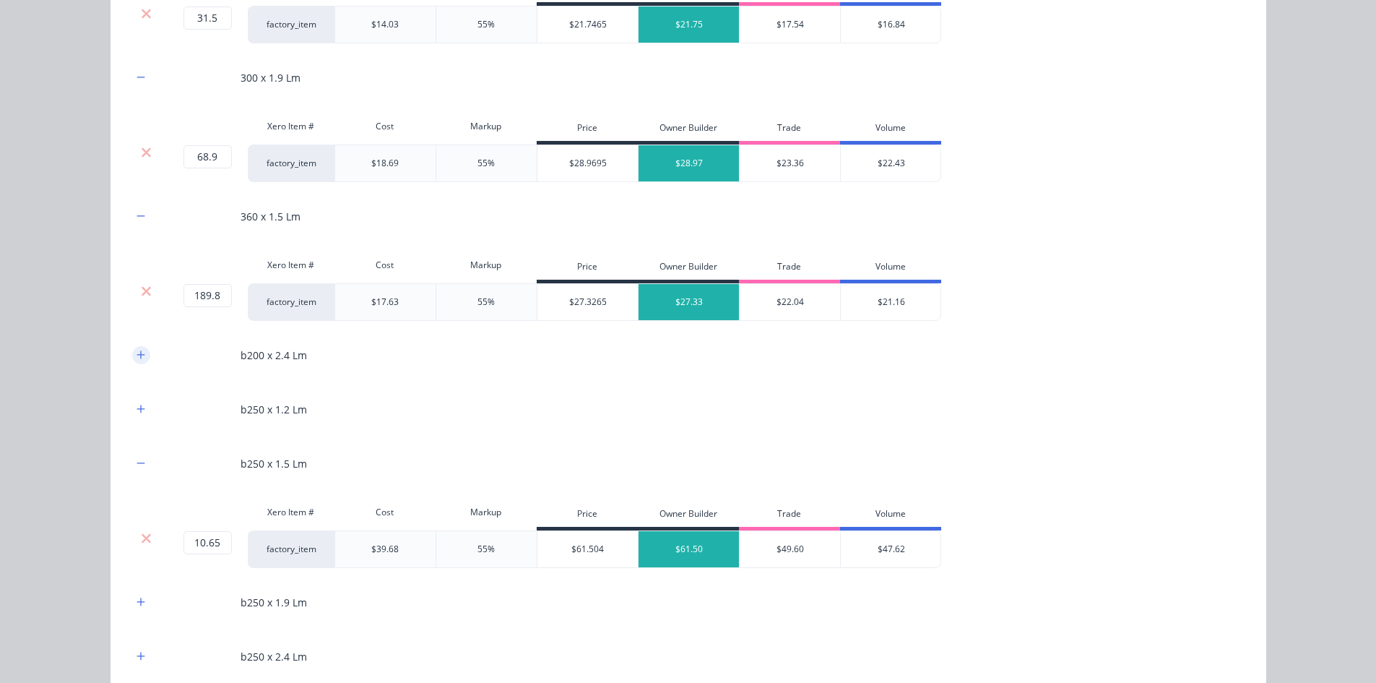
click at [140, 361] on button "button" at bounding box center [141, 355] width 18 height 18
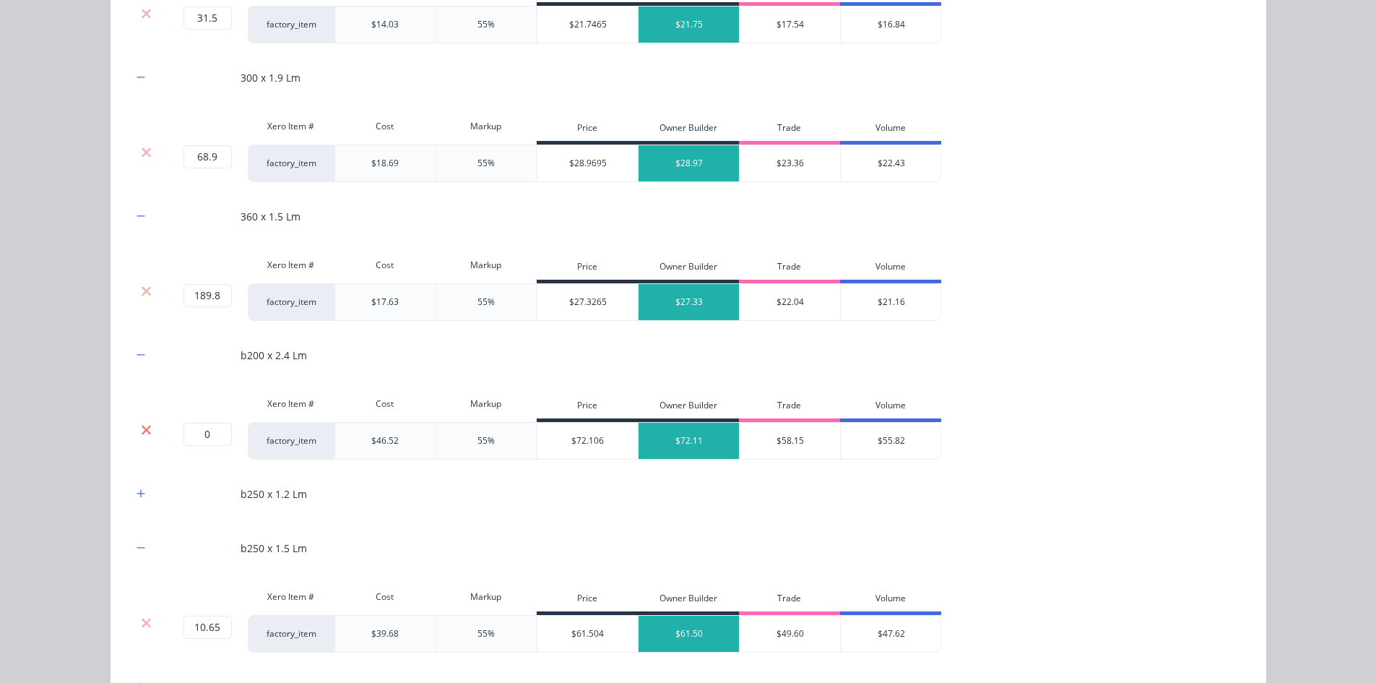
click at [141, 426] on icon at bounding box center [146, 430] width 11 height 14
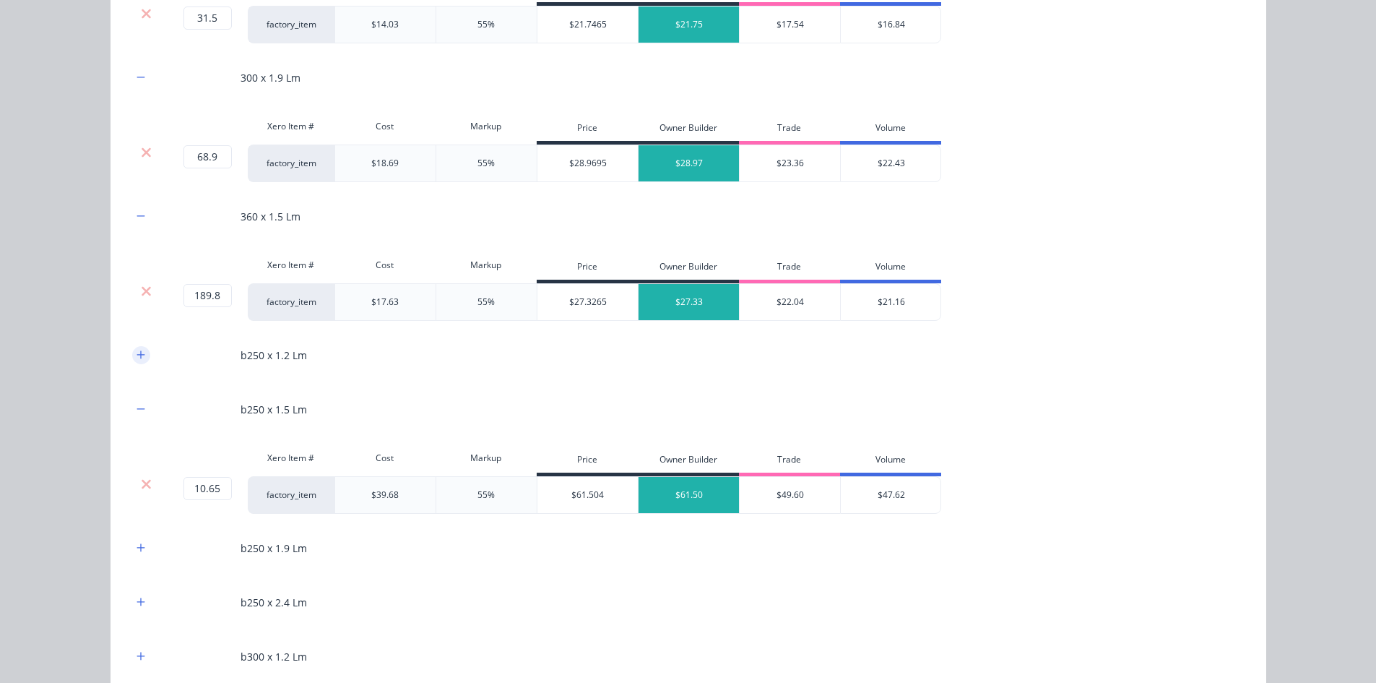
click at [140, 363] on button "button" at bounding box center [141, 355] width 18 height 18
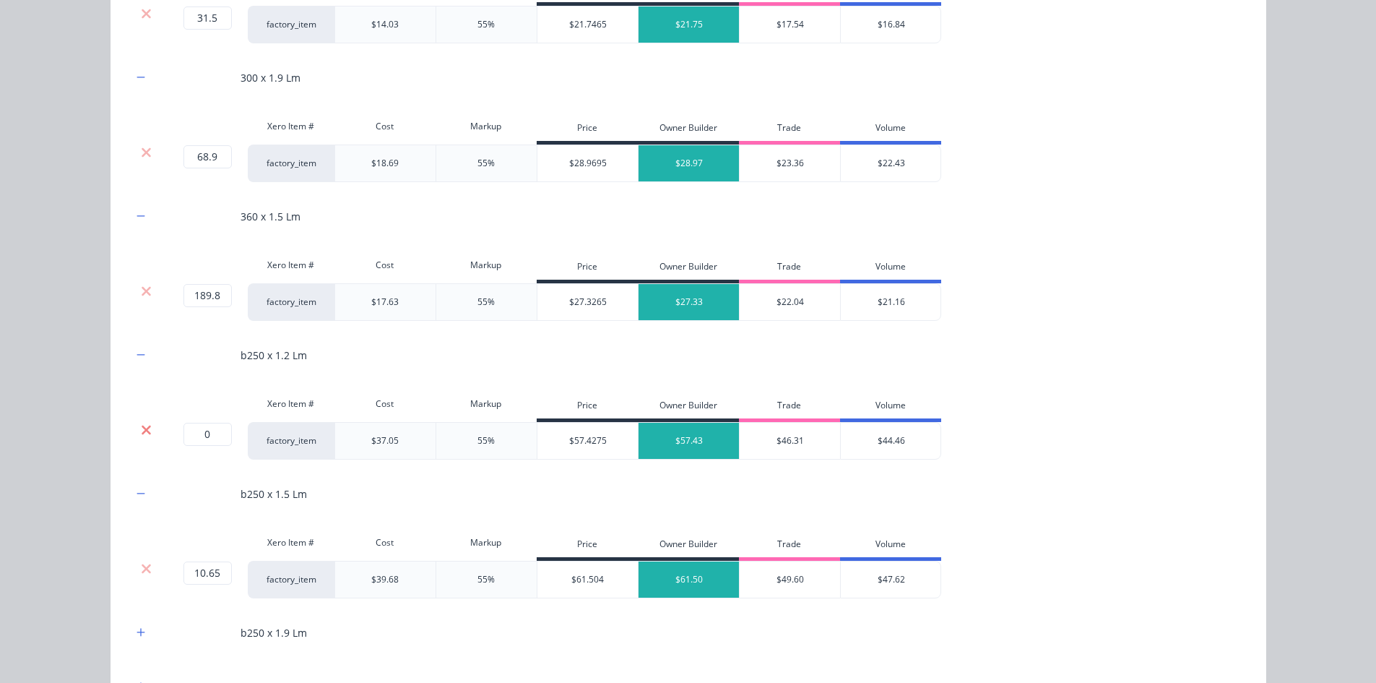
click at [142, 428] on icon at bounding box center [146, 429] width 9 height 9
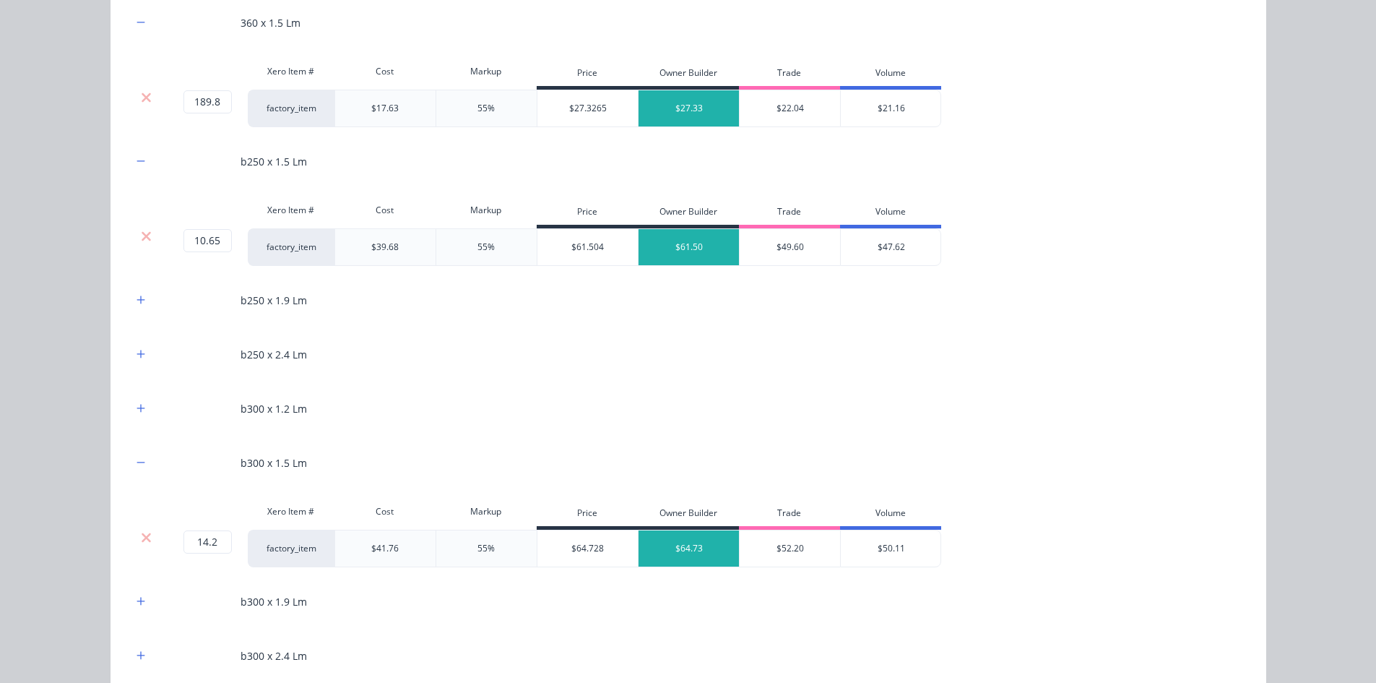
scroll to position [1300, 0]
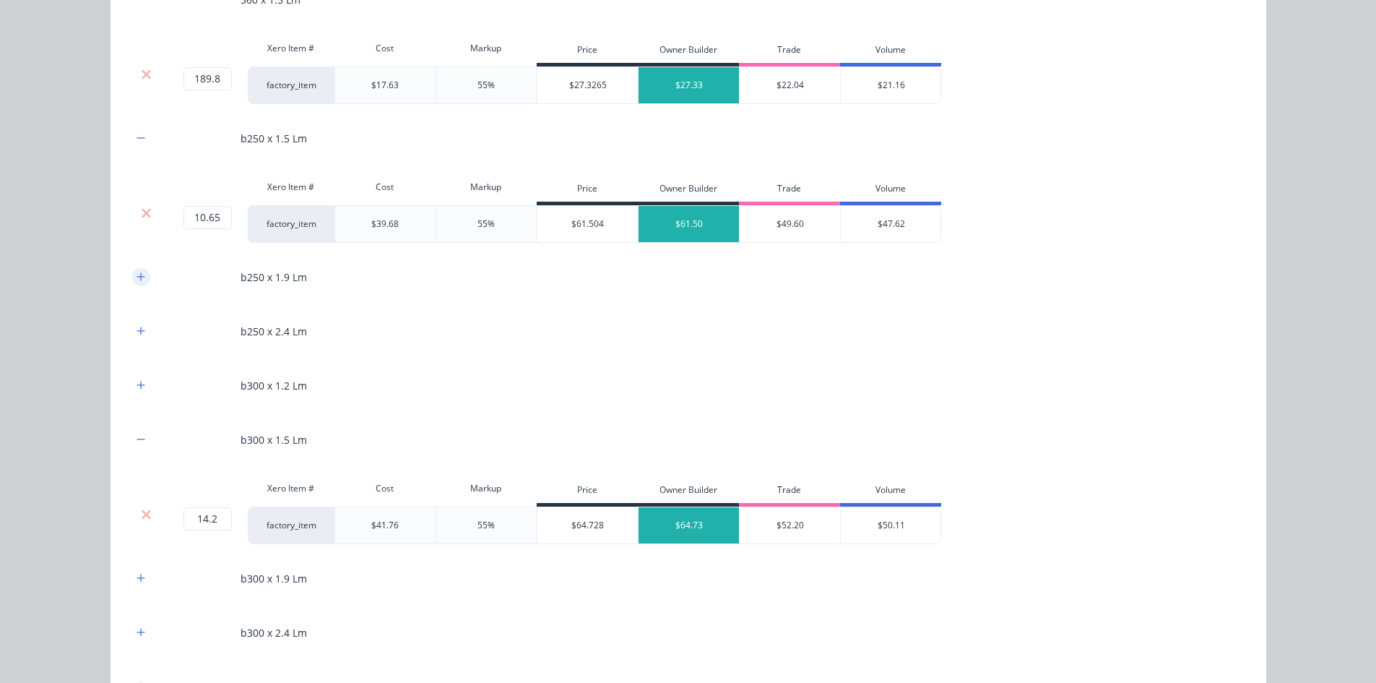
click at [141, 279] on button "button" at bounding box center [141, 277] width 18 height 18
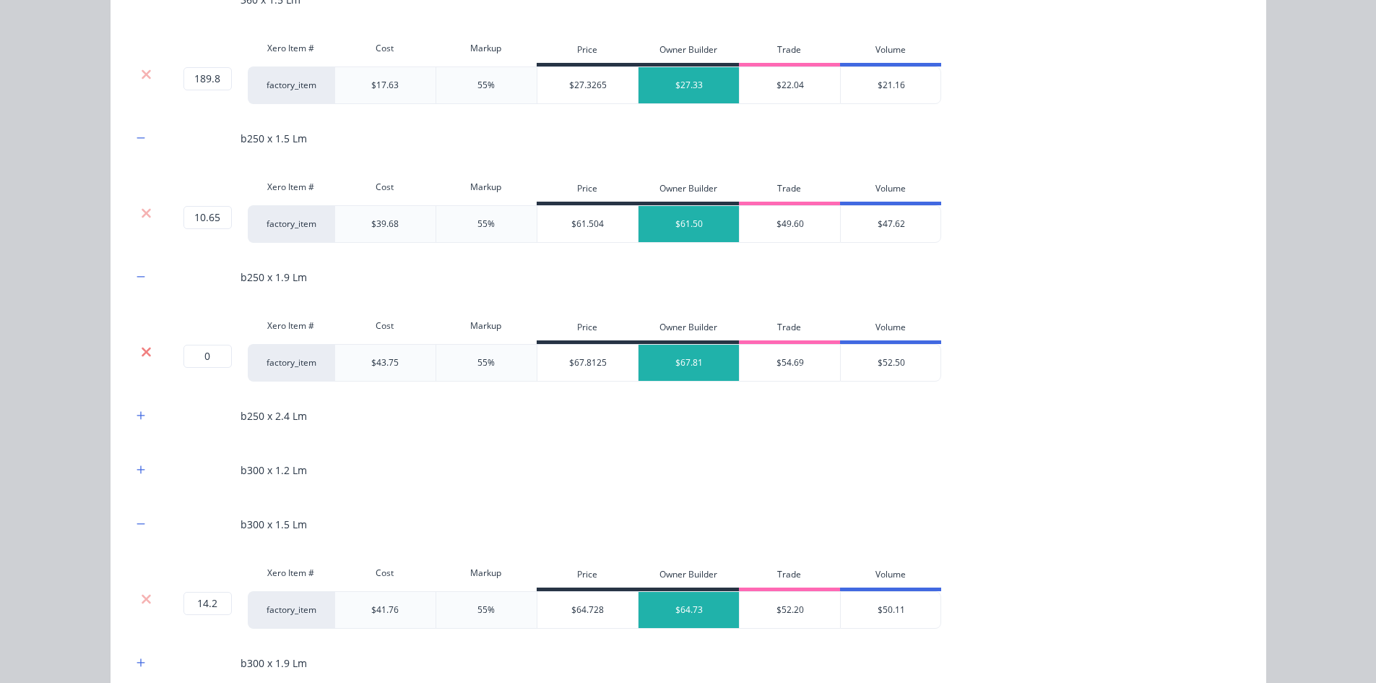
click at [141, 348] on icon at bounding box center [146, 352] width 11 height 14
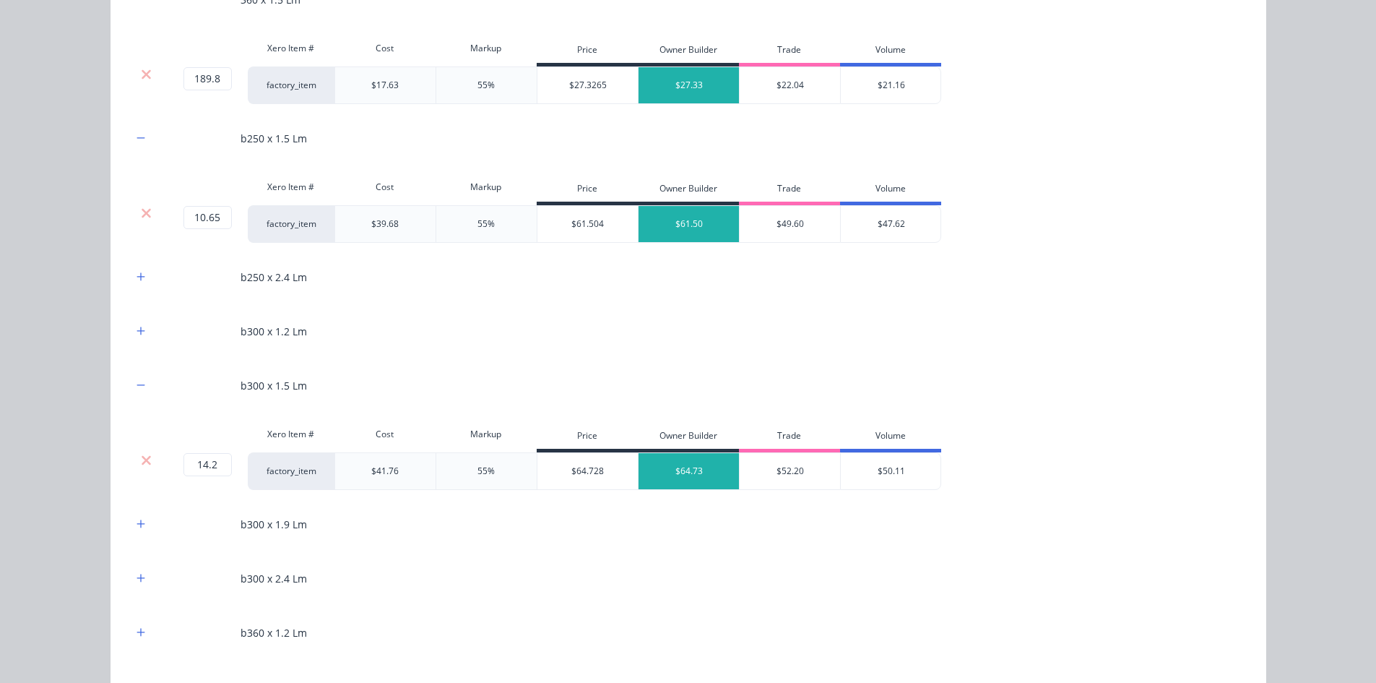
click at [139, 291] on div "b250 x 2.4 Lm" at bounding box center [688, 277] width 1113 height 40
click at [139, 283] on button "button" at bounding box center [141, 277] width 18 height 18
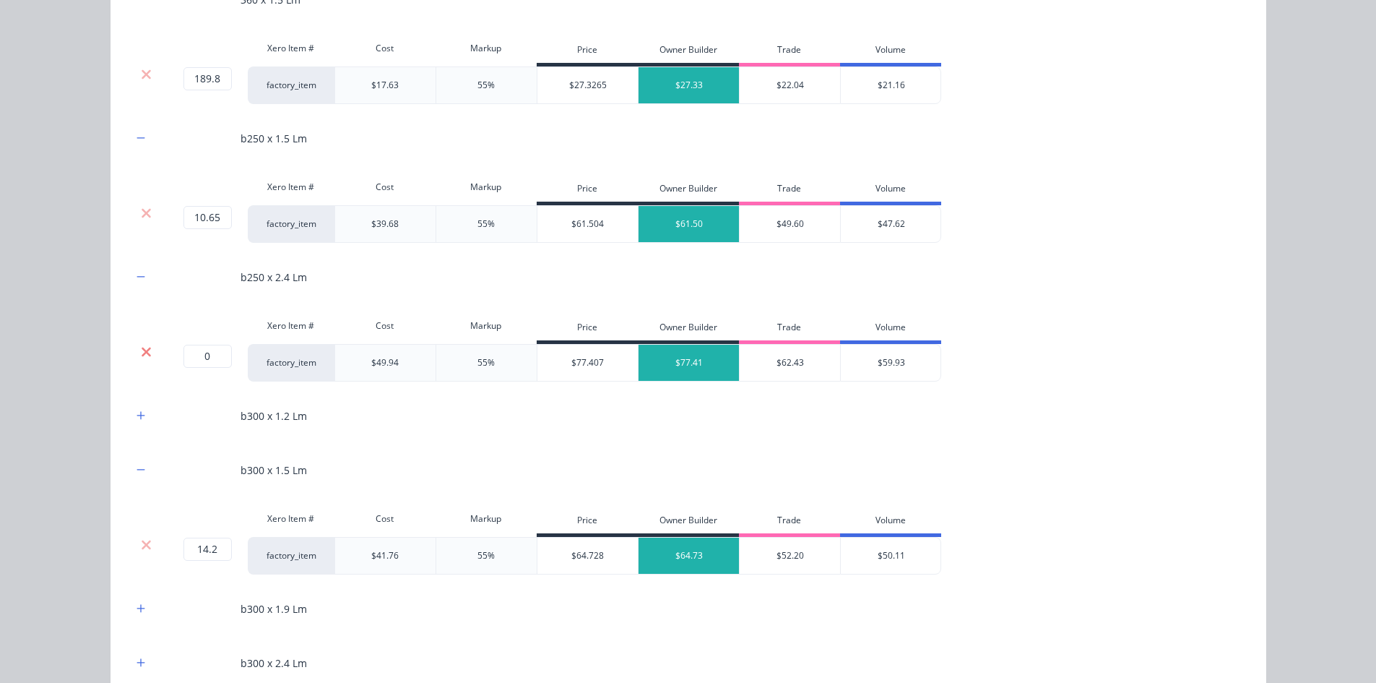
click at [144, 353] on icon at bounding box center [146, 351] width 9 height 9
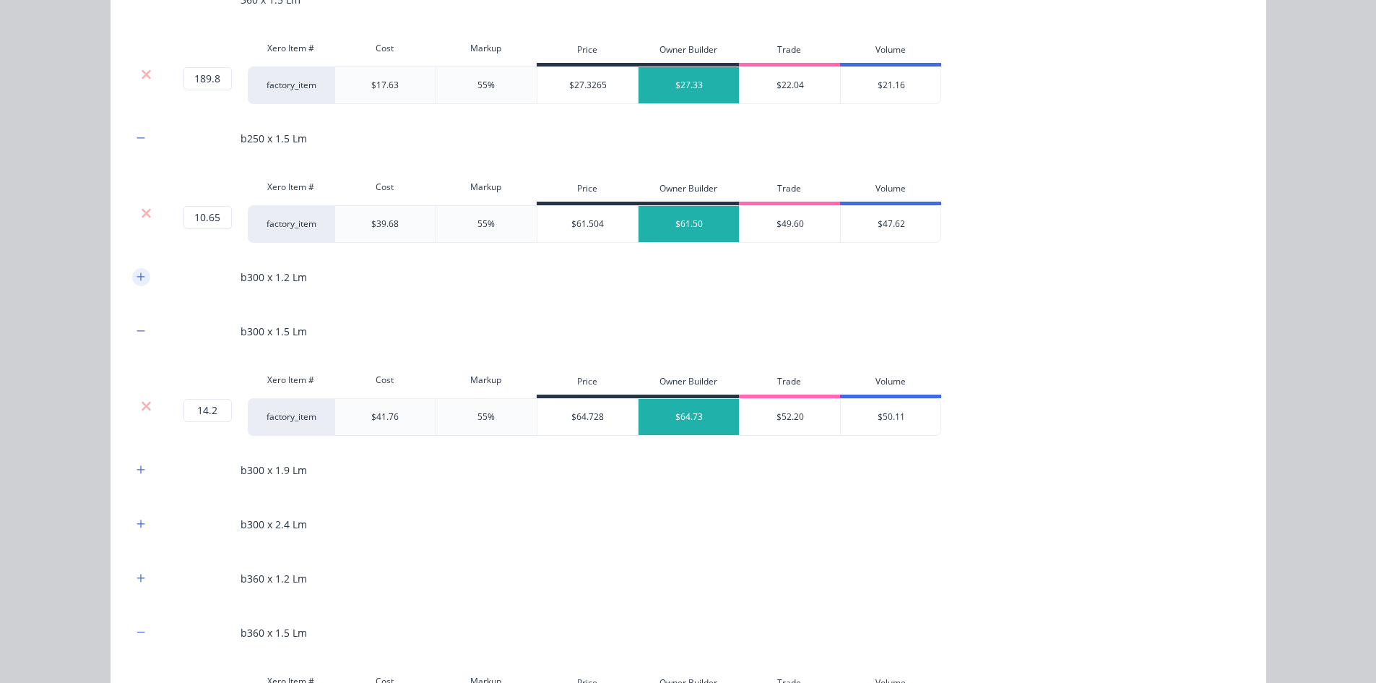
click at [143, 275] on button "button" at bounding box center [141, 277] width 18 height 18
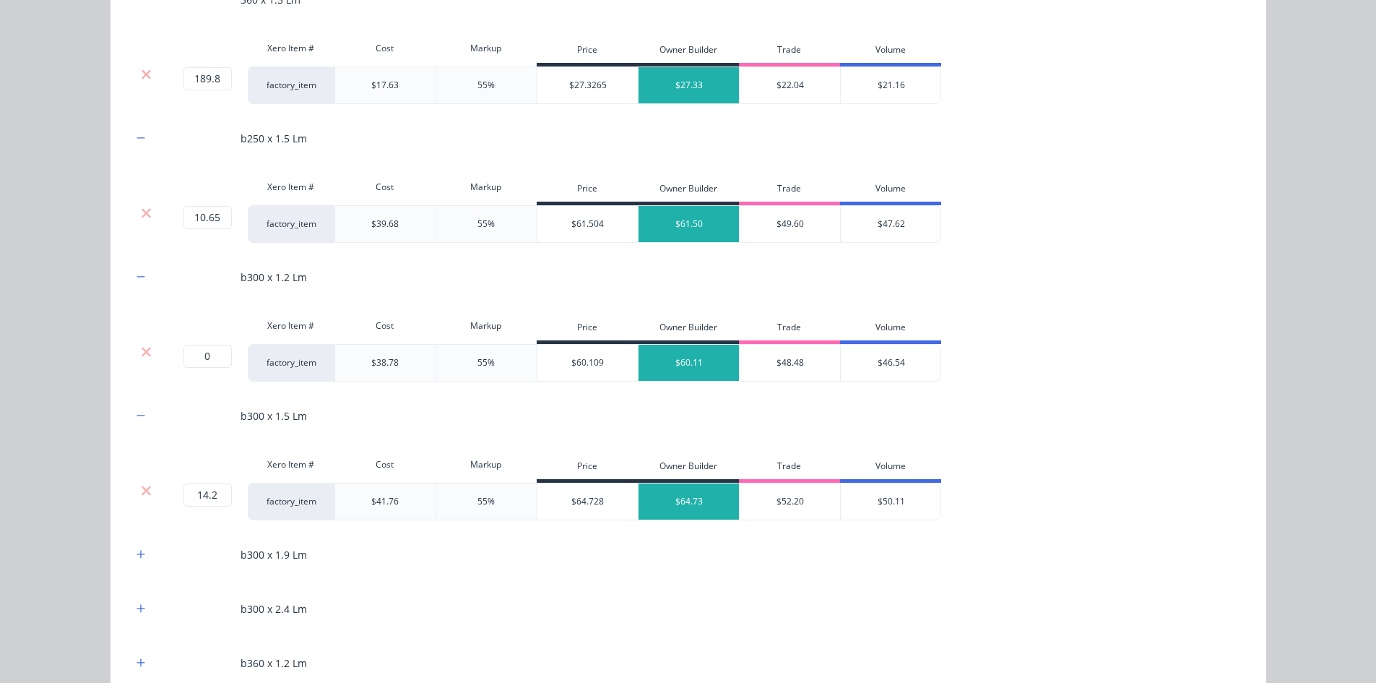
click at [149, 355] on div at bounding box center [146, 352] width 27 height 14
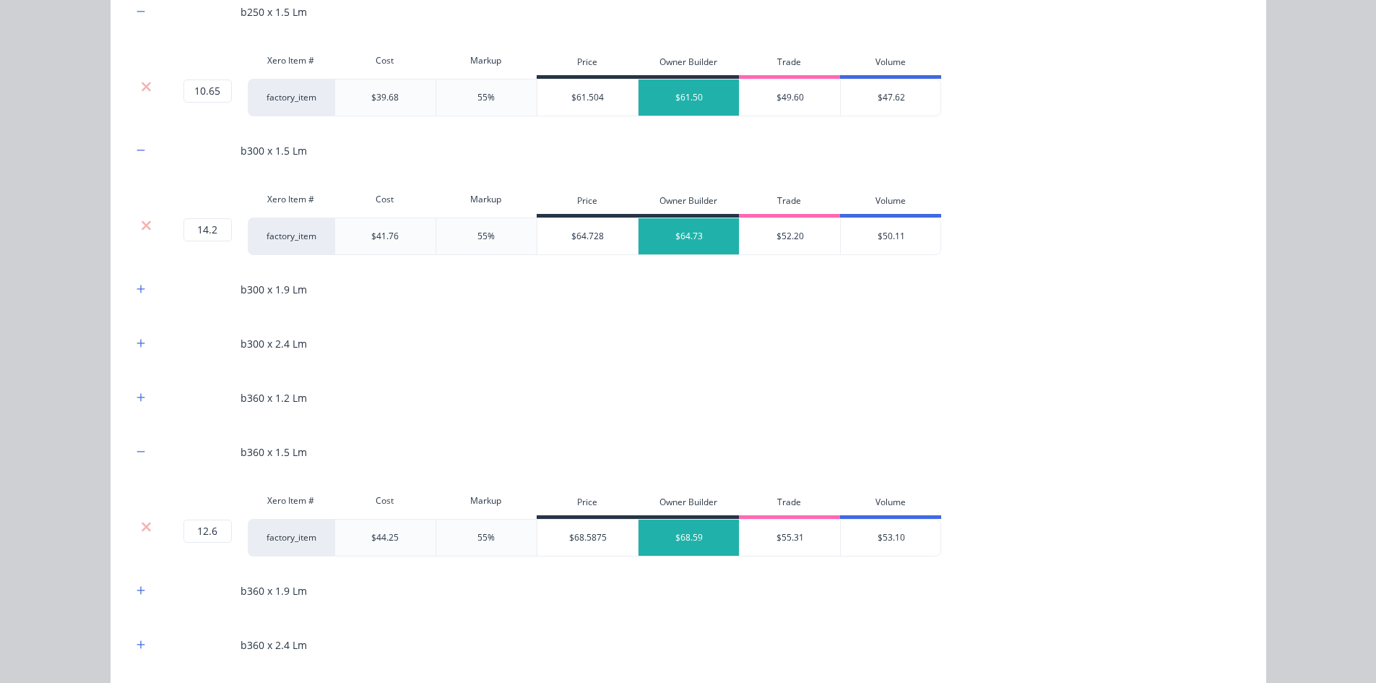
scroll to position [1445, 0]
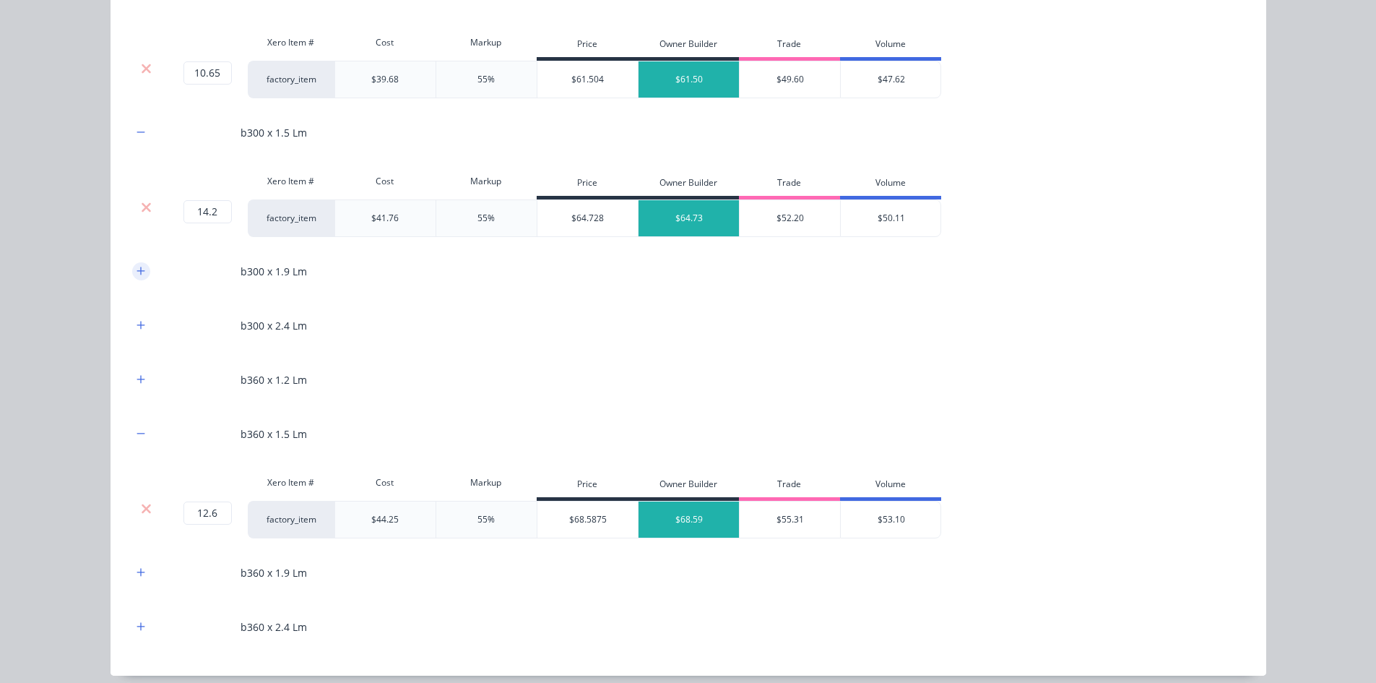
click at [137, 268] on icon "button" at bounding box center [141, 271] width 8 height 8
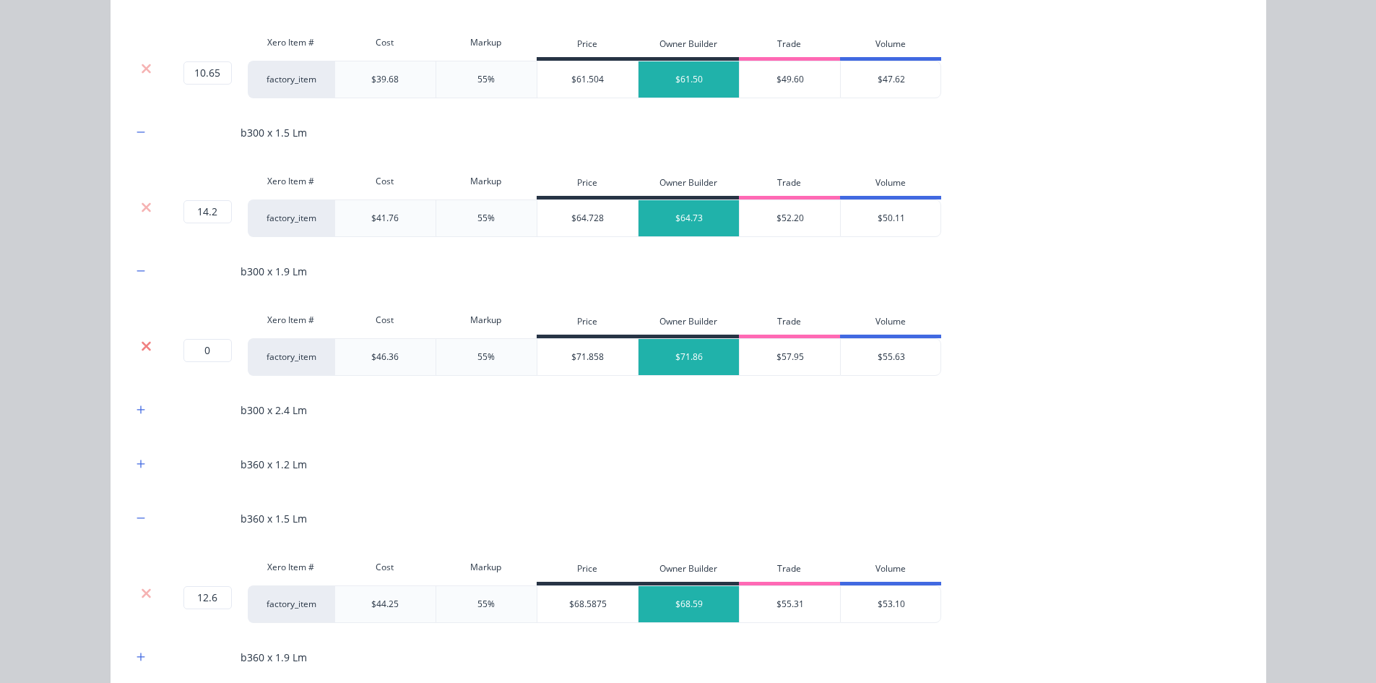
click at [141, 341] on icon at bounding box center [146, 346] width 11 height 14
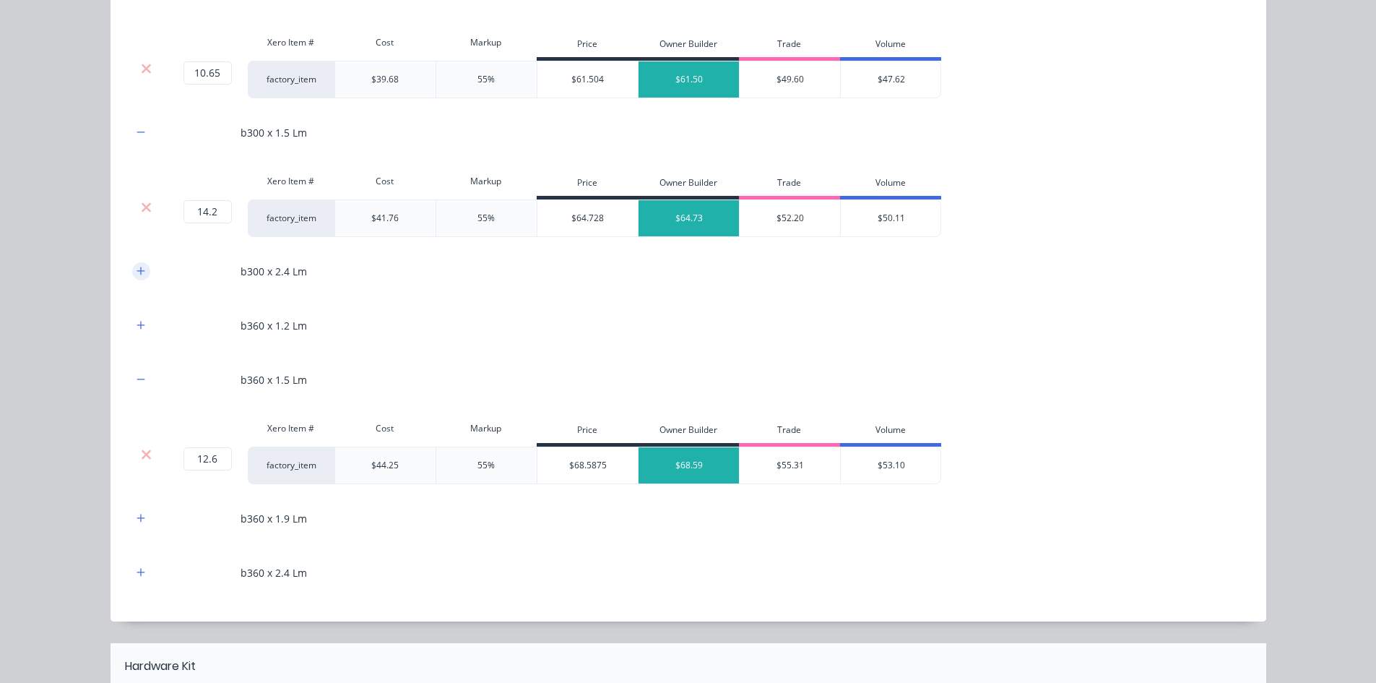
click at [137, 274] on icon "button" at bounding box center [141, 271] width 9 height 10
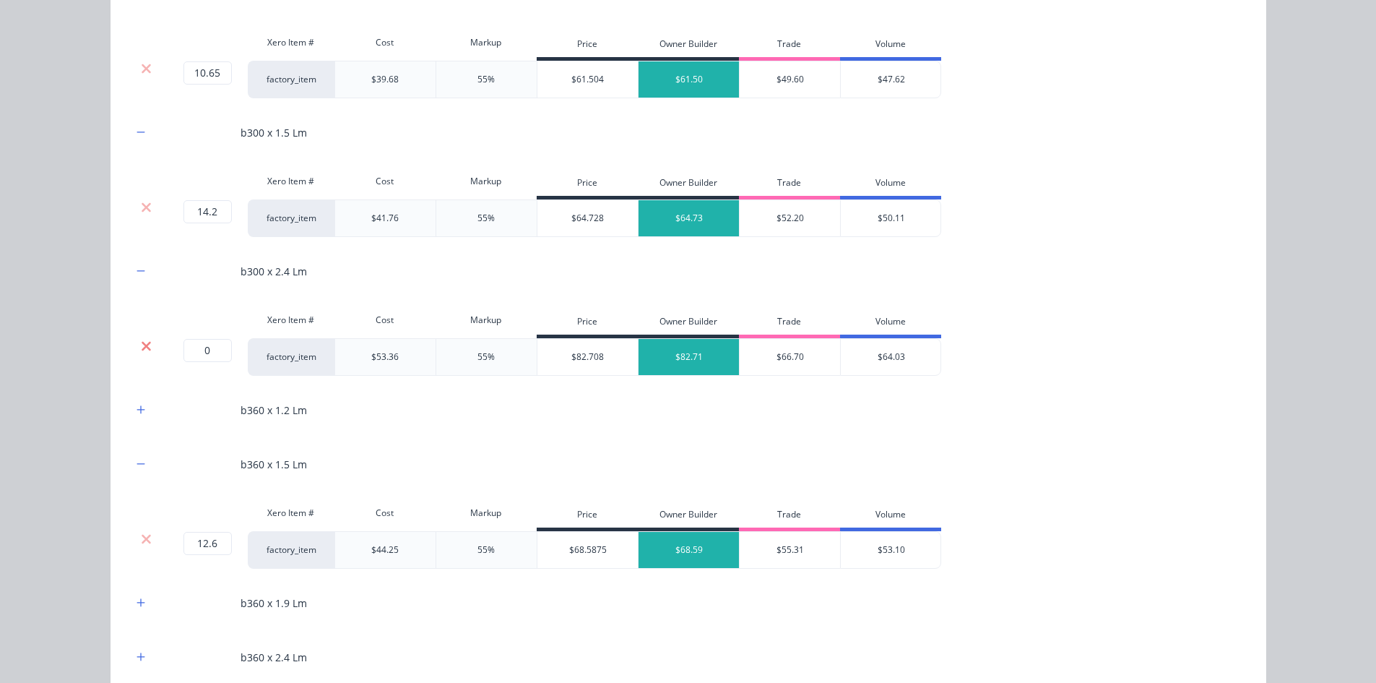
click at [141, 346] on icon at bounding box center [146, 346] width 11 height 14
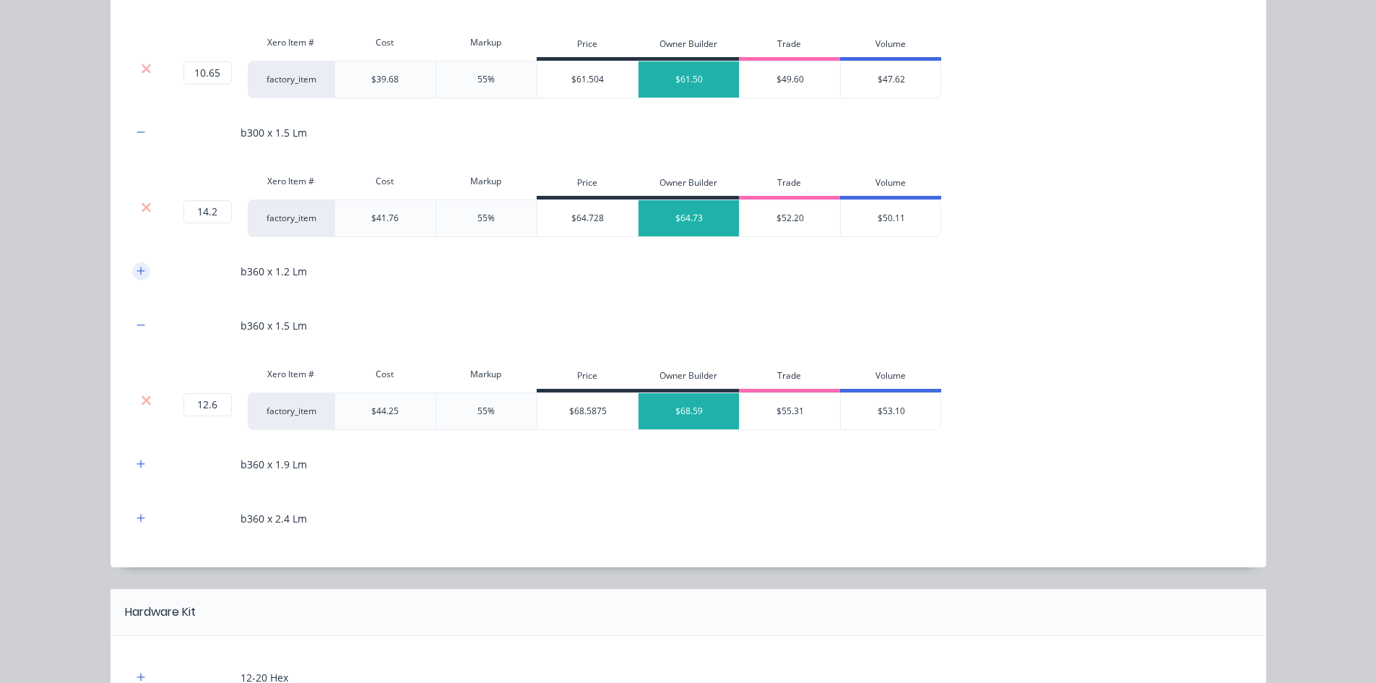
click at [138, 275] on icon "button" at bounding box center [141, 271] width 9 height 10
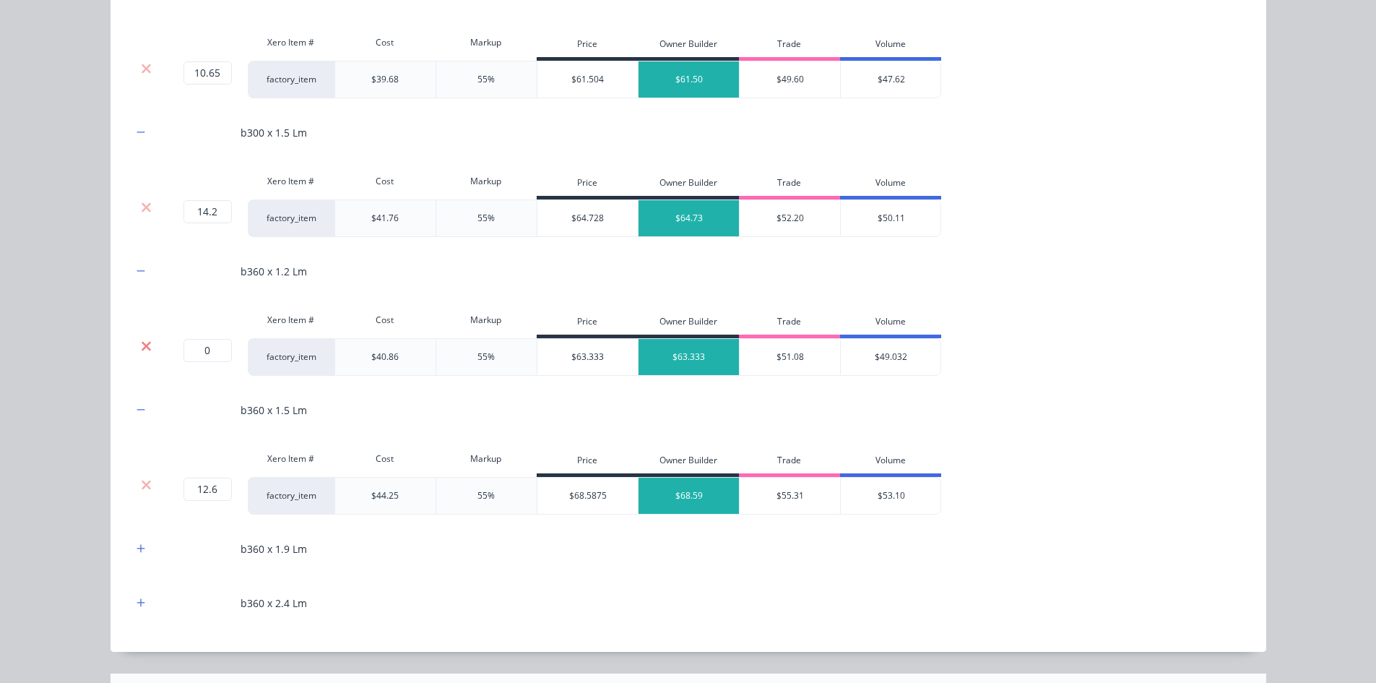
click at [141, 348] on icon at bounding box center [146, 346] width 11 height 14
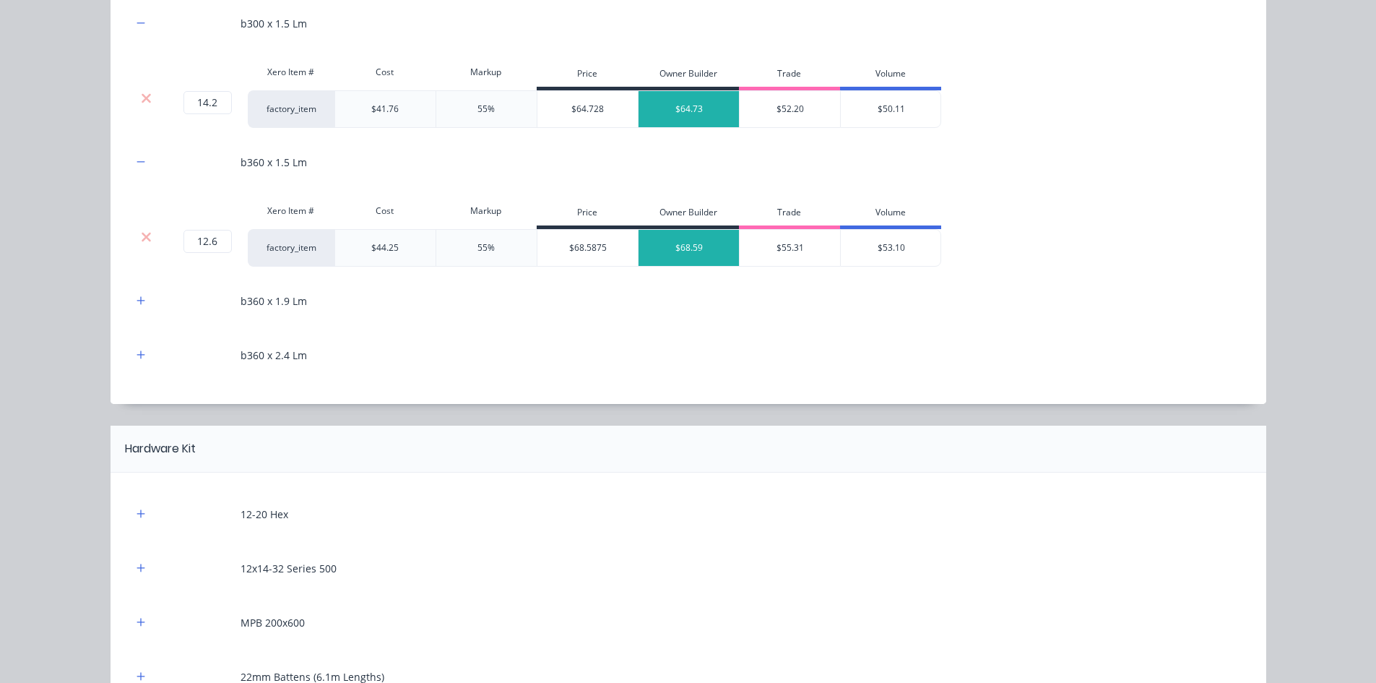
scroll to position [1589, 0]
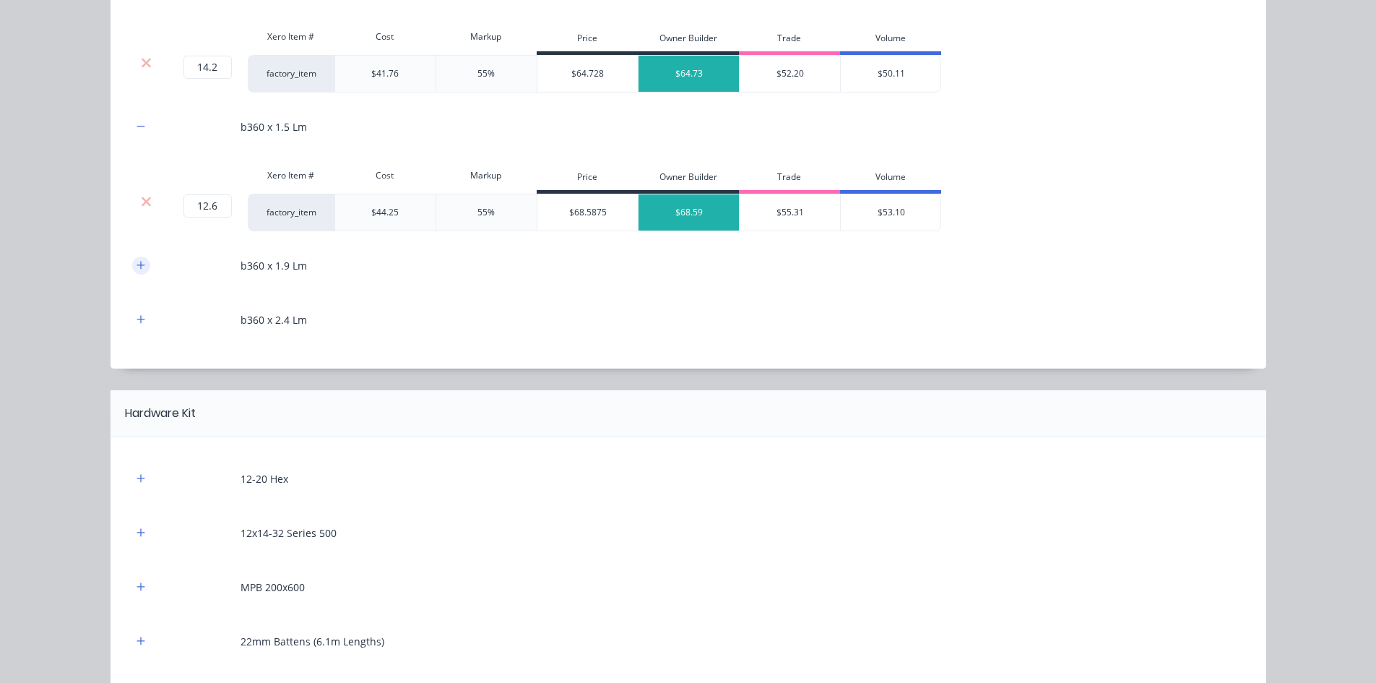
click at [137, 269] on icon "button" at bounding box center [141, 265] width 9 height 10
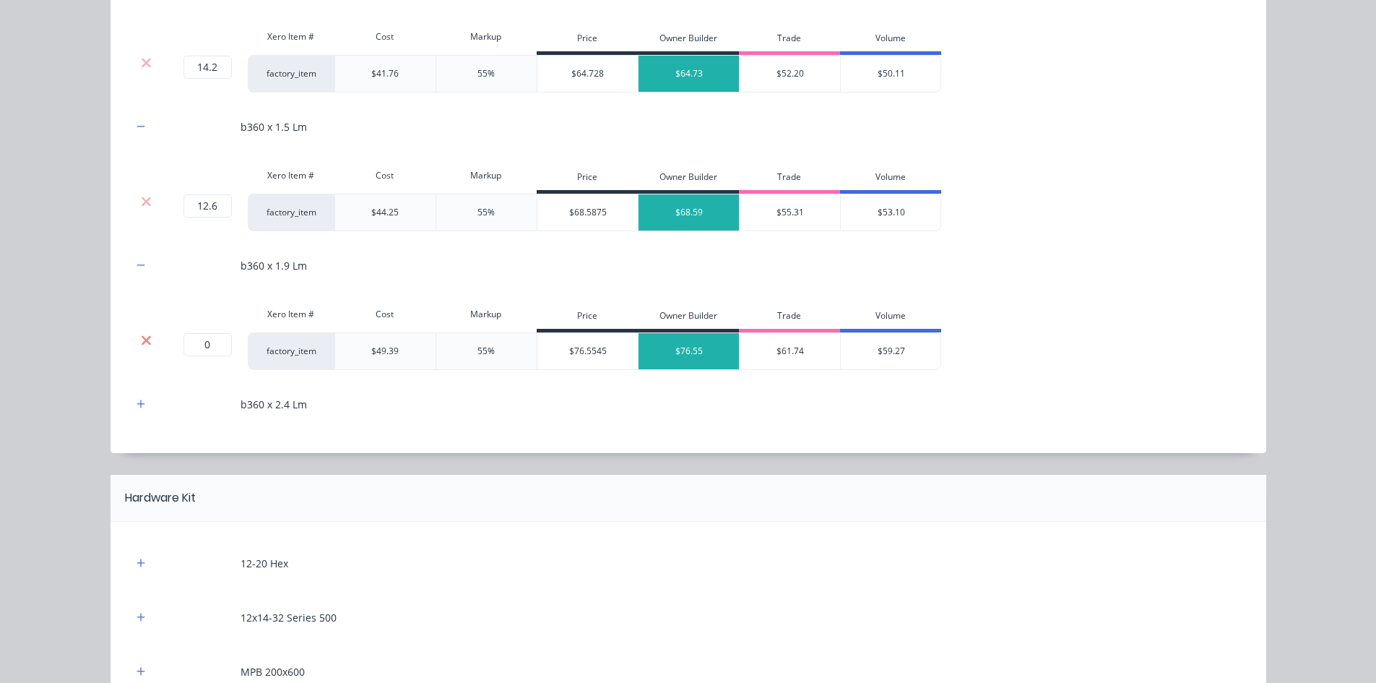
click at [142, 333] on icon at bounding box center [146, 340] width 11 height 14
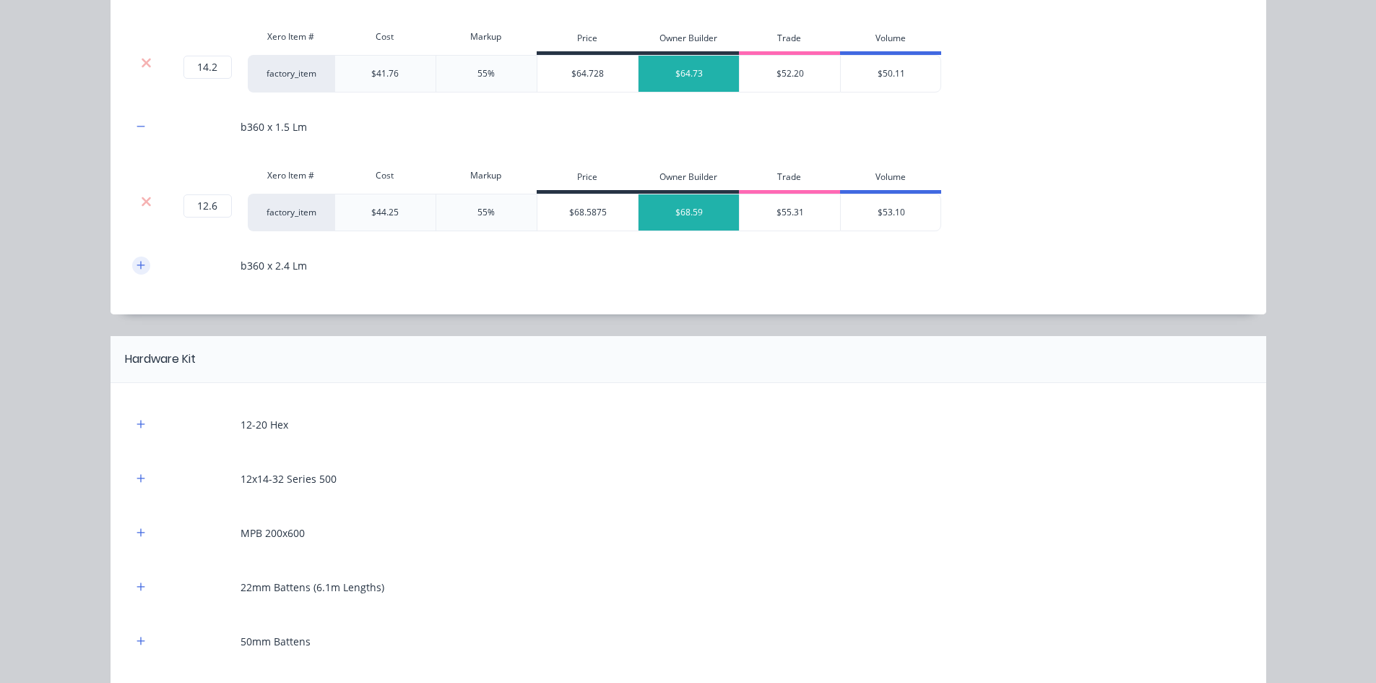
click at [138, 272] on button "button" at bounding box center [141, 265] width 18 height 18
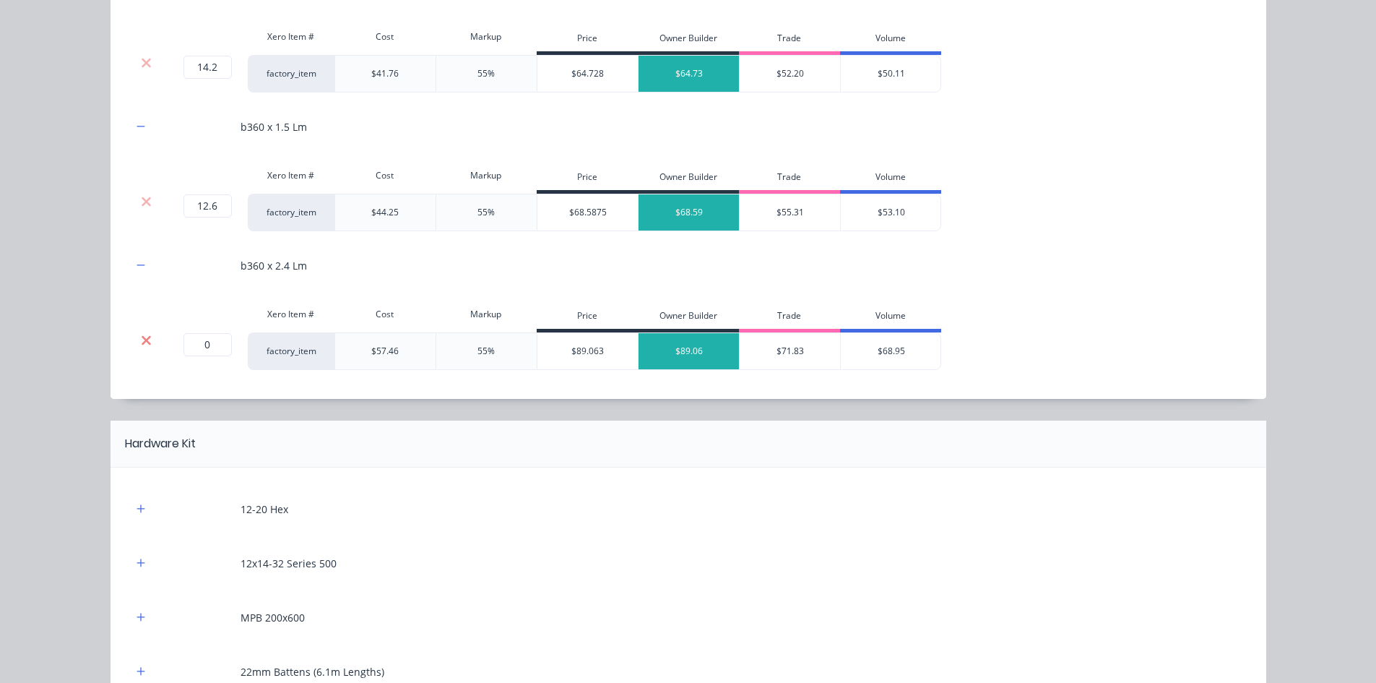
click at [142, 340] on icon at bounding box center [146, 339] width 9 height 9
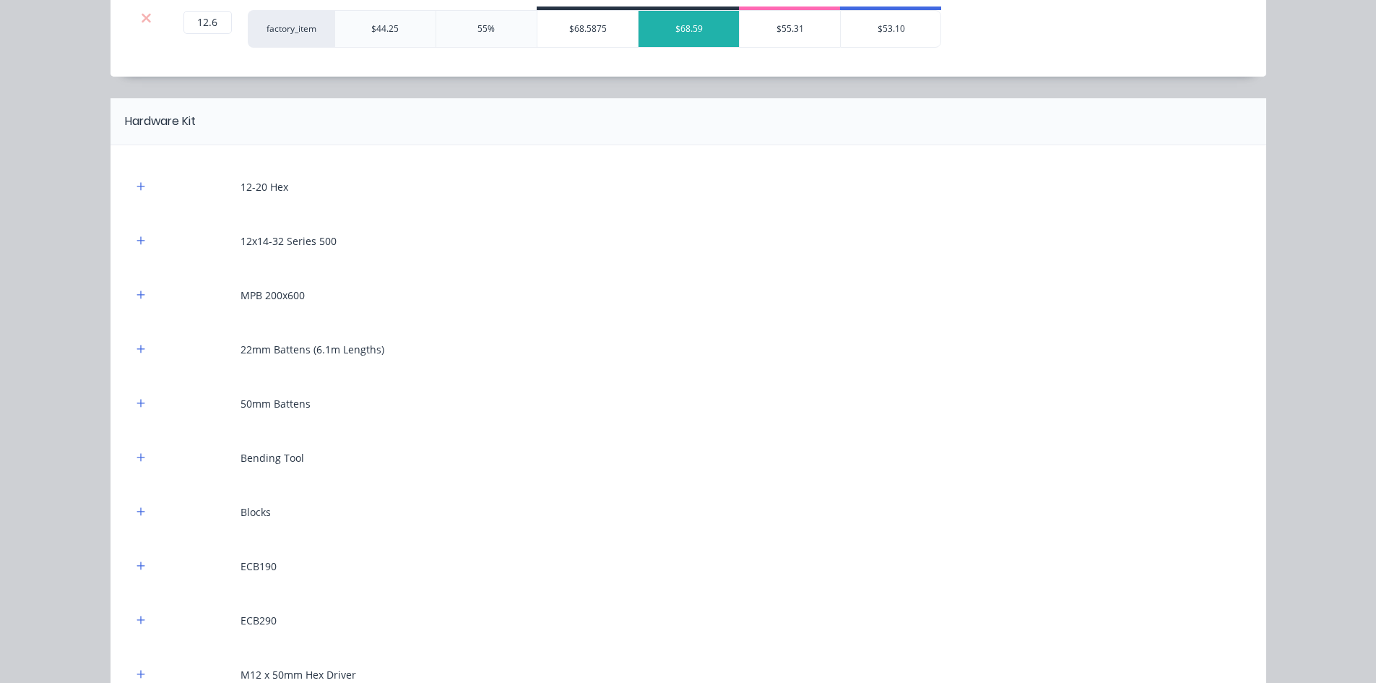
scroll to position [1806, 0]
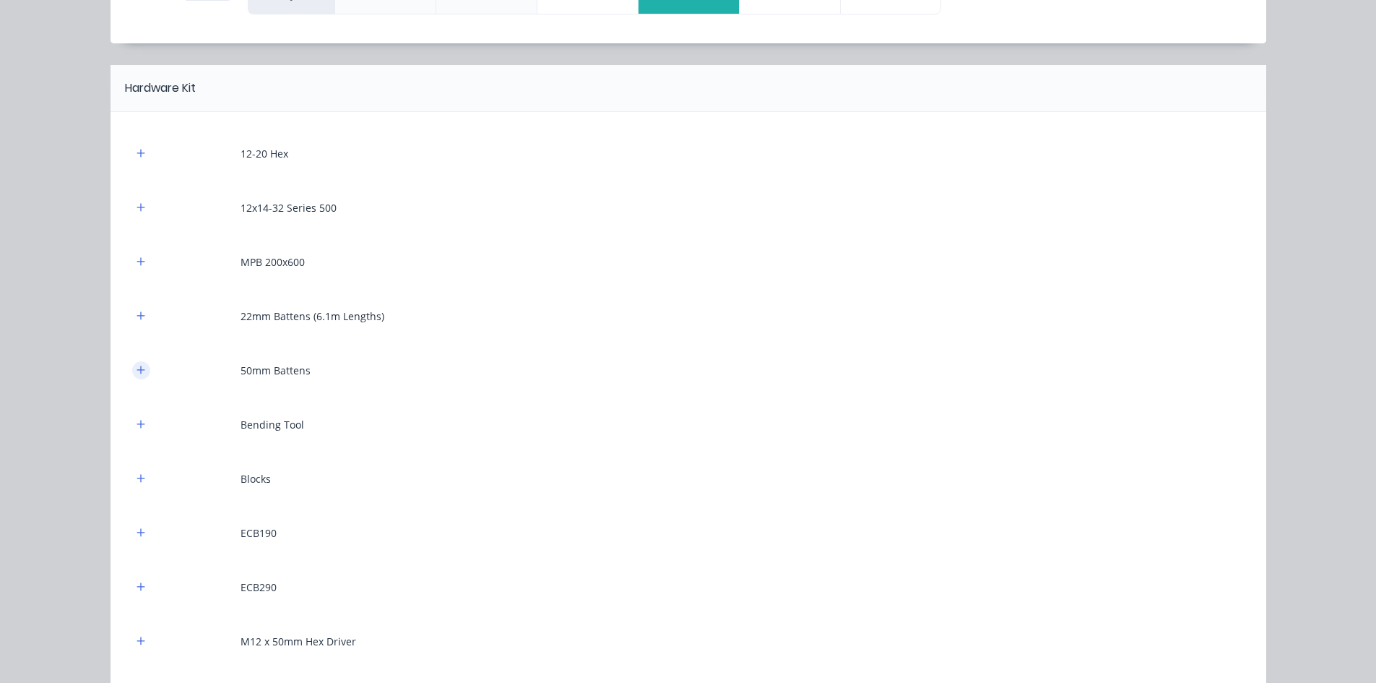
click at [137, 371] on icon "button" at bounding box center [141, 370] width 8 height 8
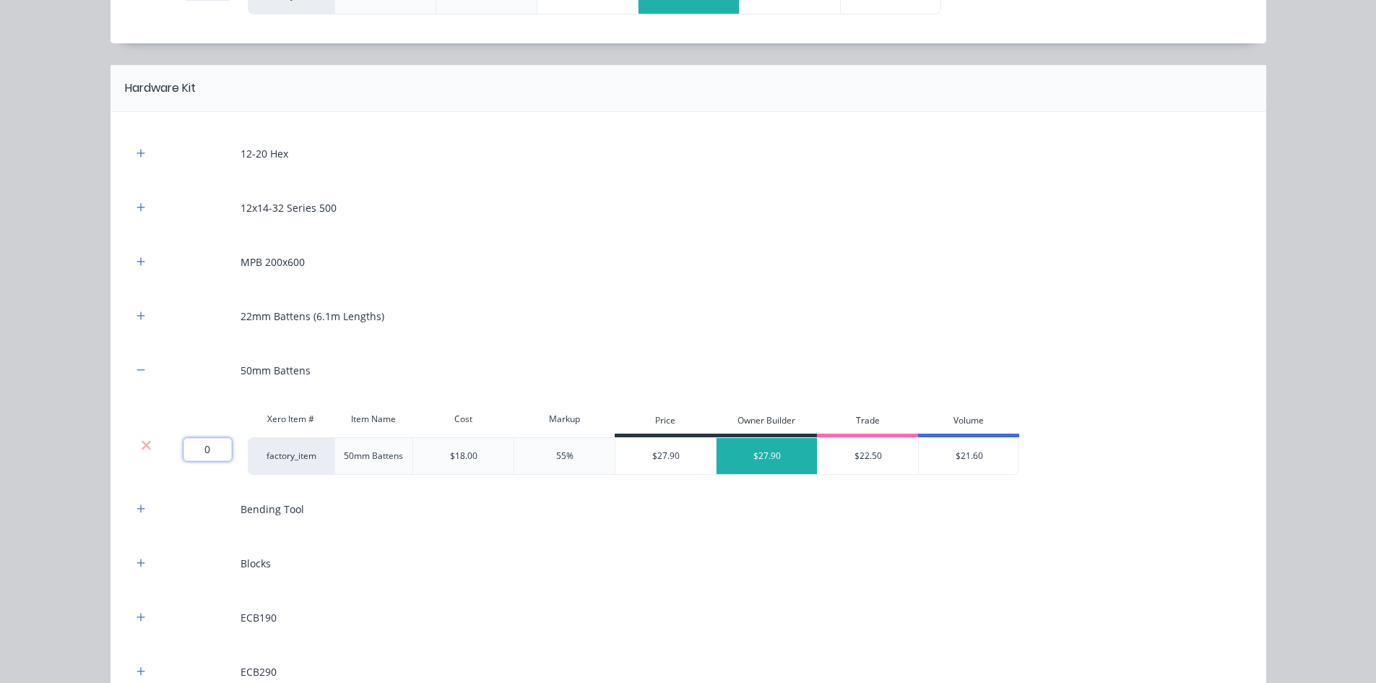
click at [197, 451] on input "0" at bounding box center [208, 449] width 48 height 23
type input "60"
click at [132, 316] on button "button" at bounding box center [141, 316] width 18 height 18
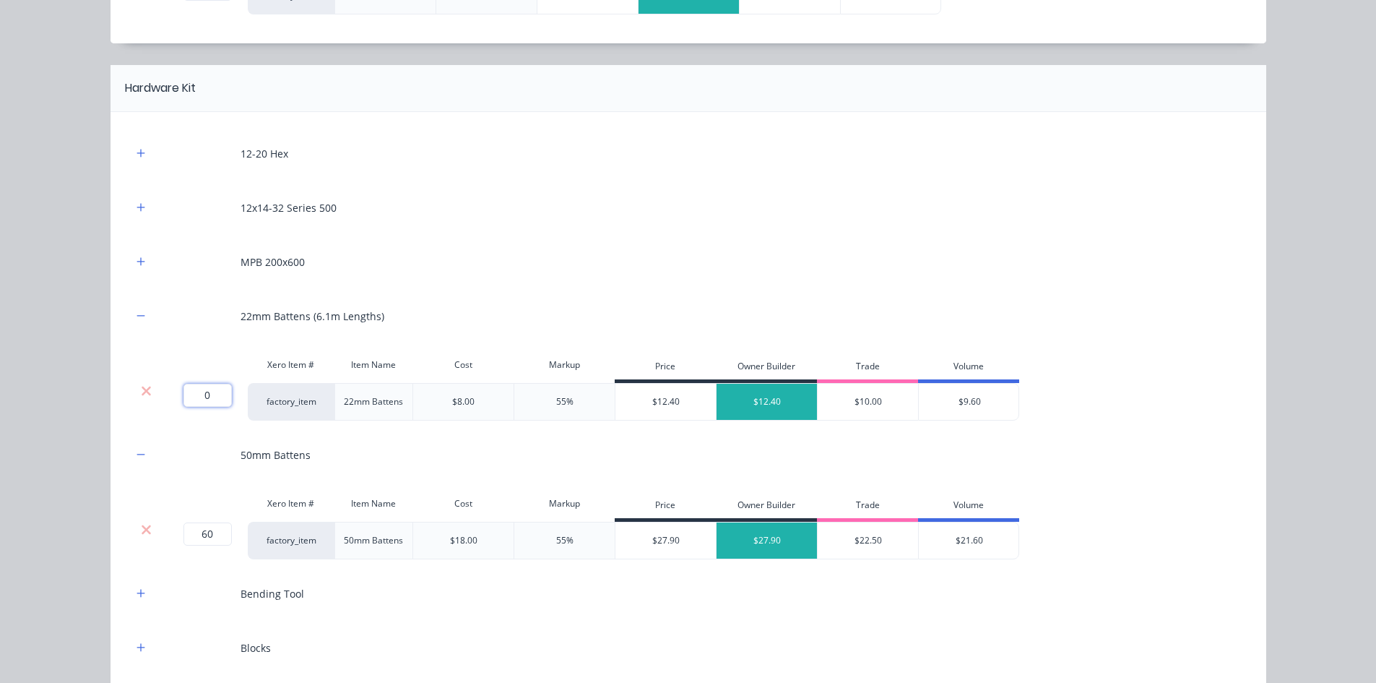
click at [186, 401] on input "0" at bounding box center [208, 395] width 48 height 23
type input "190"
click at [70, 381] on div "Flooring System Products in this kit A Detailing product Xero Item # Descriptio…" at bounding box center [688, 341] width 1376 height 683
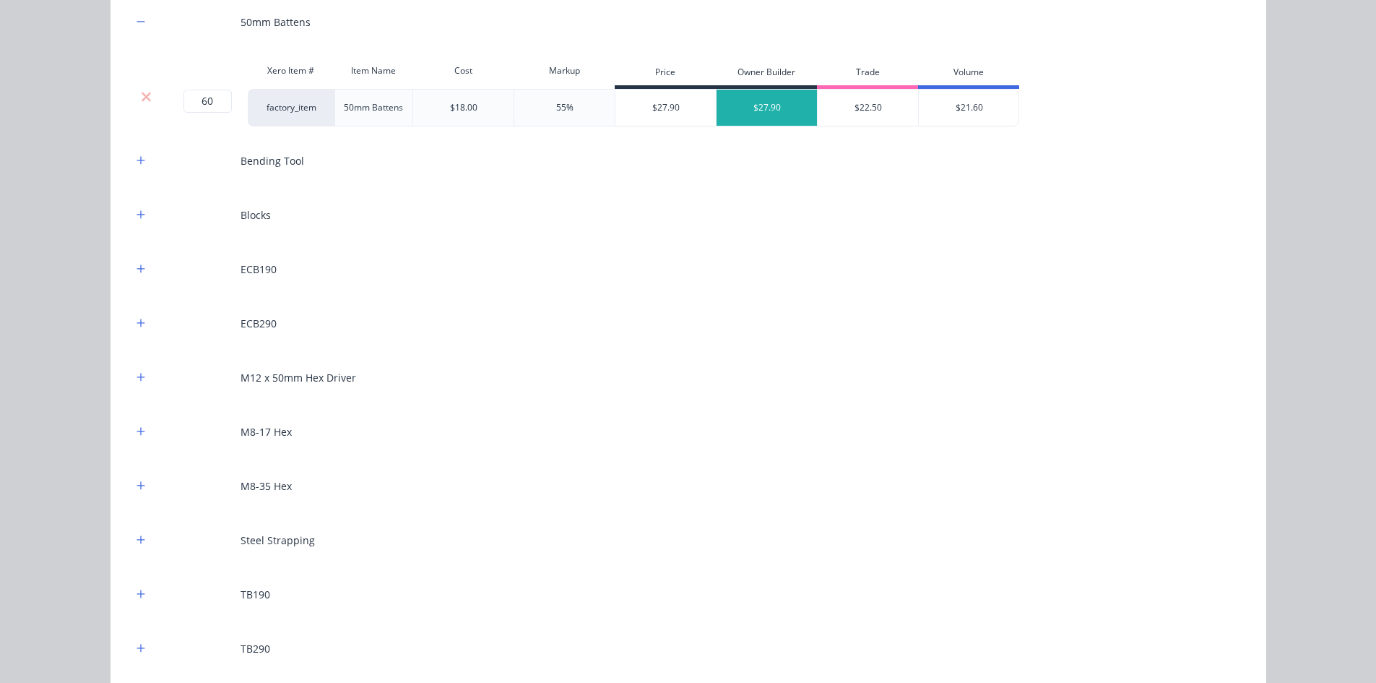
scroll to position [2240, 0]
click at [132, 268] on button "button" at bounding box center [141, 268] width 18 height 18
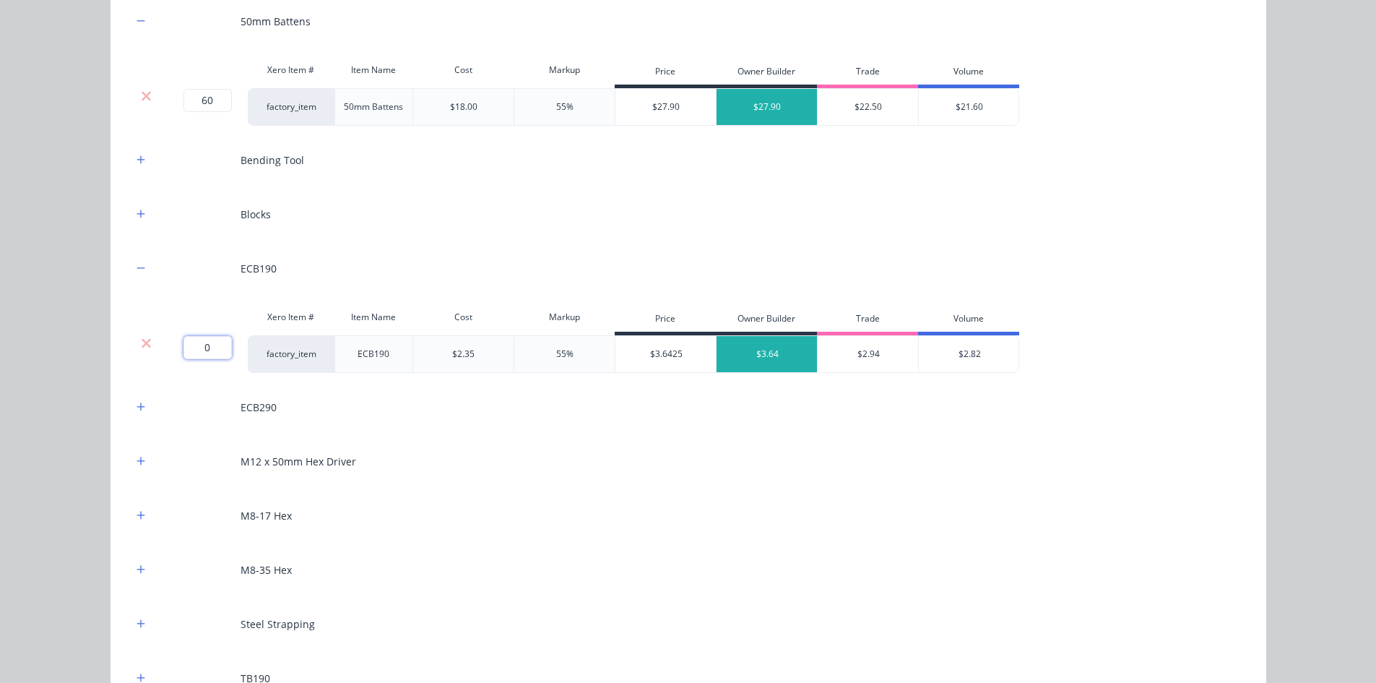
click at [207, 347] on input "0" at bounding box center [208, 347] width 48 height 23
type input "5"
click at [137, 410] on icon "button" at bounding box center [141, 406] width 8 height 8
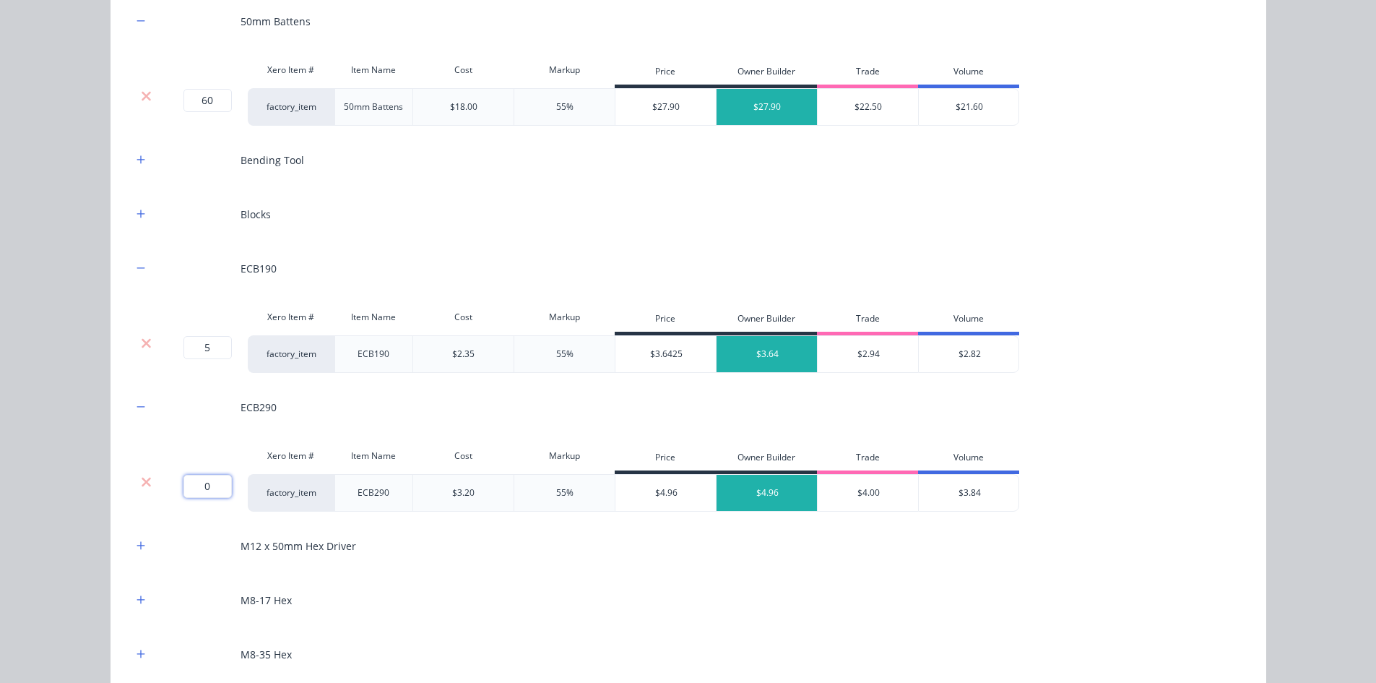
click at [207, 478] on input "0" at bounding box center [208, 486] width 48 height 23
type input "11"
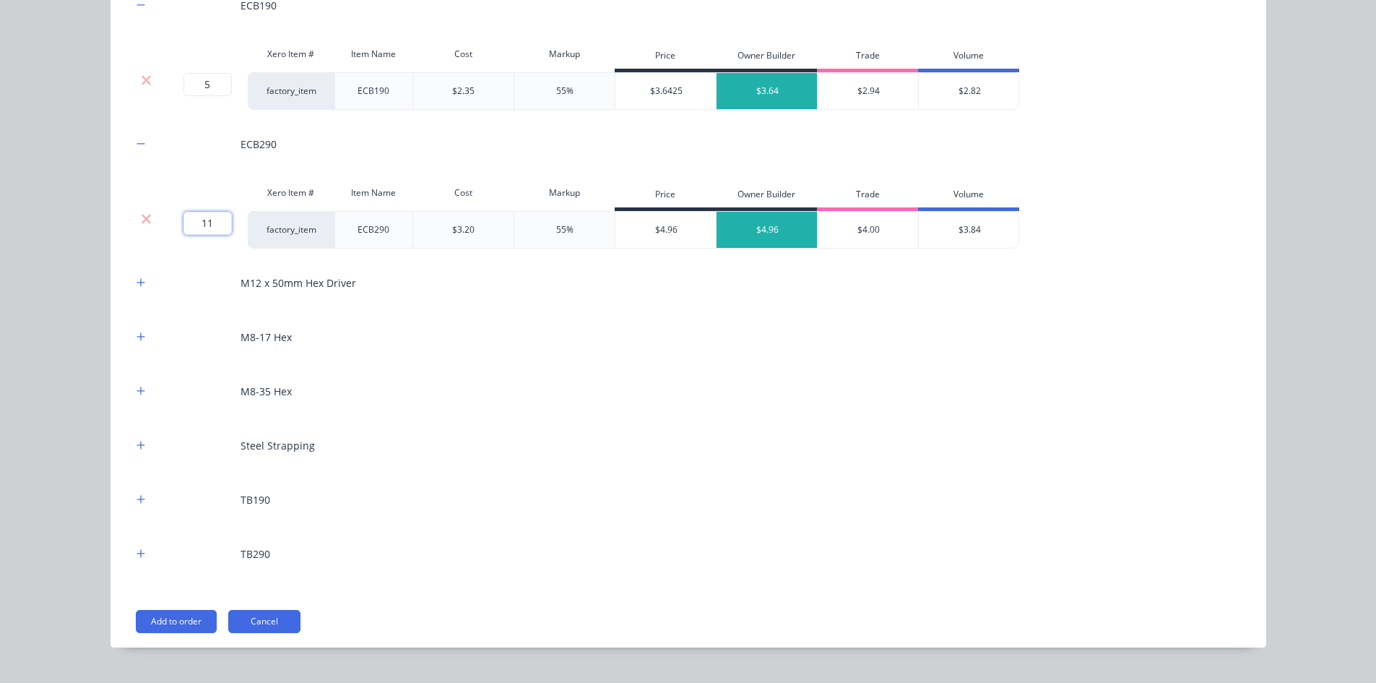
scroll to position [2531, 0]
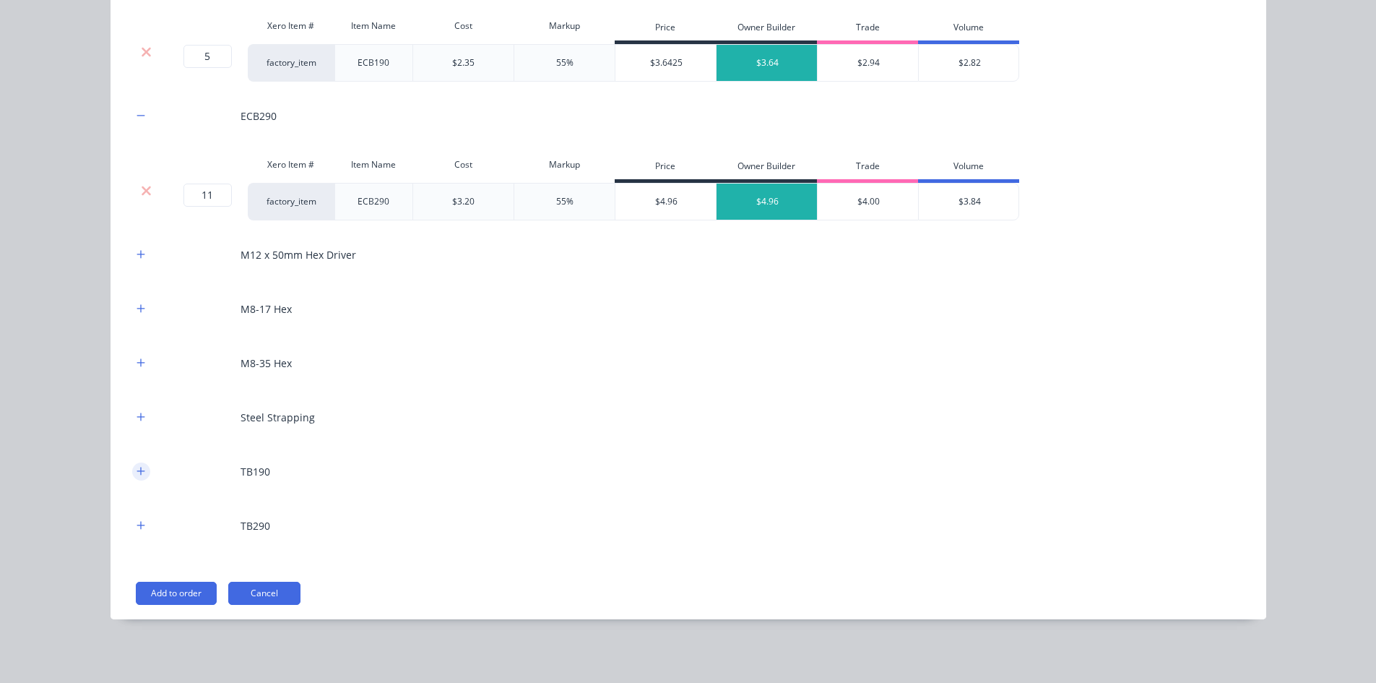
click at [137, 470] on icon "button" at bounding box center [141, 471] width 9 height 10
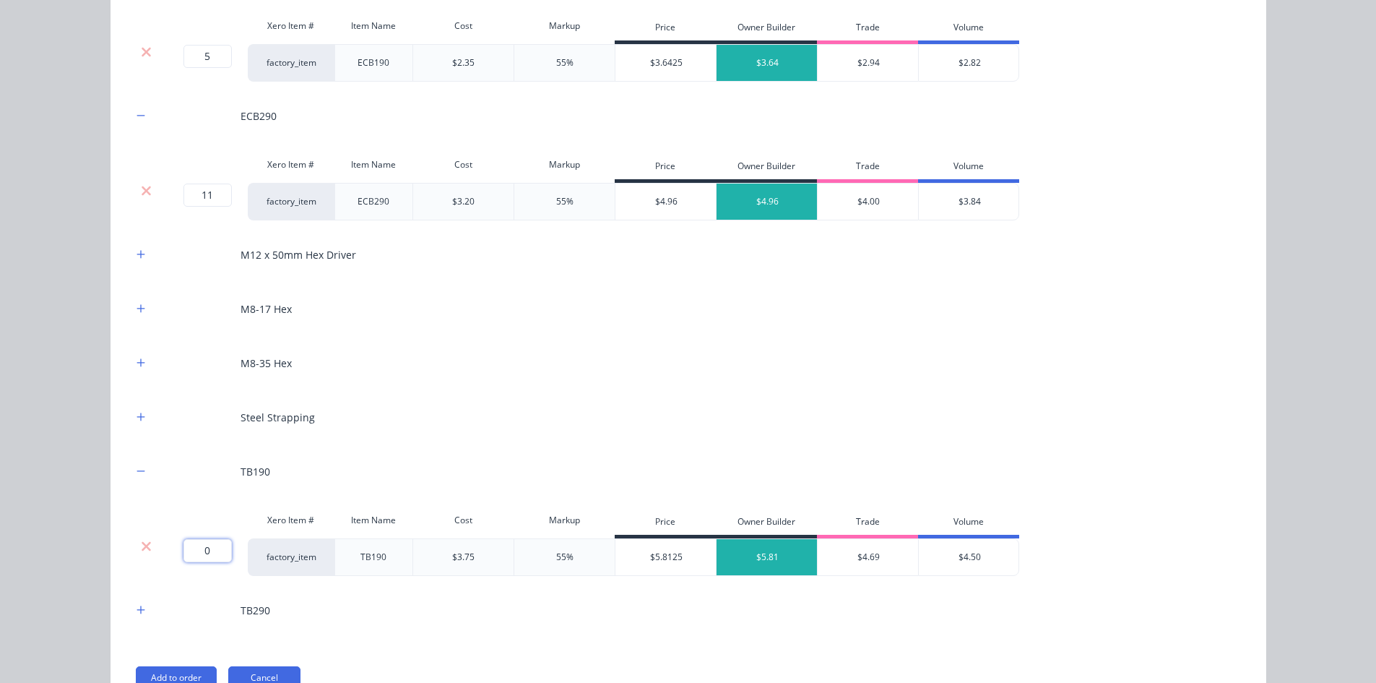
click at [184, 552] on input "0" at bounding box center [208, 550] width 48 height 23
type input "4"
click at [137, 613] on icon "button" at bounding box center [141, 610] width 9 height 10
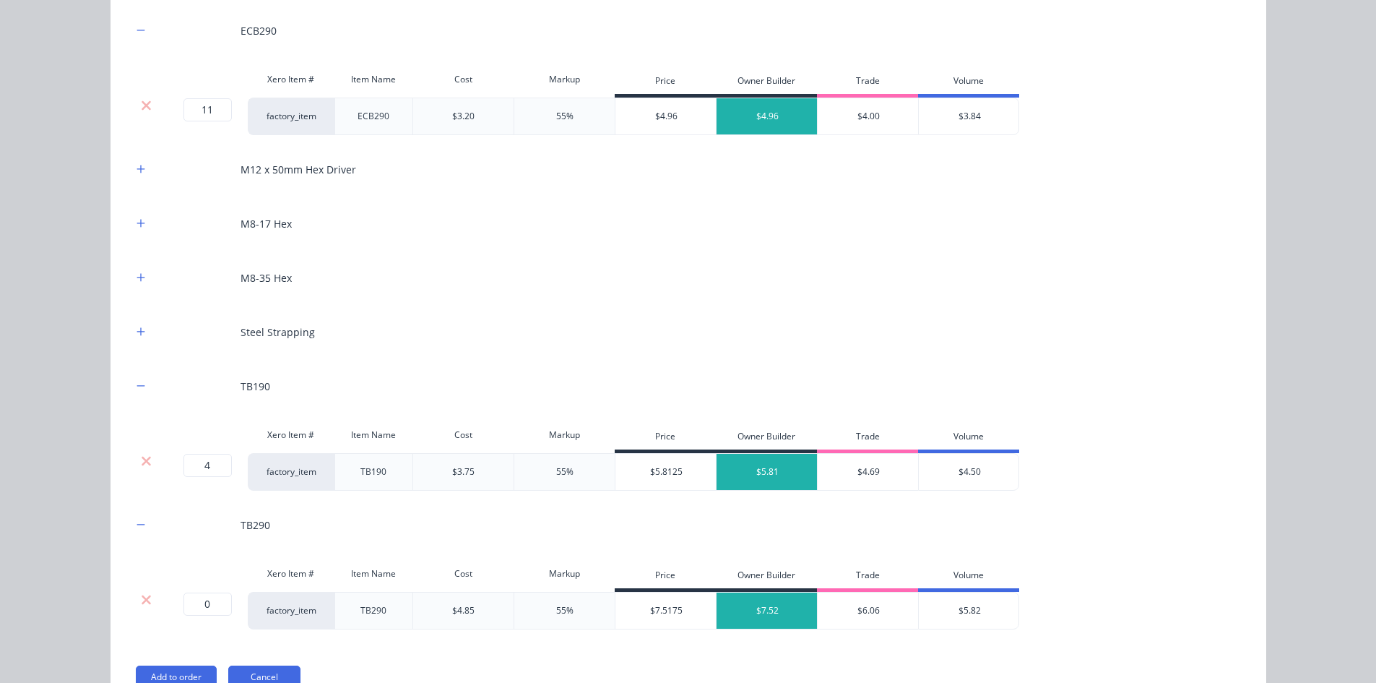
scroll to position [2700, 0]
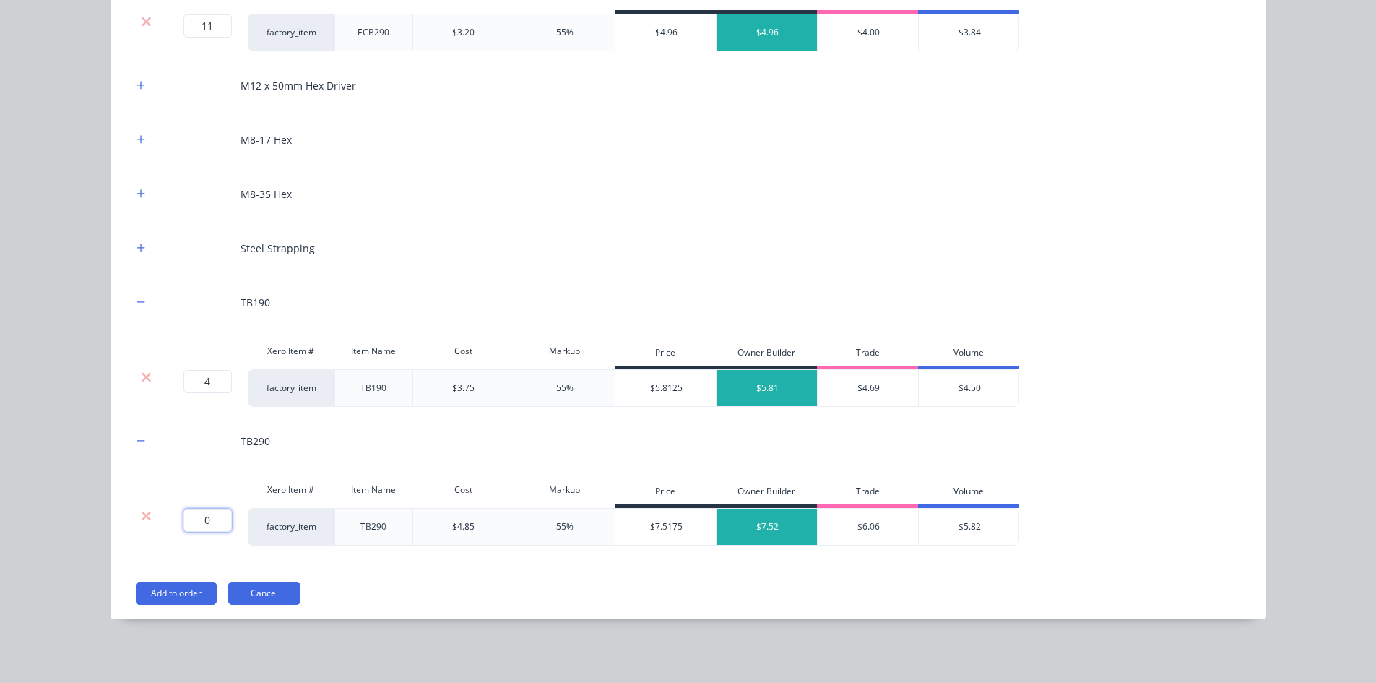
click at [210, 519] on input "0" at bounding box center [208, 520] width 48 height 23
type input "7"
click at [61, 444] on div "Flooring System Products in this kit A Detailing product Xero Item # Descriptio…" at bounding box center [688, 341] width 1376 height 683
click at [145, 140] on div "M8-17 Hex" at bounding box center [688, 140] width 1113 height 40
click at [137, 140] on icon "button" at bounding box center [141, 139] width 9 height 10
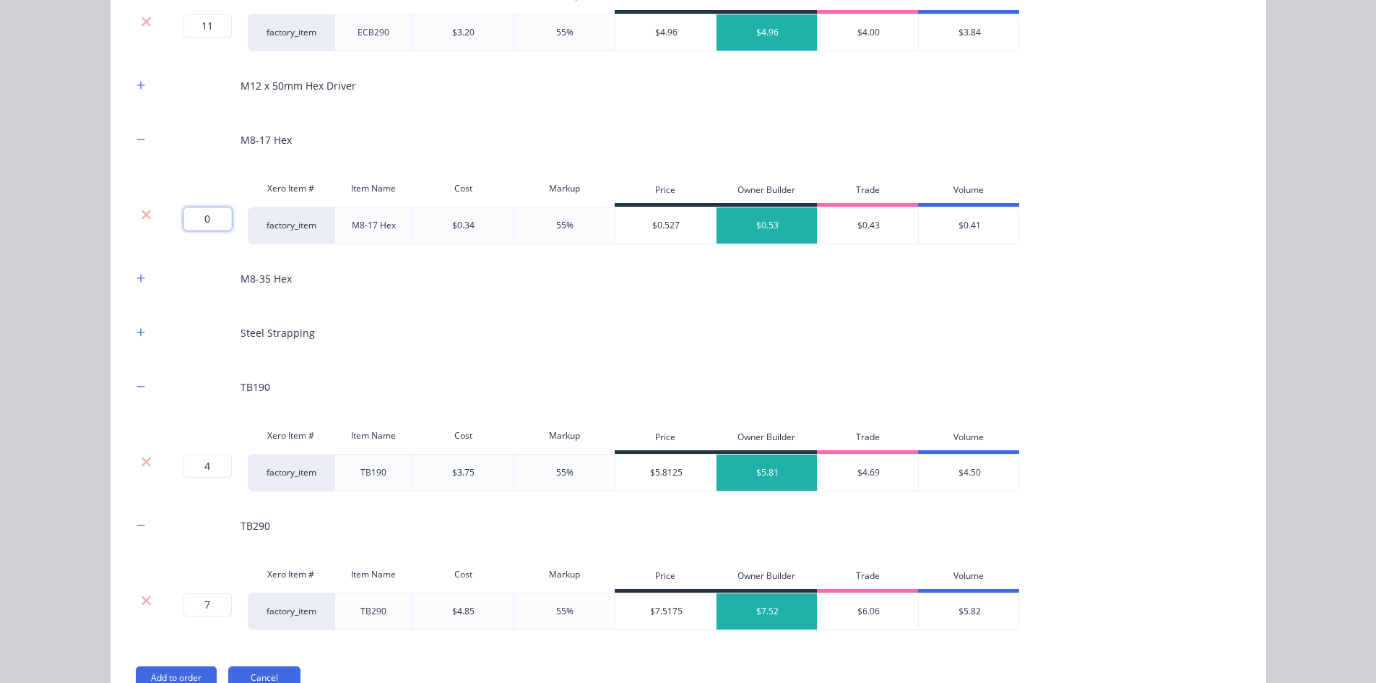
click at [199, 219] on input "0" at bounding box center [208, 218] width 48 height 23
type input "800"
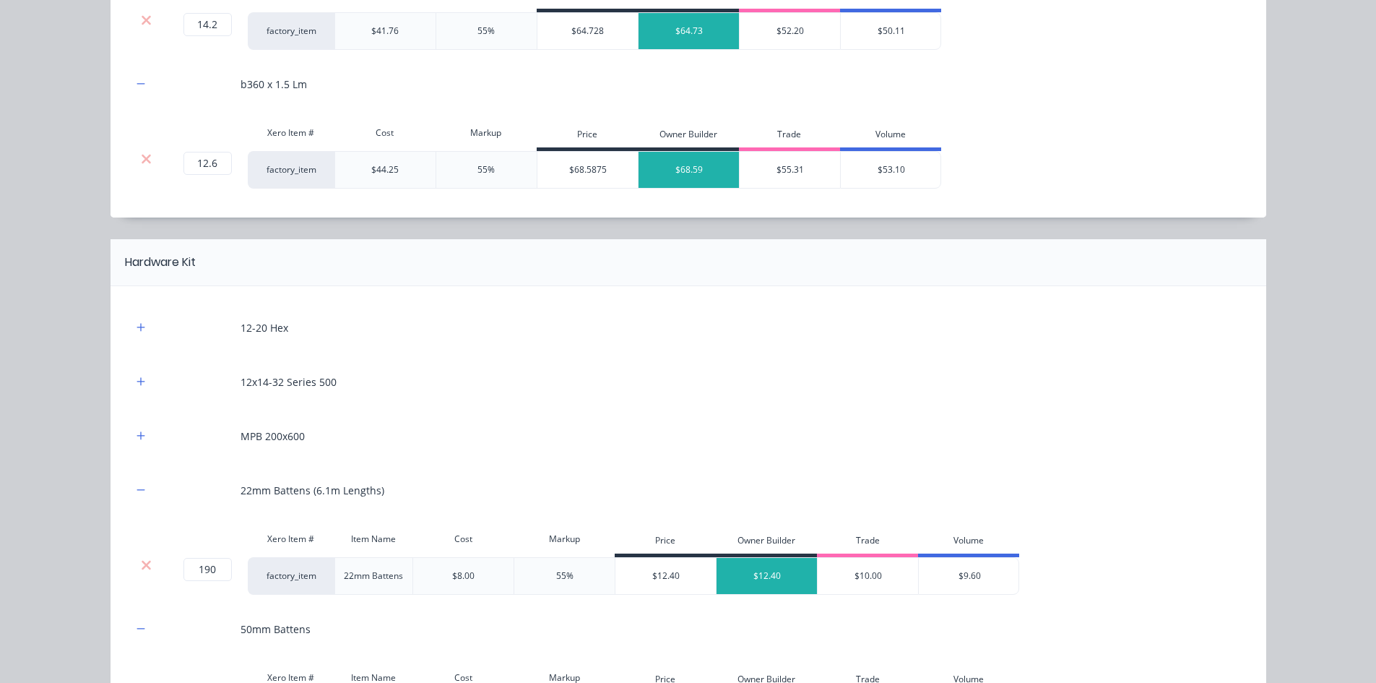
scroll to position [1616, 0]
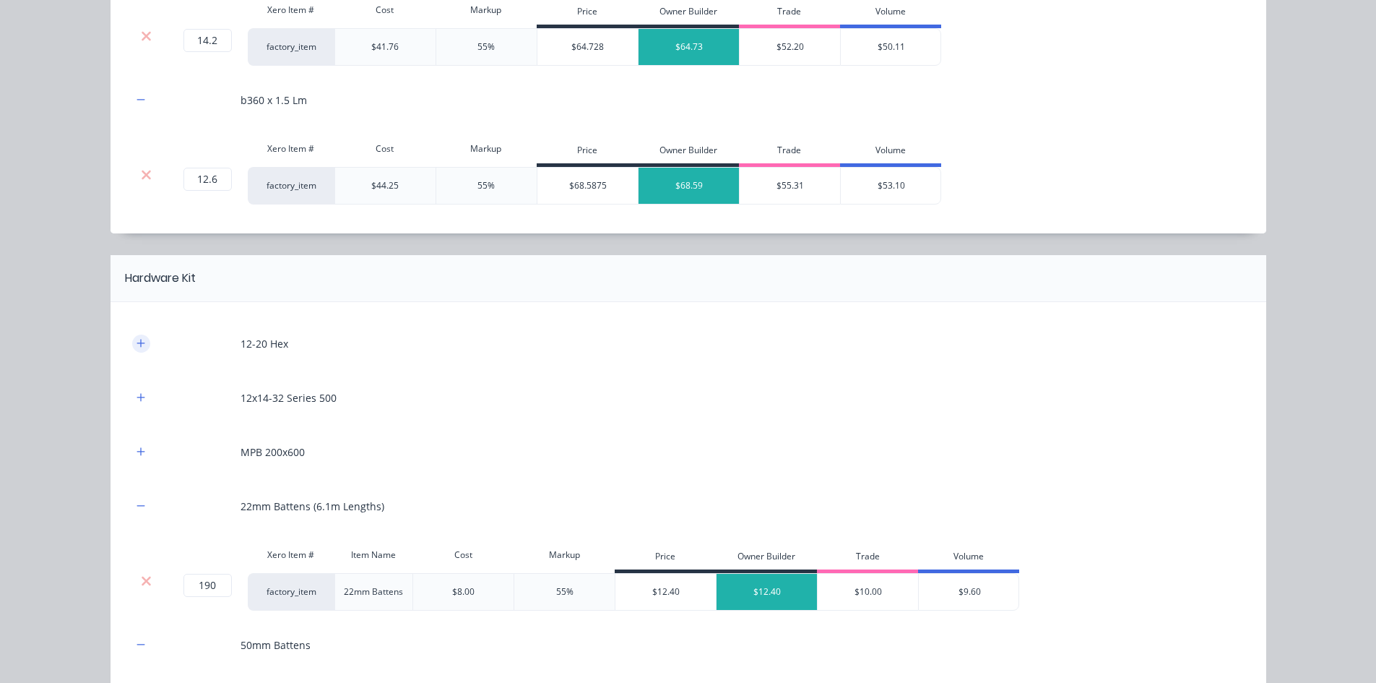
click at [137, 346] on icon "button" at bounding box center [141, 343] width 9 height 10
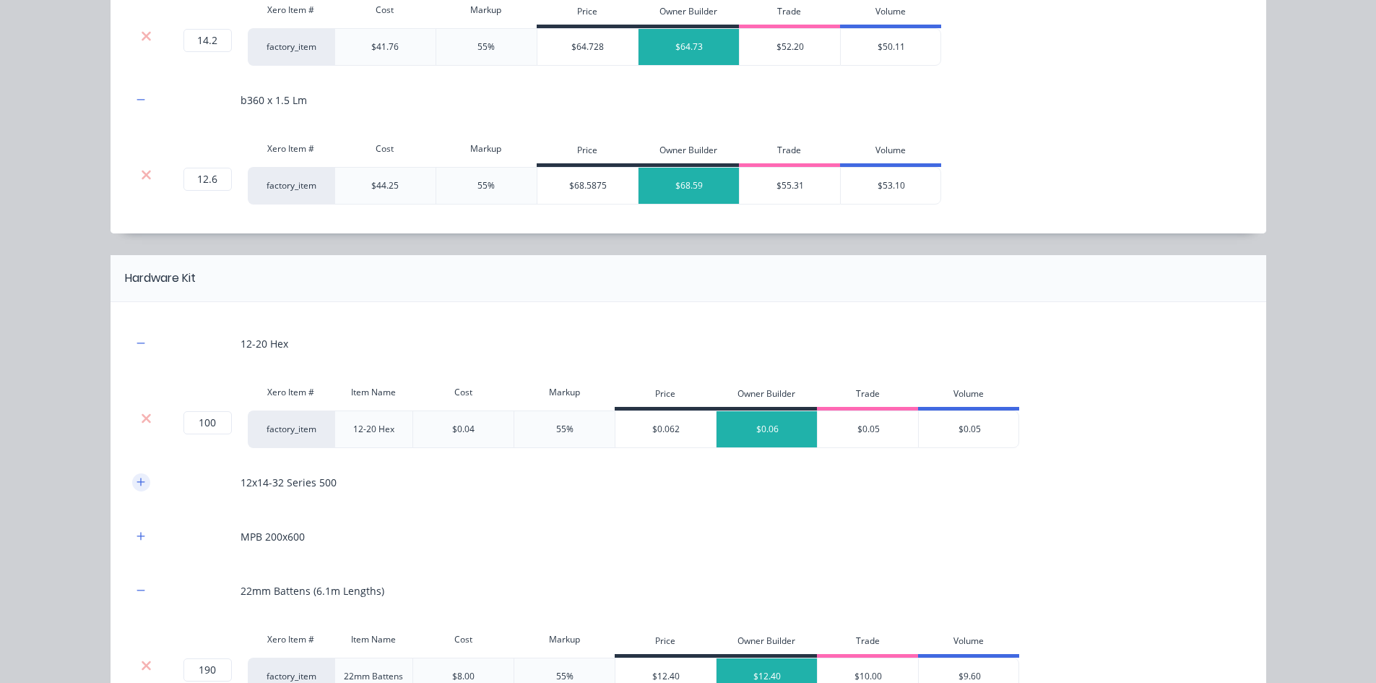
click at [137, 482] on icon "button" at bounding box center [141, 482] width 8 height 8
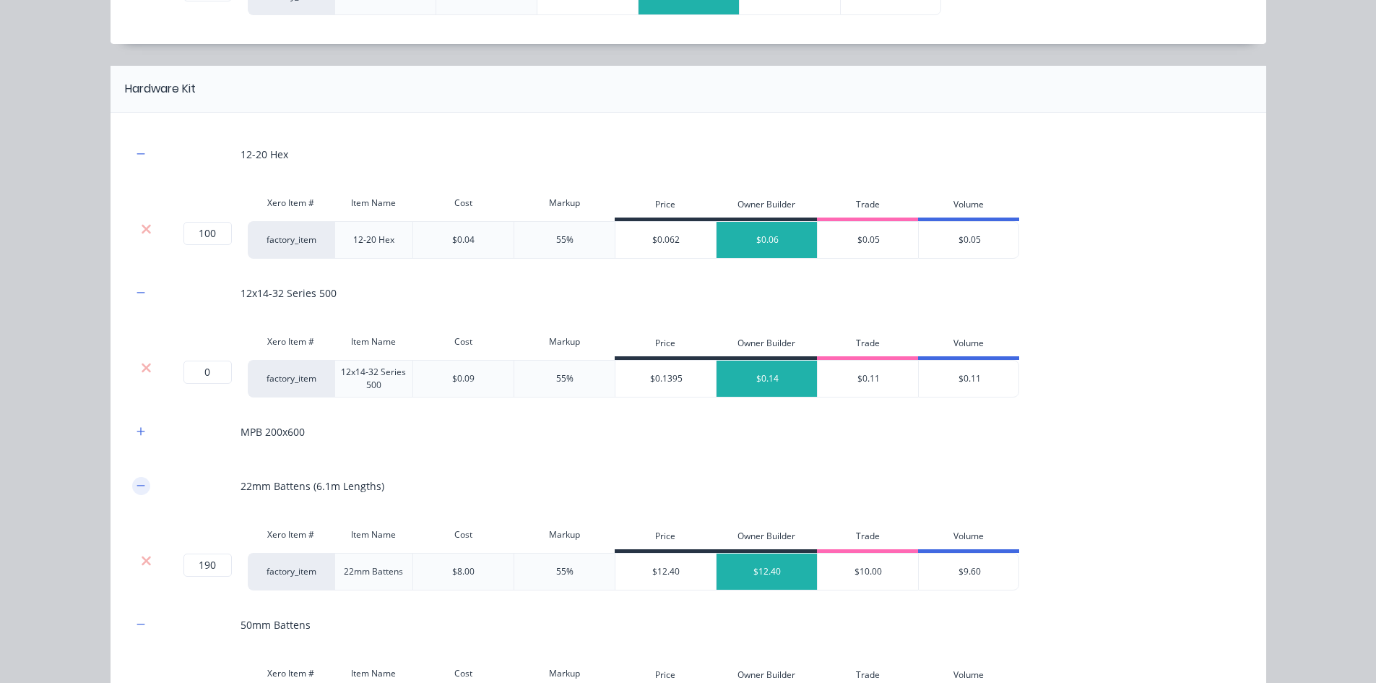
scroll to position [1833, 0]
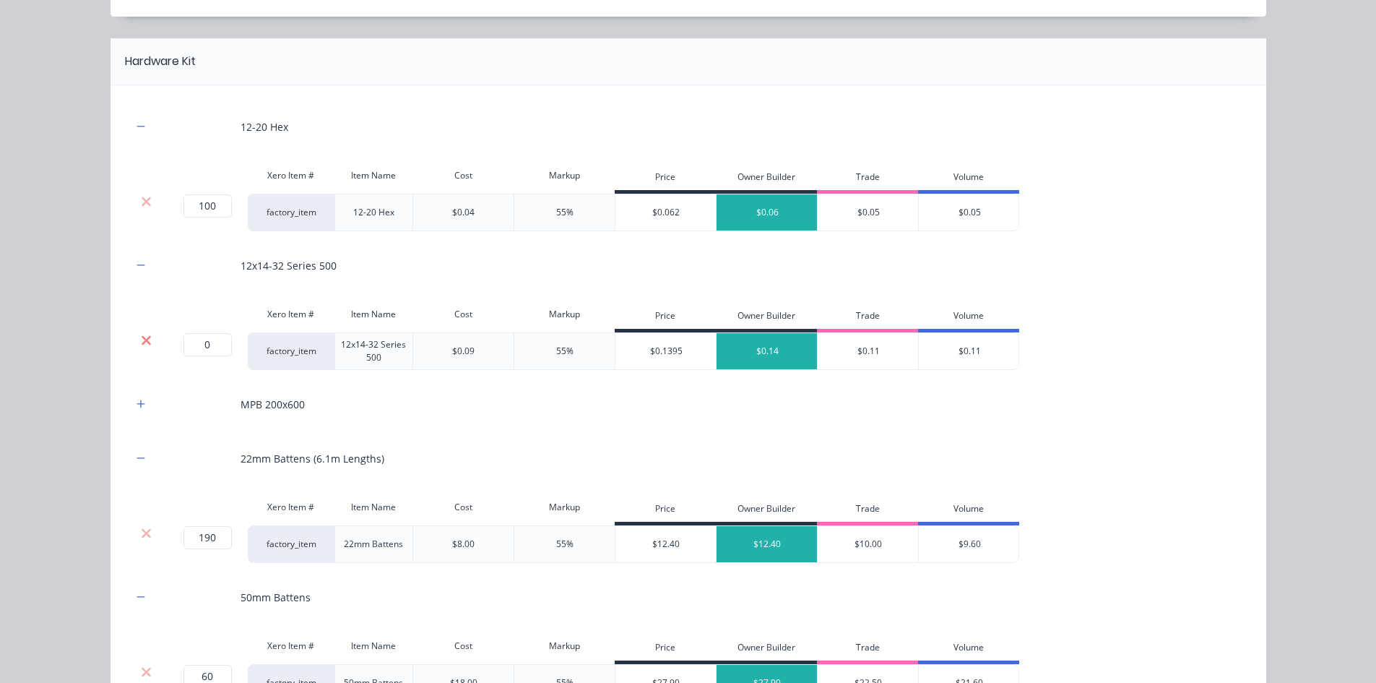
click at [146, 342] on icon at bounding box center [146, 340] width 11 height 14
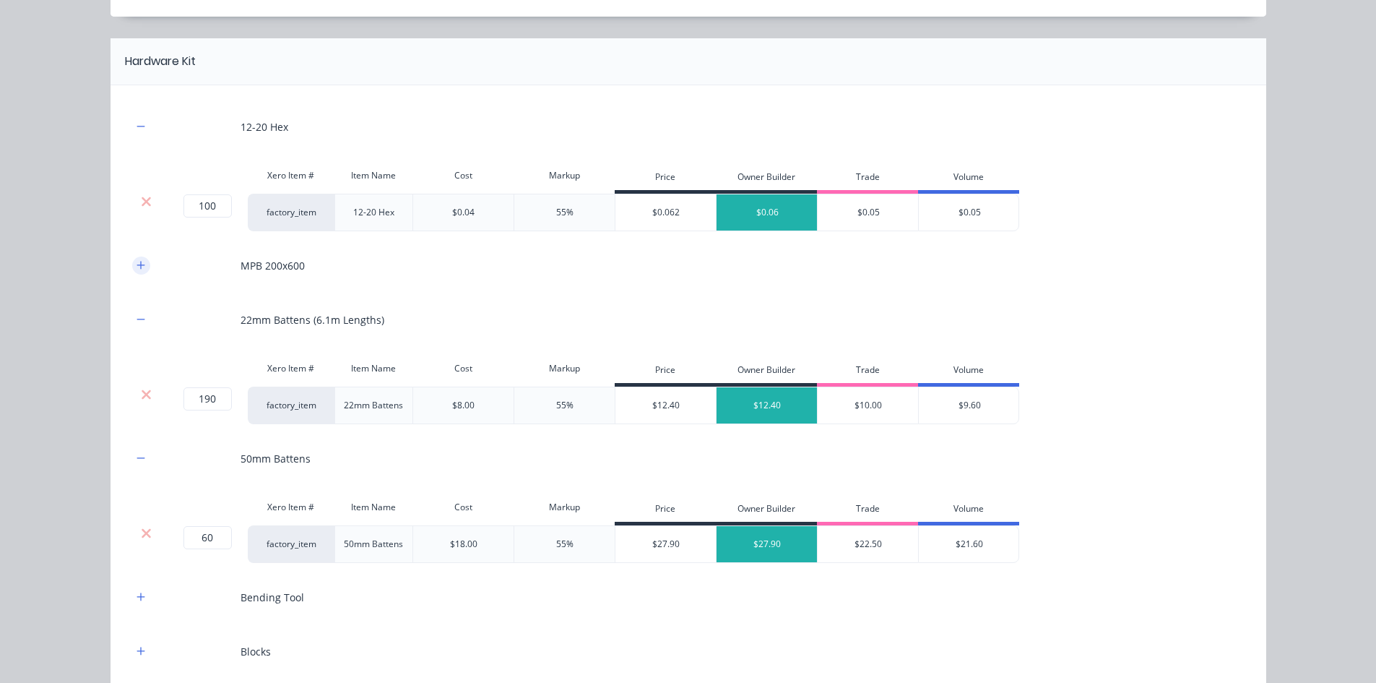
click at [136, 271] on button "button" at bounding box center [141, 265] width 18 height 18
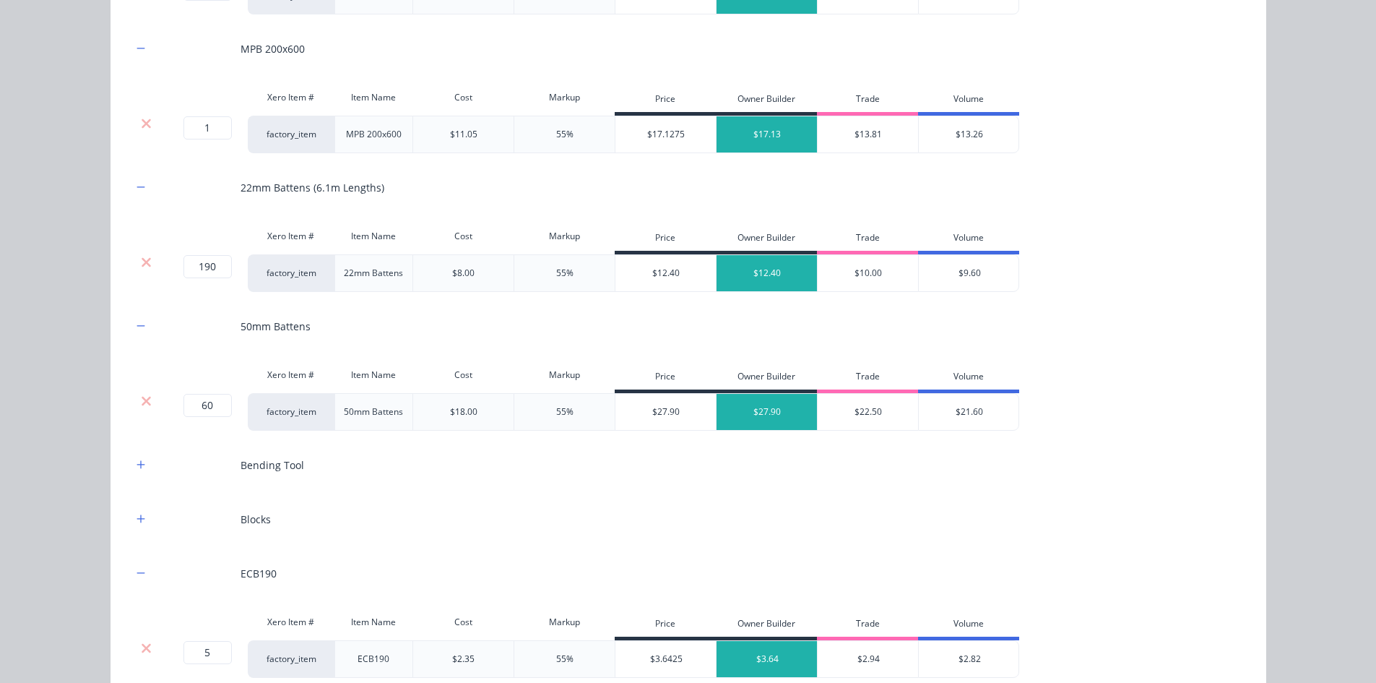
scroll to position [2122, 0]
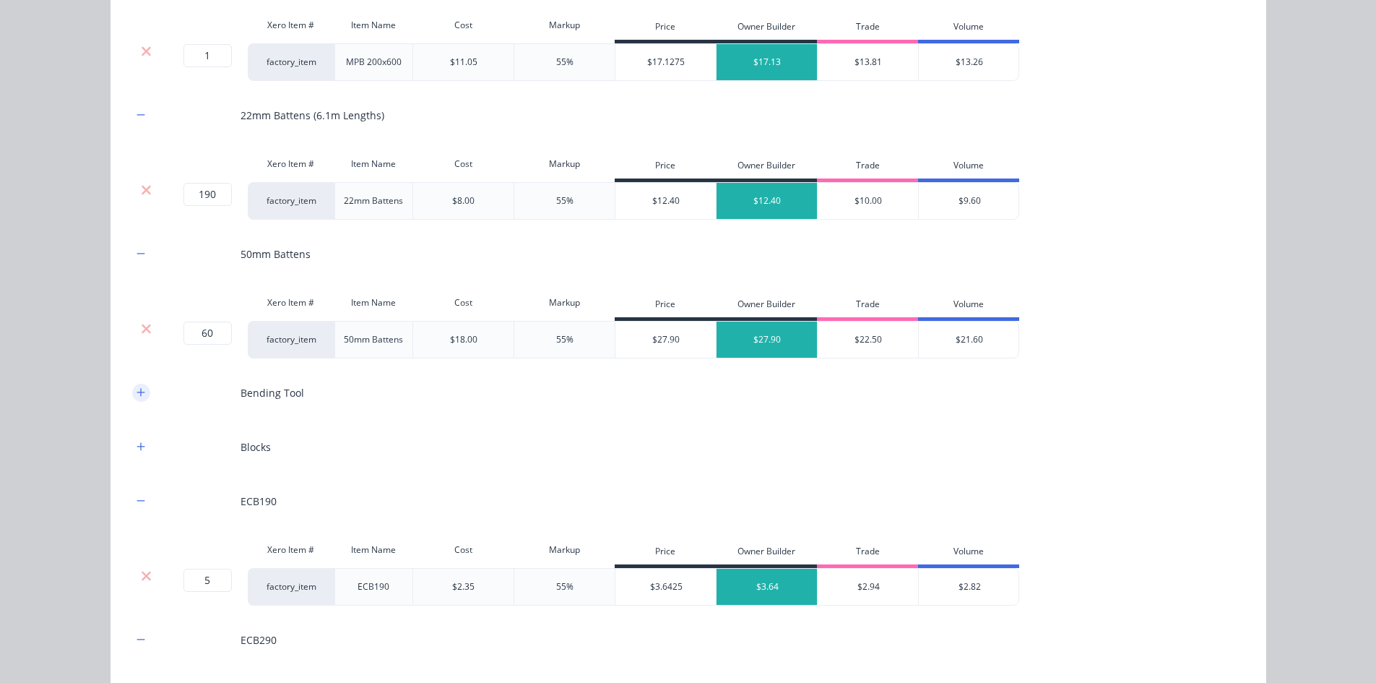
click at [132, 397] on button "button" at bounding box center [141, 393] width 18 height 18
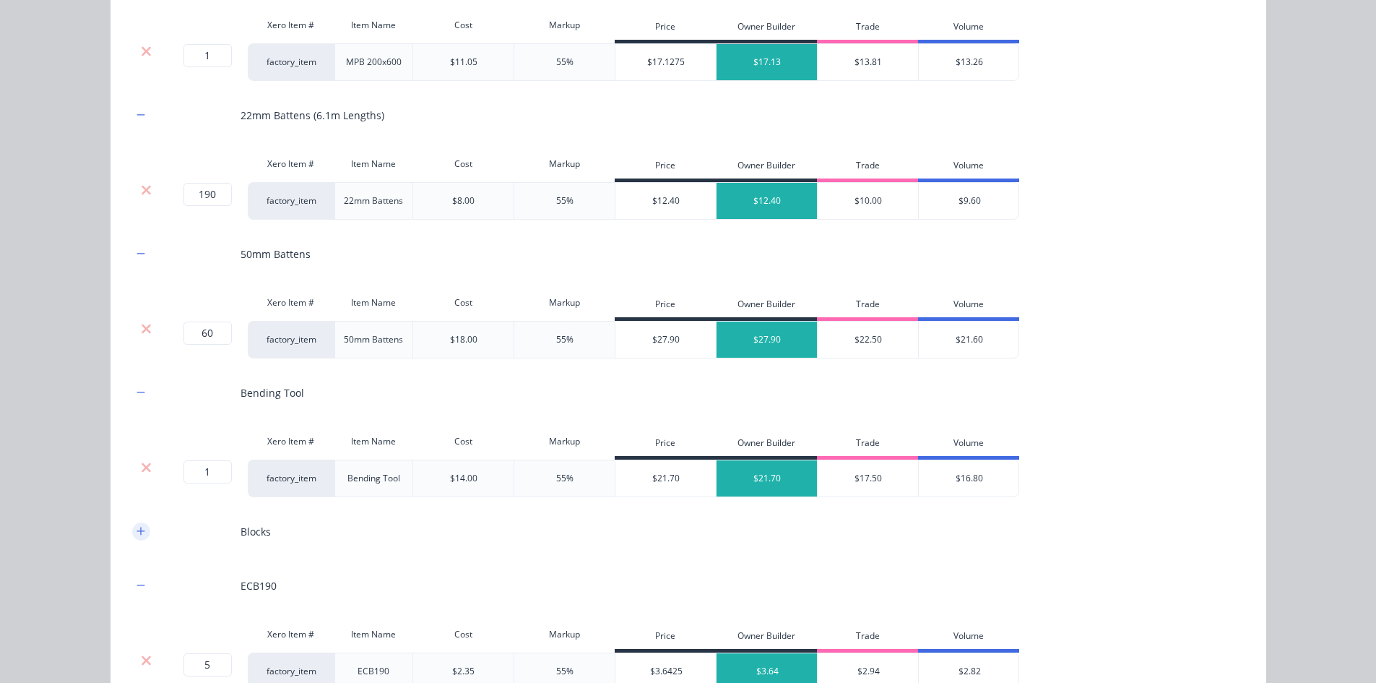
click at [139, 527] on icon "button" at bounding box center [141, 531] width 9 height 10
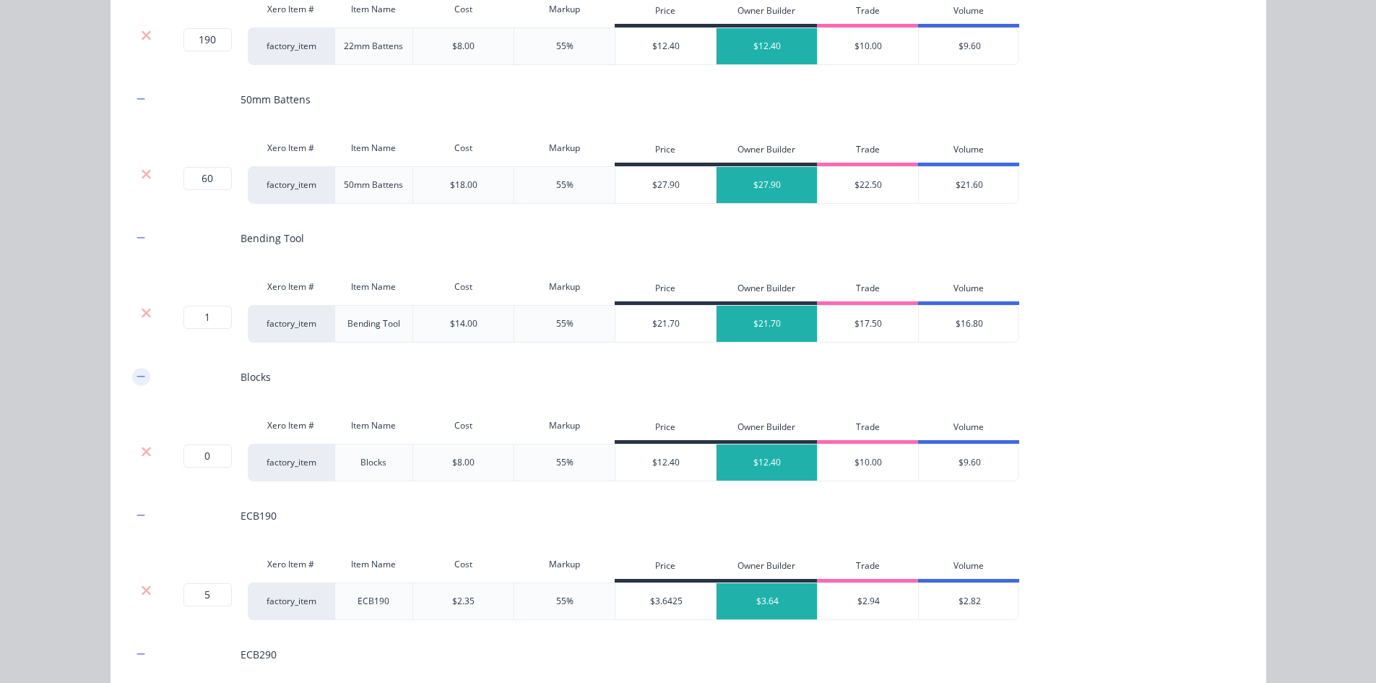
scroll to position [2339, 0]
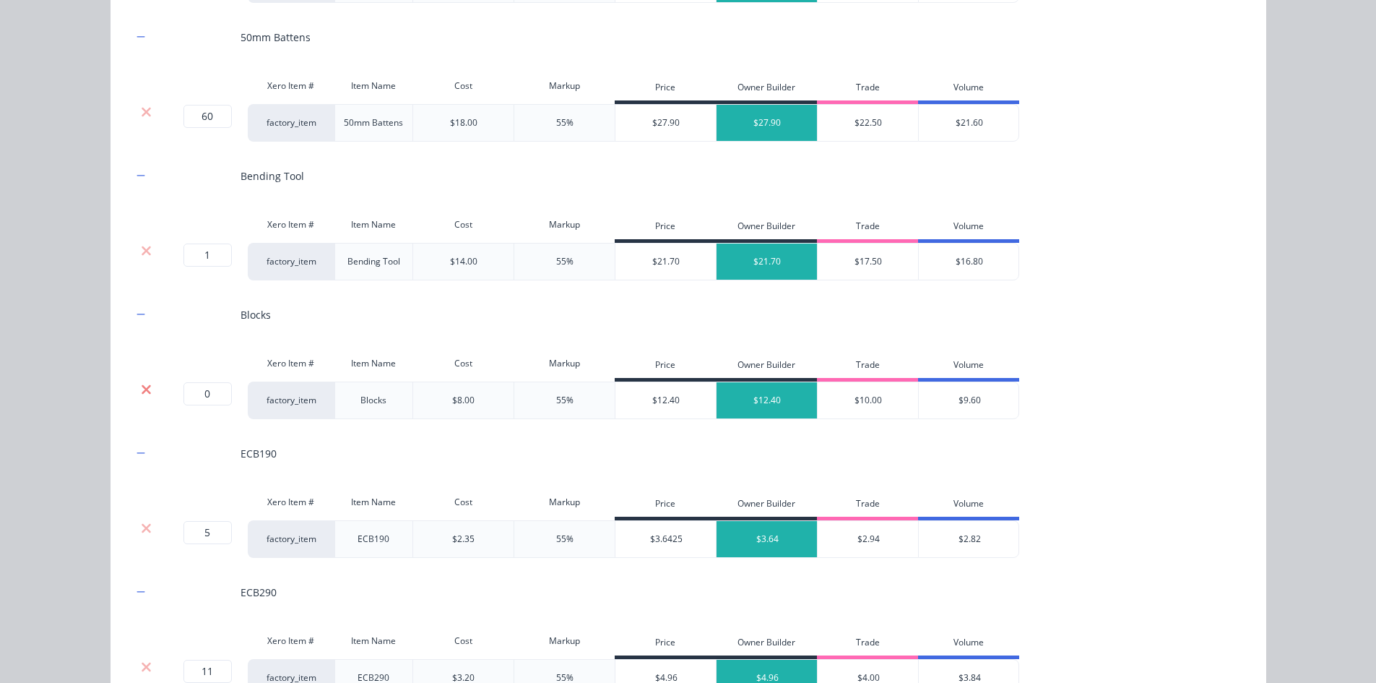
click at [141, 387] on icon at bounding box center [146, 389] width 11 height 14
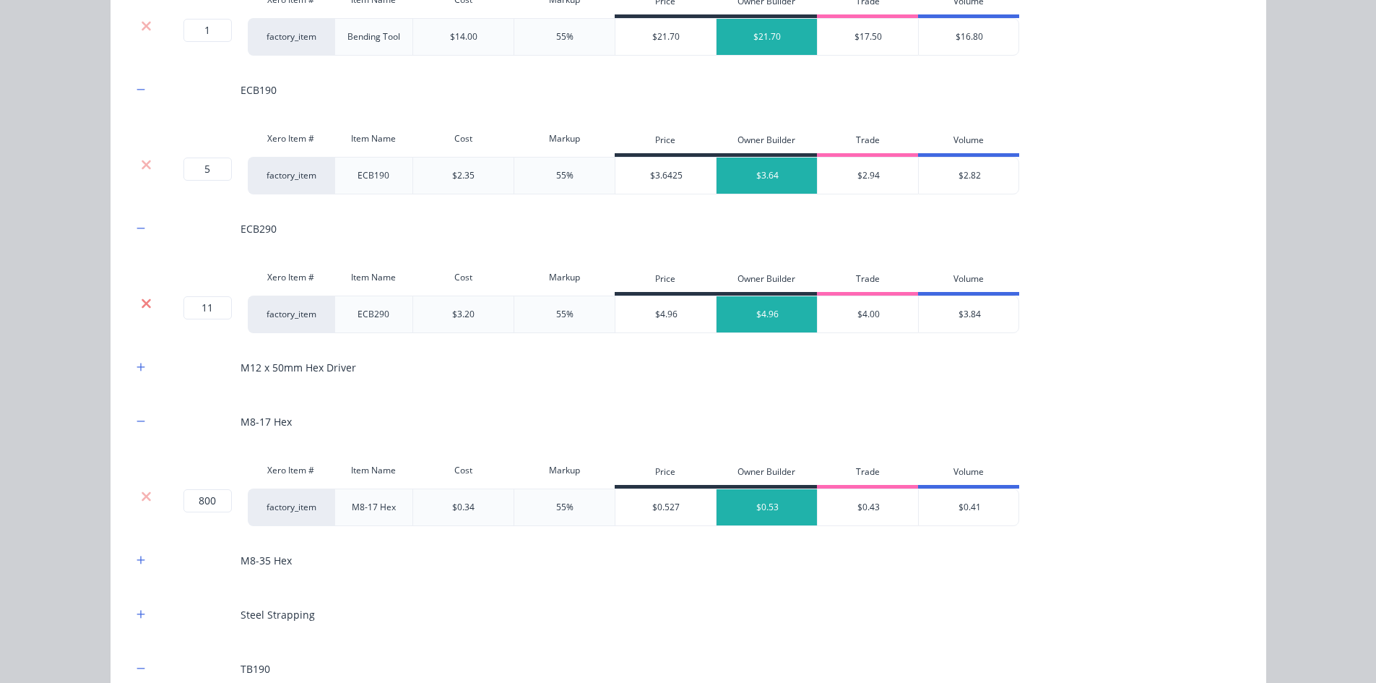
scroll to position [2628, 0]
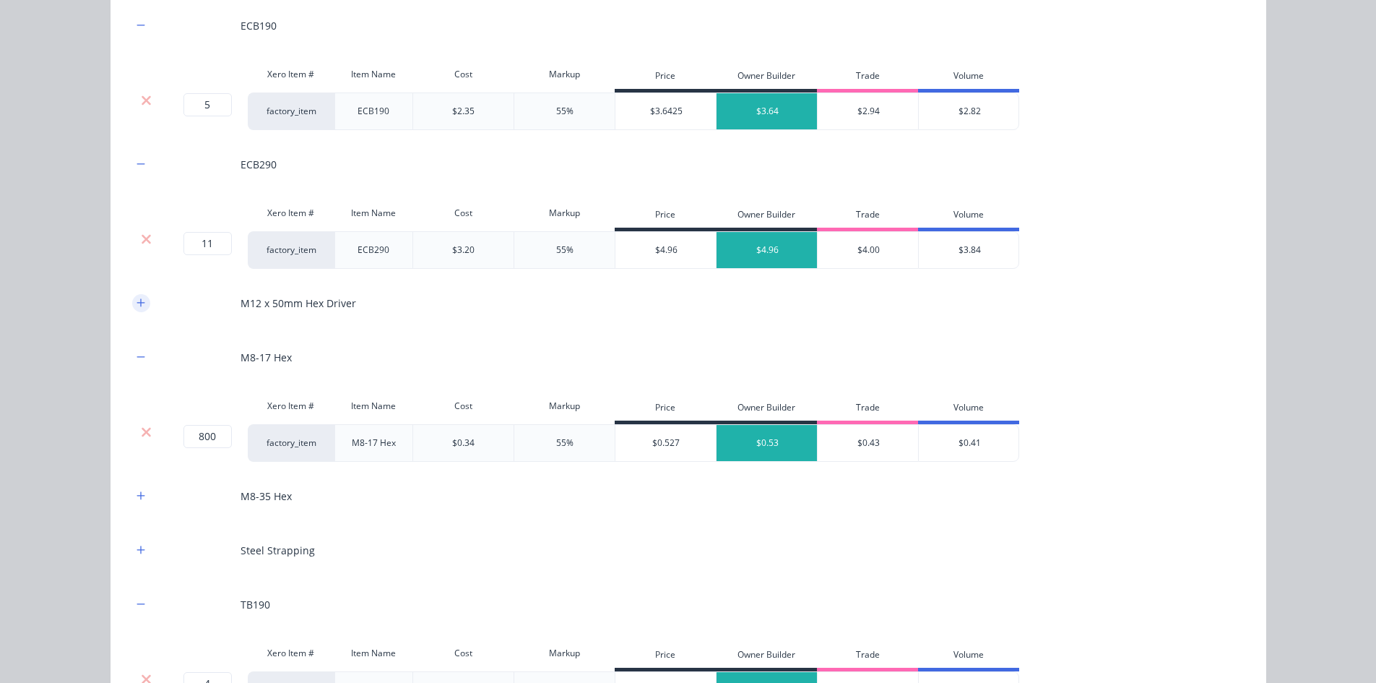
click at [138, 309] on button "button" at bounding box center [141, 303] width 18 height 18
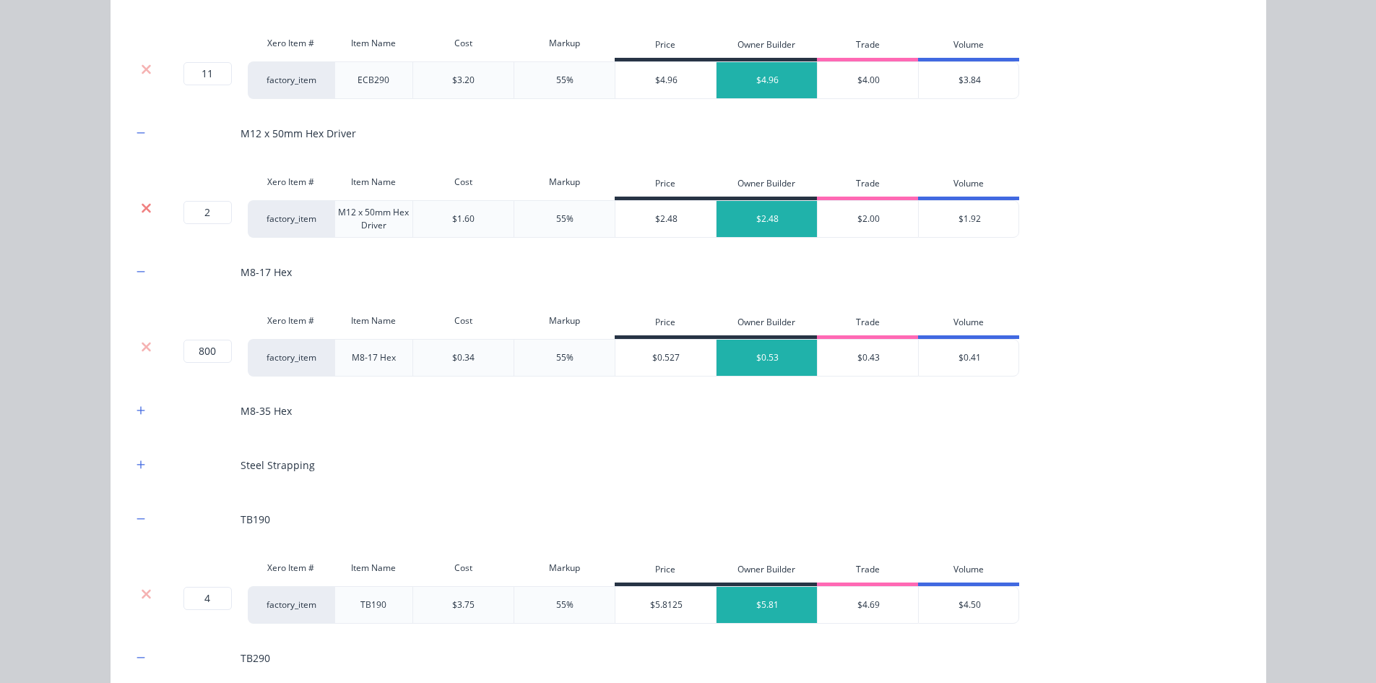
scroll to position [2844, 0]
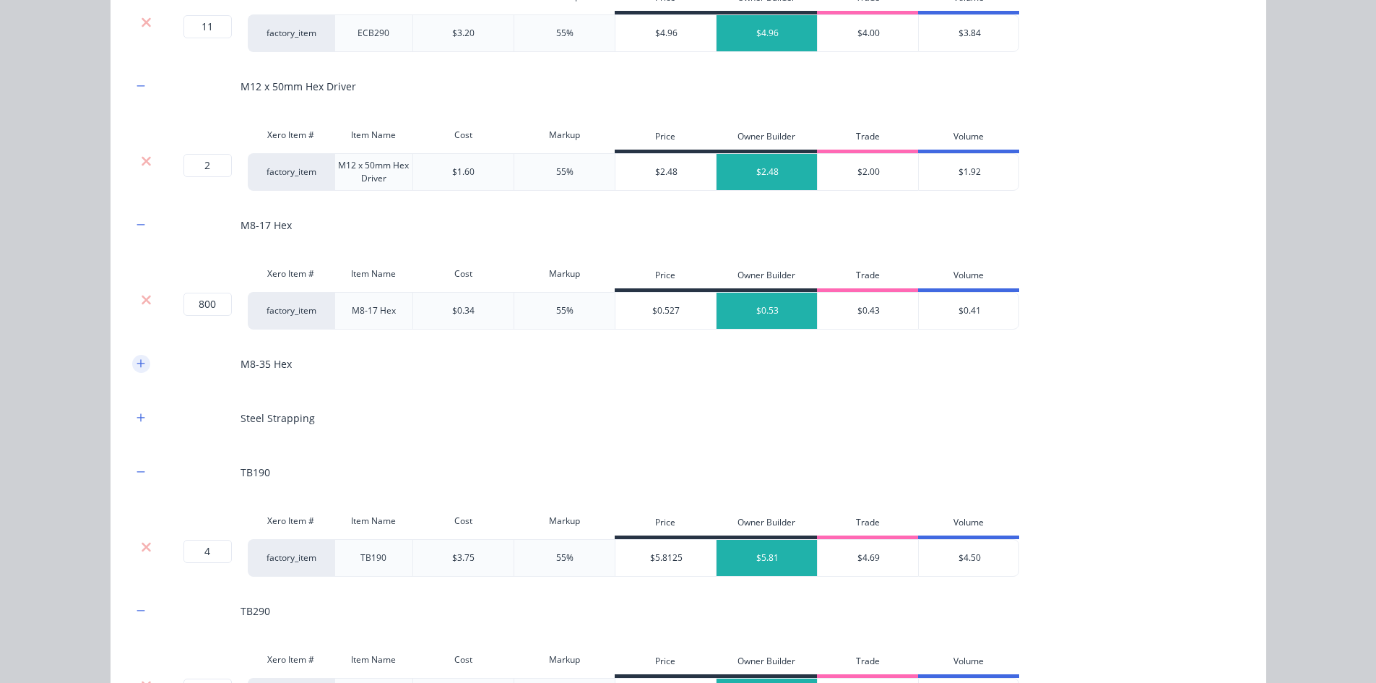
click at [137, 365] on icon "button" at bounding box center [141, 363] width 9 height 10
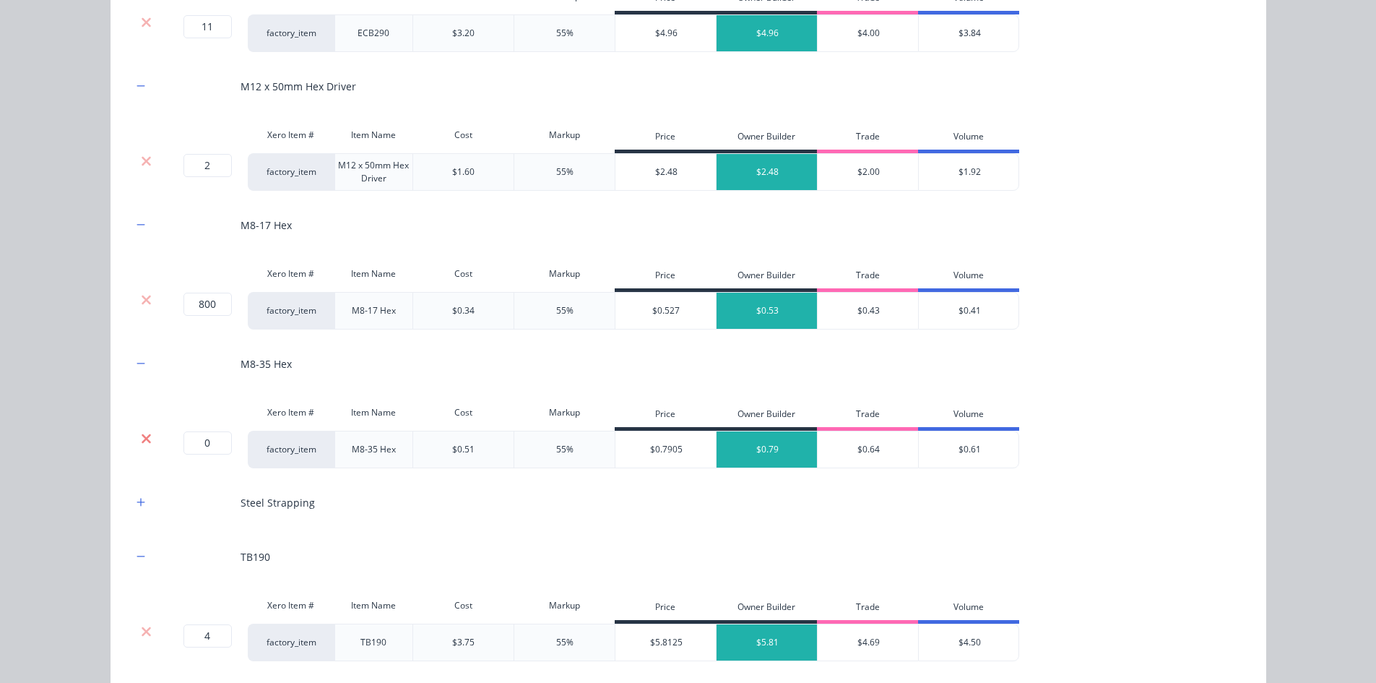
click at [141, 436] on icon at bounding box center [146, 438] width 11 height 14
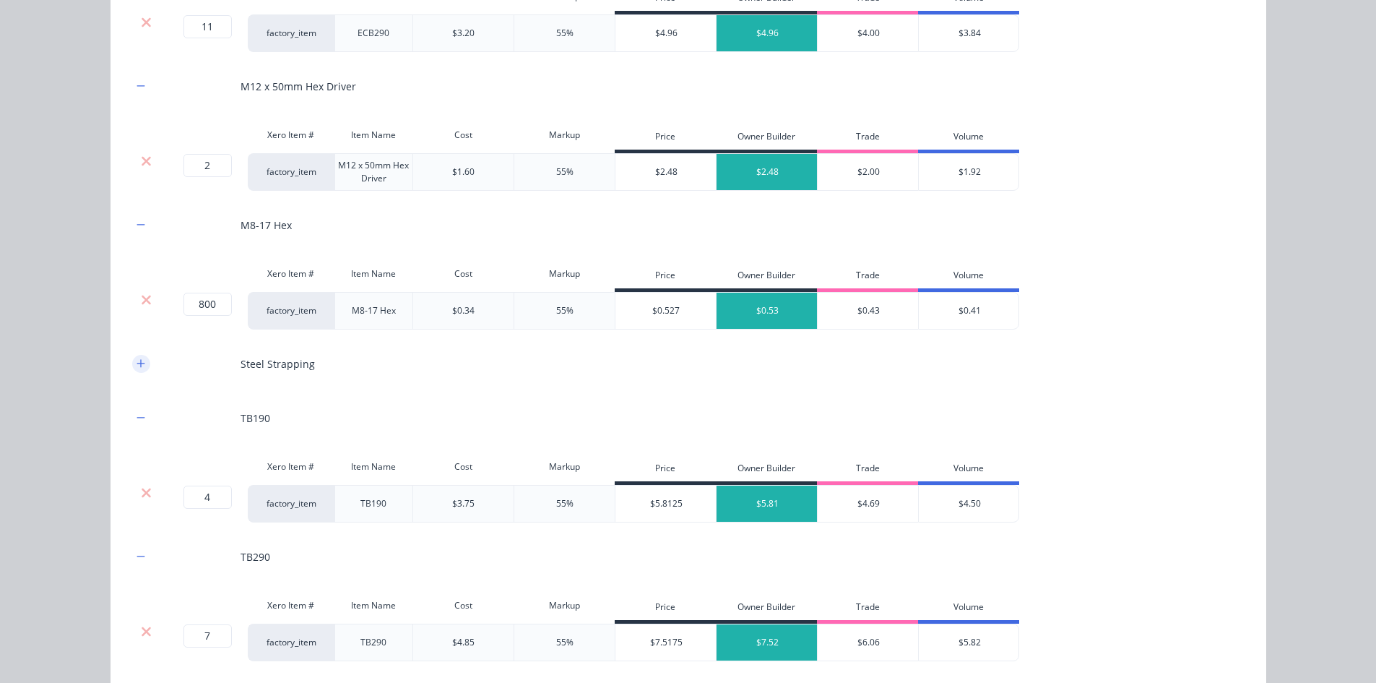
click at [134, 355] on button "button" at bounding box center [141, 364] width 18 height 18
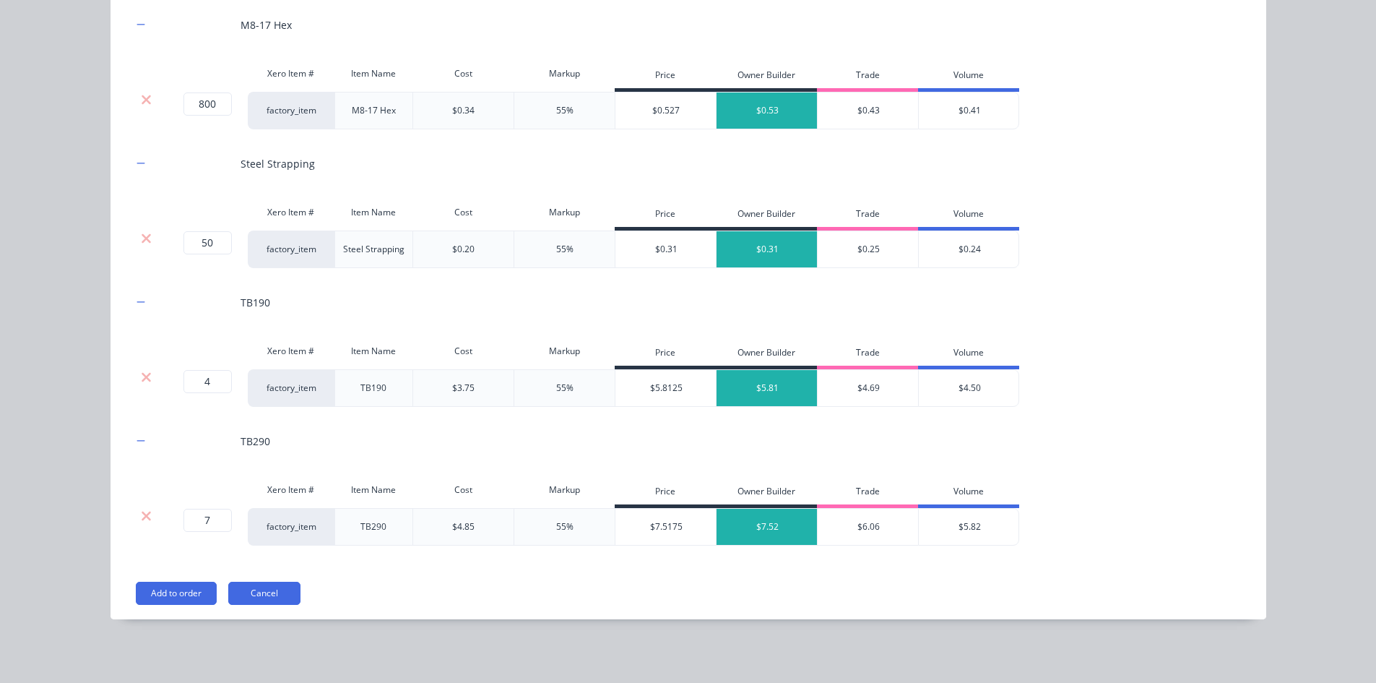
scroll to position [872, 0]
click at [163, 587] on button "Add to order" at bounding box center [176, 593] width 81 height 23
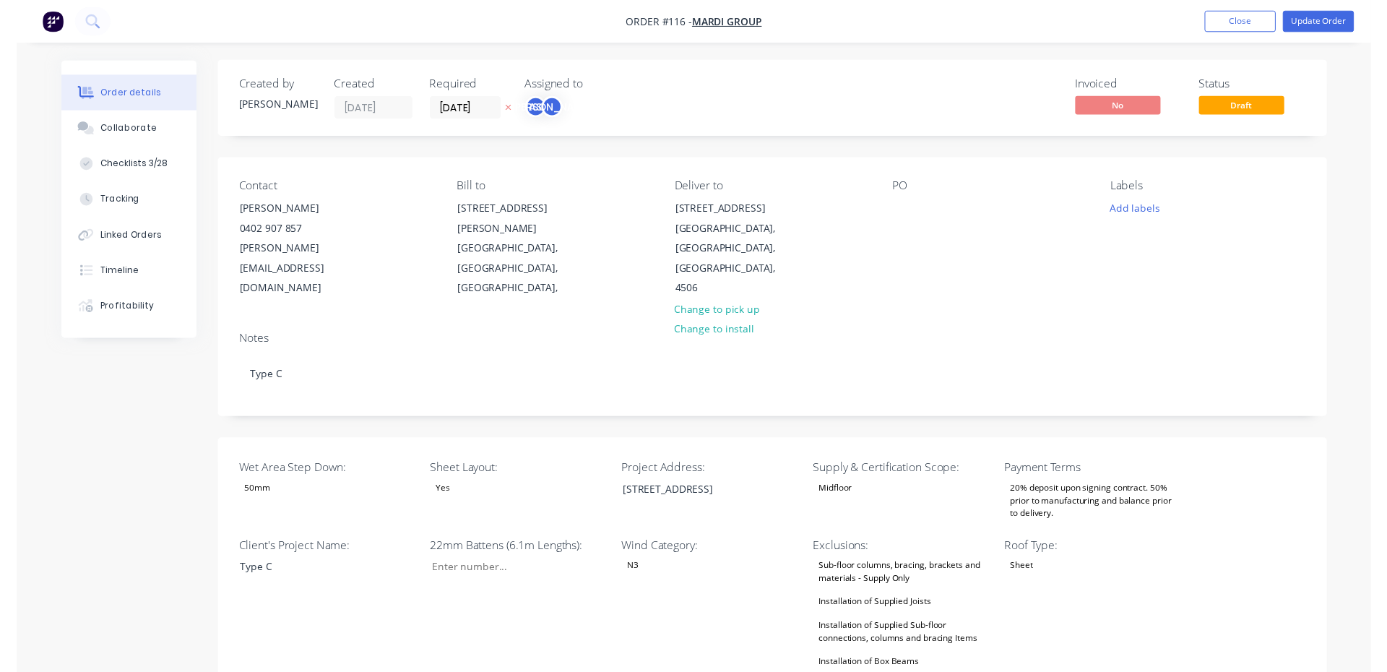
scroll to position [0, 0]
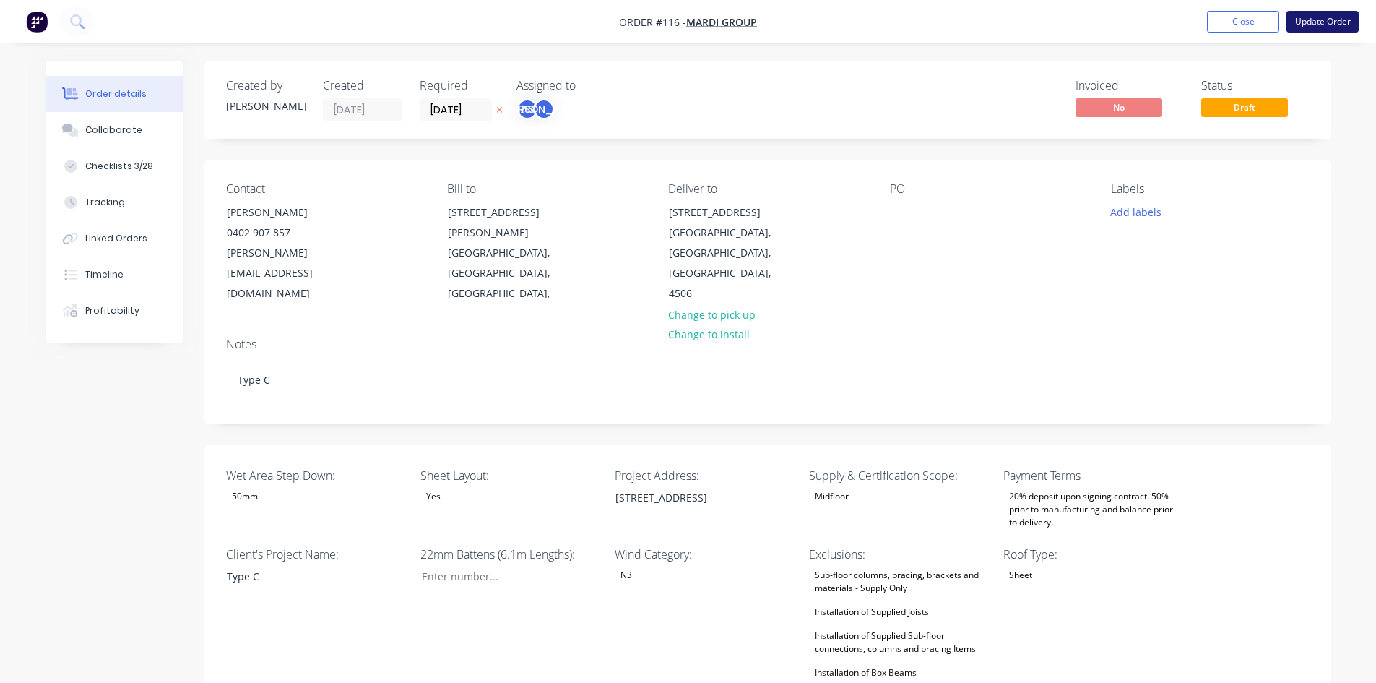
click at [1320, 17] on button "Update Order" at bounding box center [1323, 22] width 72 height 22
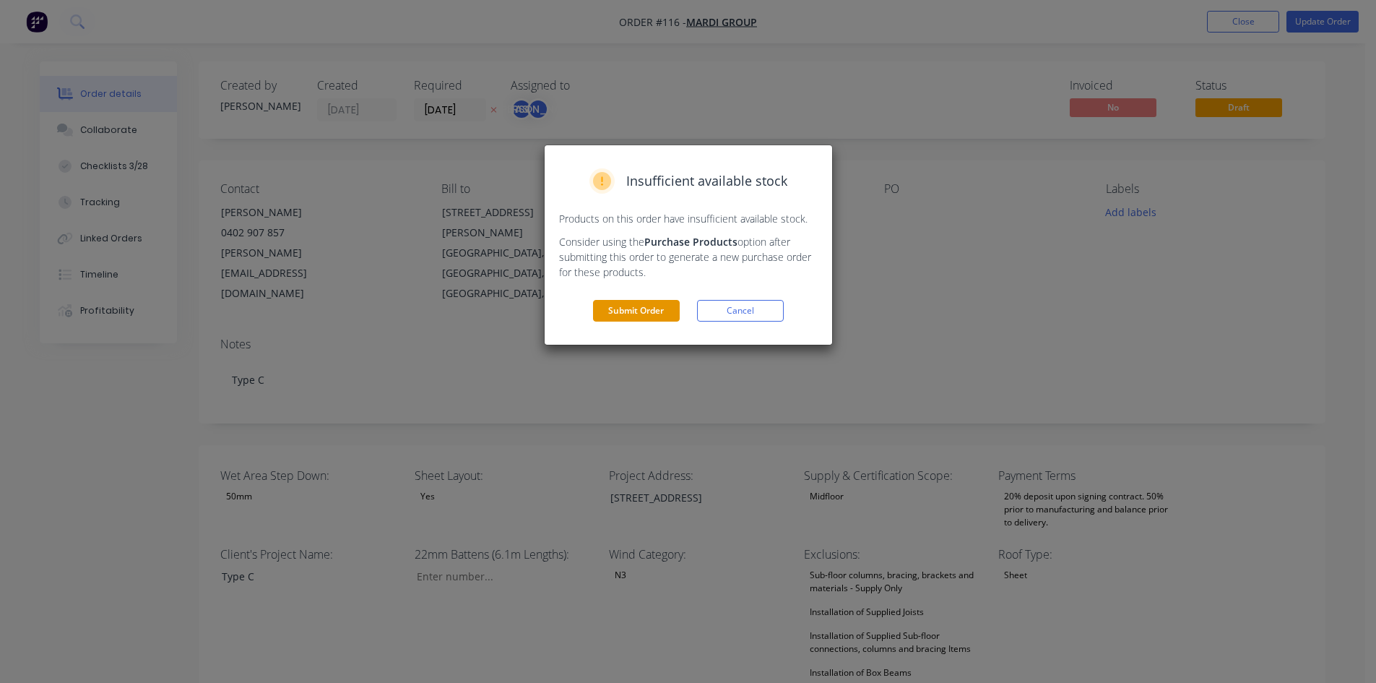
click at [662, 314] on button "Submit Order" at bounding box center [636, 311] width 87 height 22
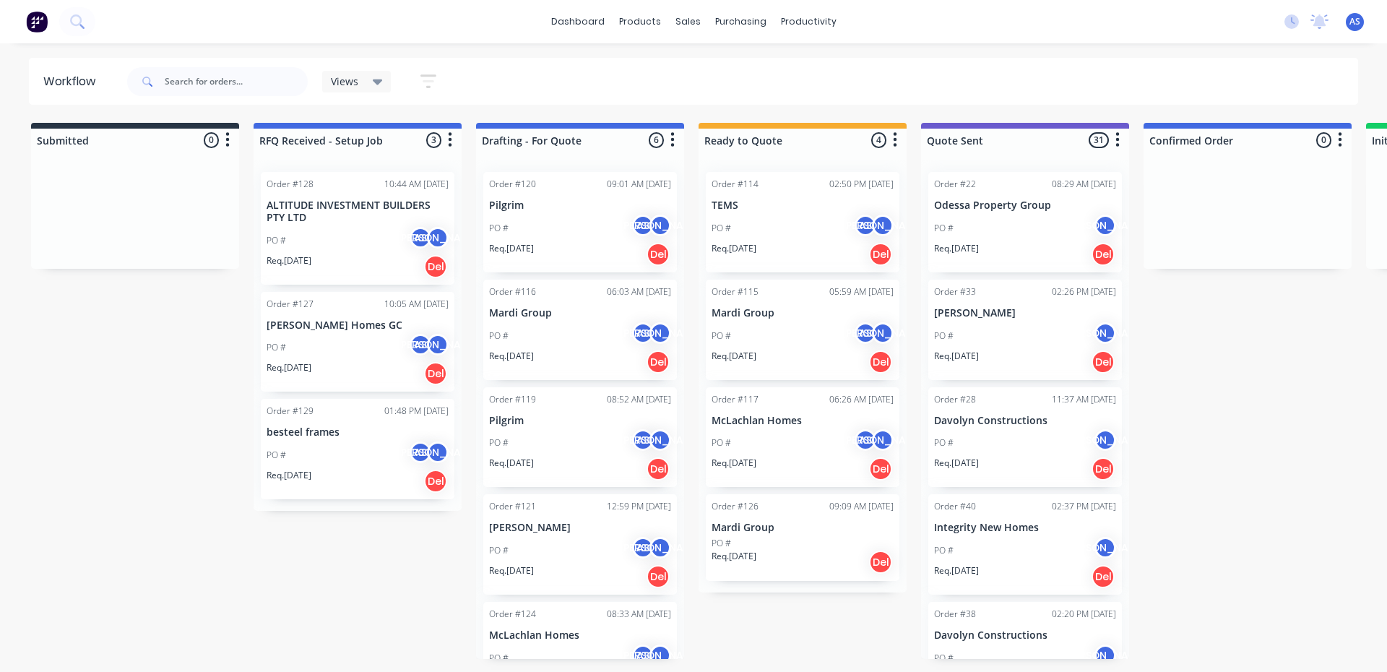
click at [543, 327] on div "PO # AS [PERSON_NAME]" at bounding box center [580, 335] width 182 height 27
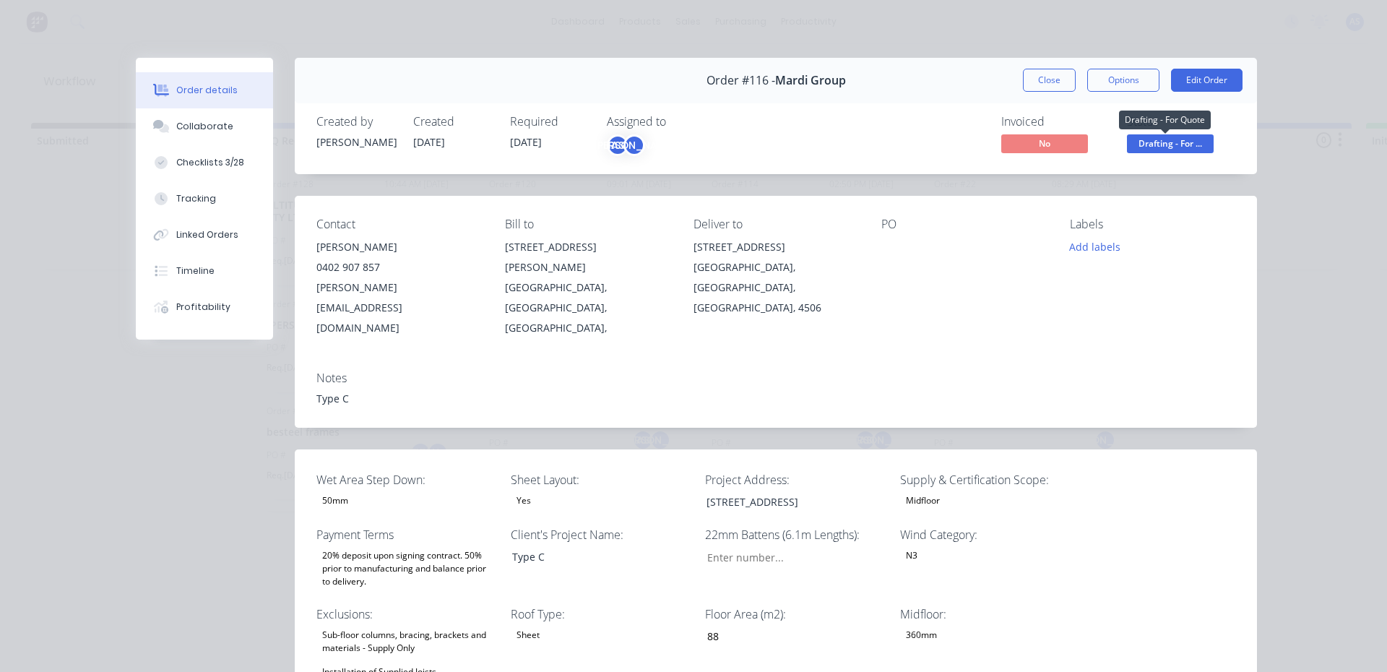
click at [1155, 147] on span "Drafting - For ..." at bounding box center [1170, 143] width 87 height 18
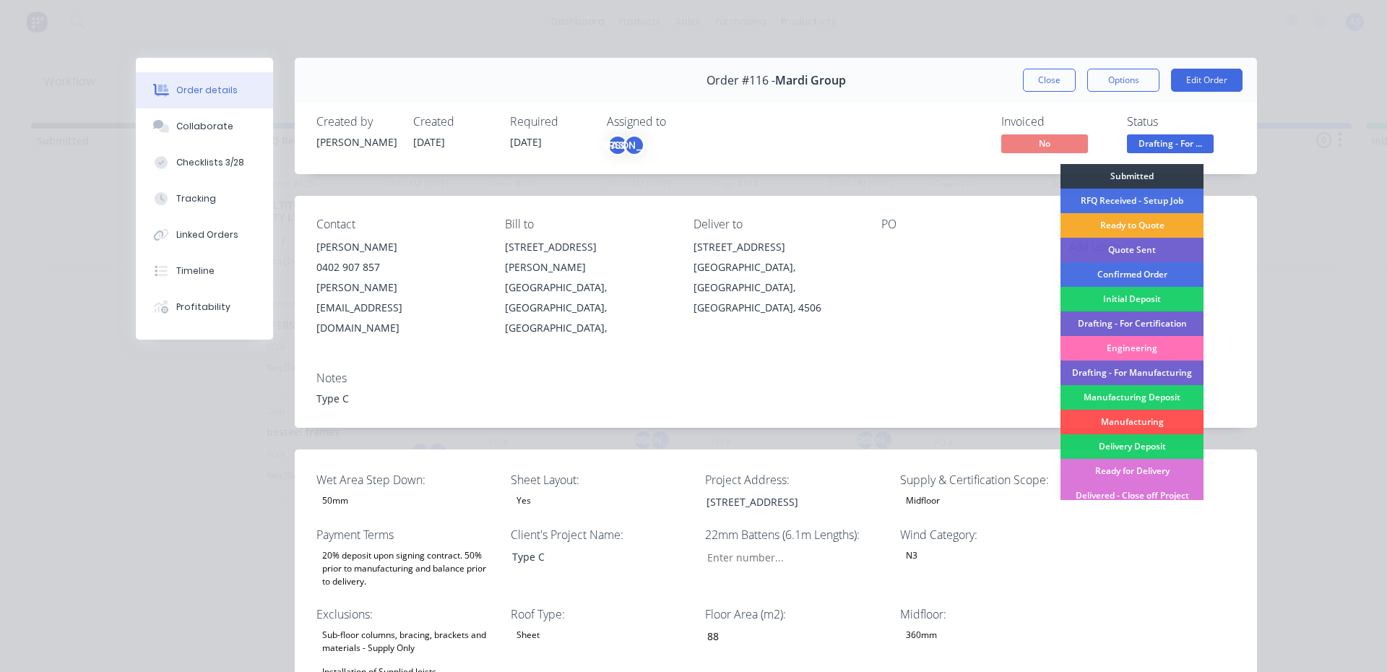
click at [1119, 224] on div "Ready to Quote" at bounding box center [1132, 225] width 143 height 25
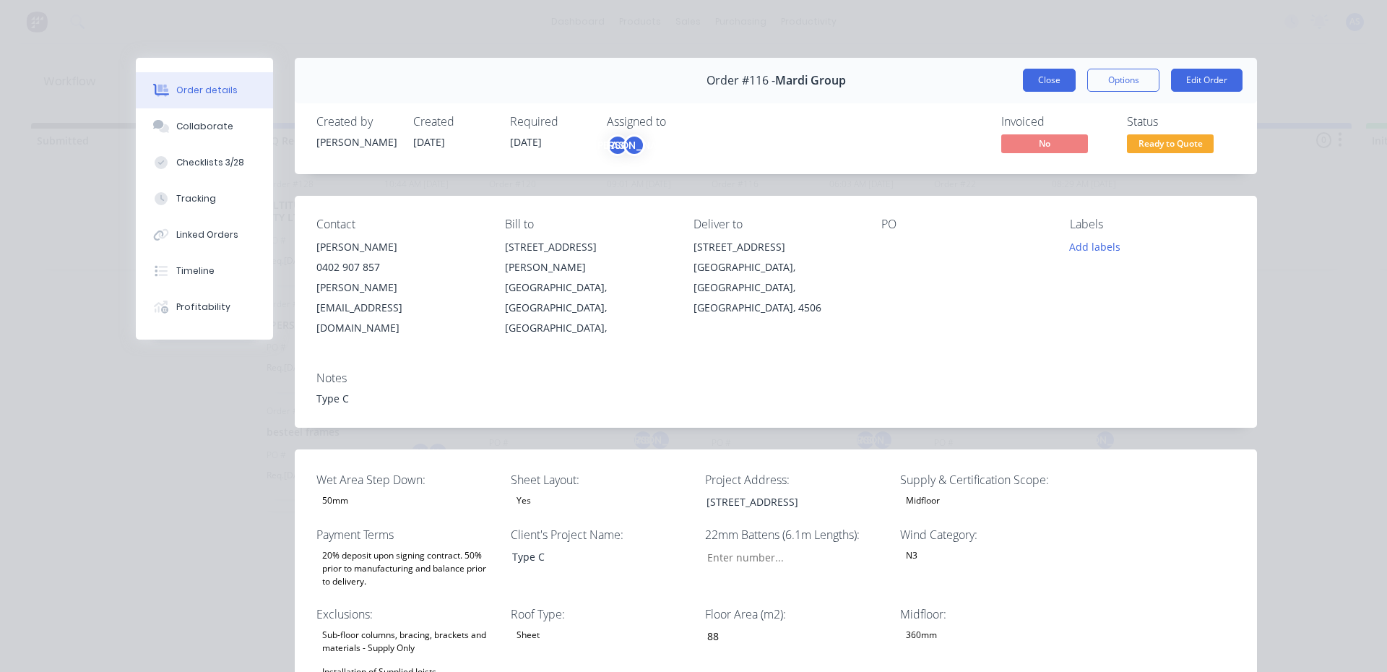
click at [1060, 82] on button "Close" at bounding box center [1049, 80] width 53 height 23
